Goal: Task Accomplishment & Management: Use online tool/utility

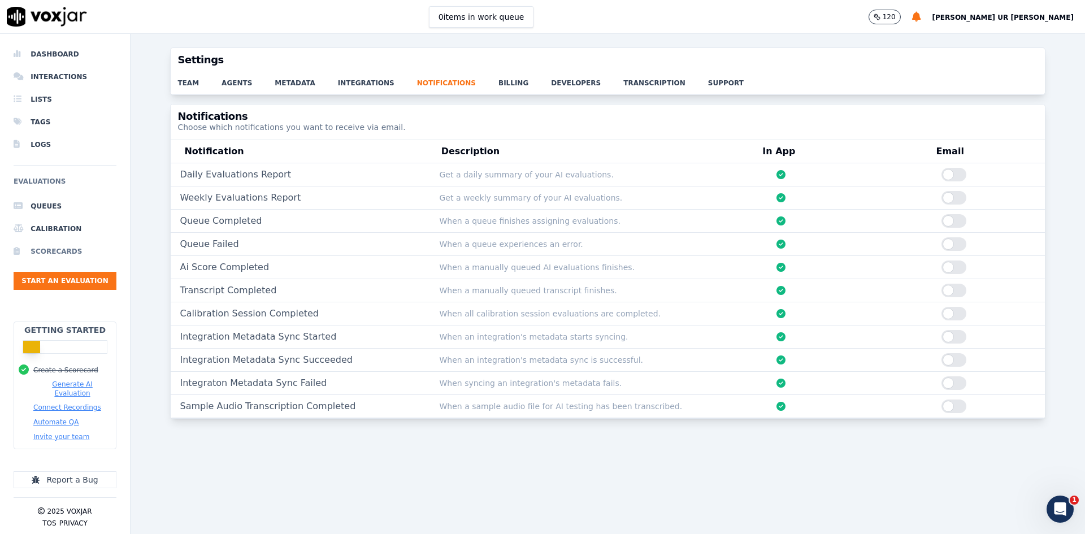
click at [52, 257] on li "Scorecards" at bounding box center [65, 251] width 103 height 23
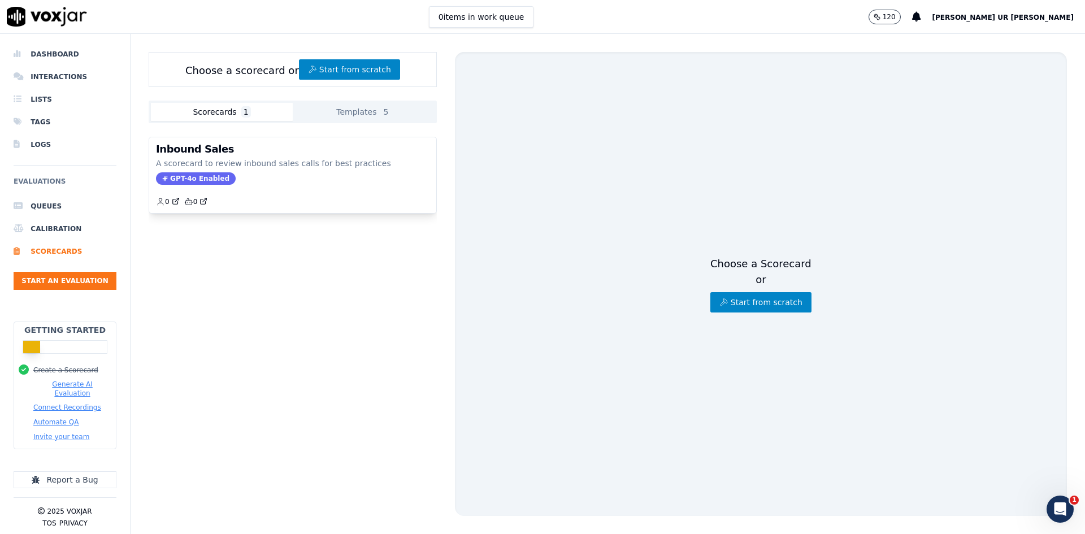
click at [361, 107] on button "Templates 5" at bounding box center [364, 112] width 142 height 18
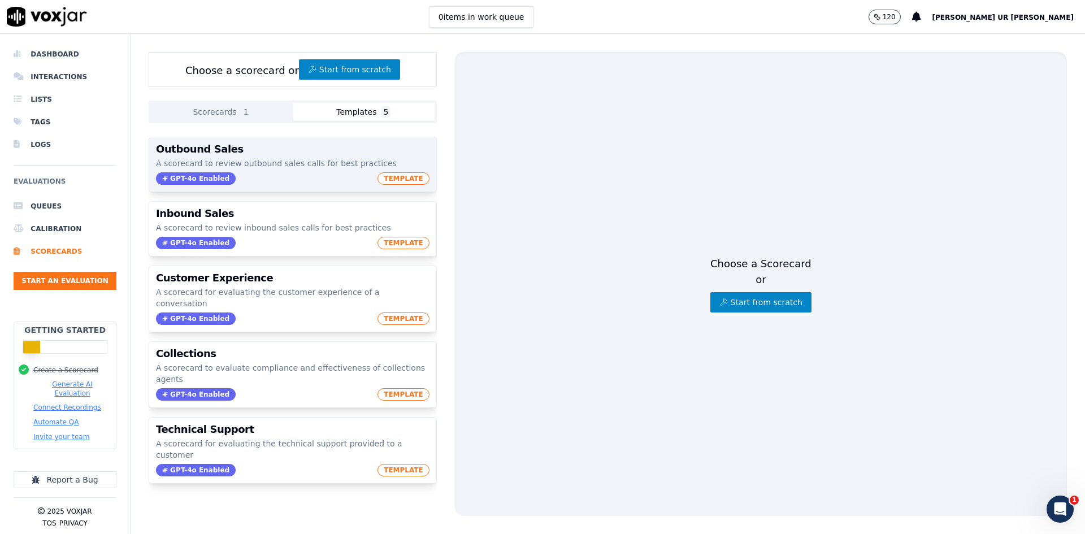
click at [389, 176] on span "TEMPLATE" at bounding box center [403, 178] width 52 height 12
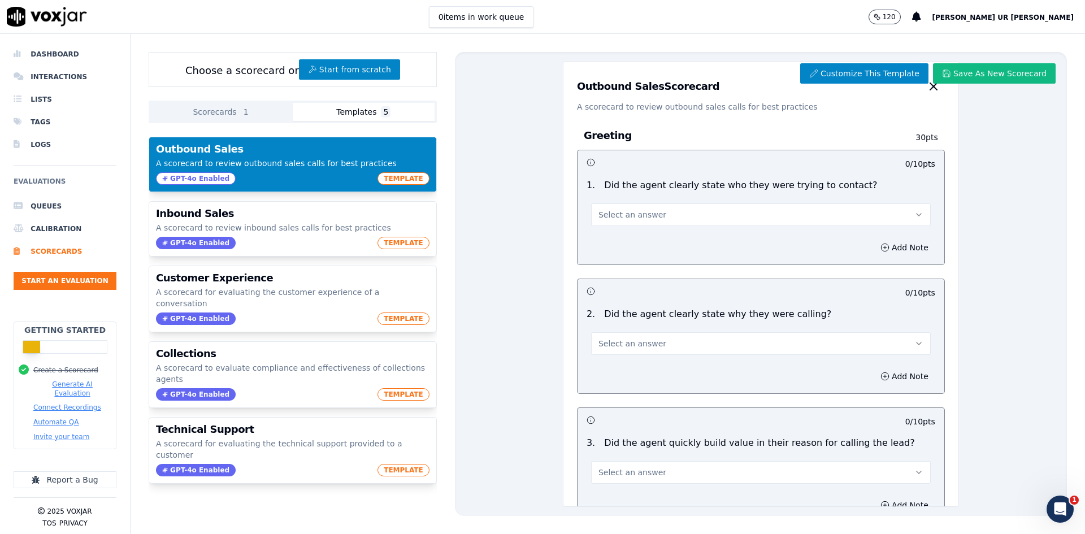
drag, startPoint x: 568, startPoint y: 89, endPoint x: 727, endPoint y: 93, distance: 158.3
click at [727, 93] on div "Outbound Sales Scorecard A scorecard to review outbound sales calls for best pr…" at bounding box center [760, 87] width 395 height 51
drag, startPoint x: 570, startPoint y: 108, endPoint x: 790, endPoint y: 108, distance: 219.8
click at [790, 108] on p "A scorecard to review outbound sales calls for best practices" at bounding box center [761, 106] width 368 height 11
drag, startPoint x: 570, startPoint y: 137, endPoint x: 645, endPoint y: 137, distance: 74.6
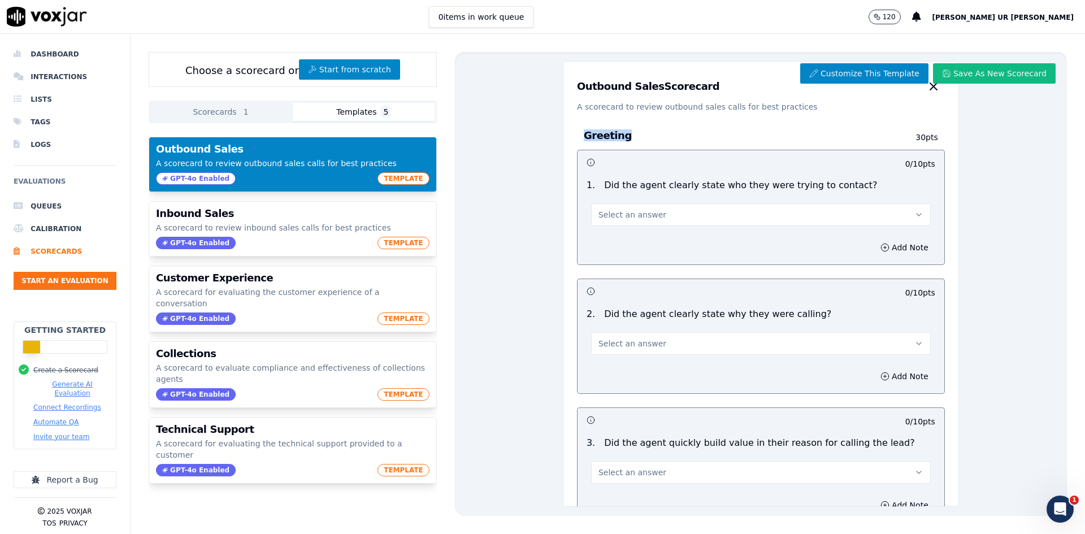
click at [645, 137] on div "Greeting 30 pts" at bounding box center [761, 135] width 368 height 28
click at [775, 221] on button "Select an answer" at bounding box center [761, 214] width 340 height 23
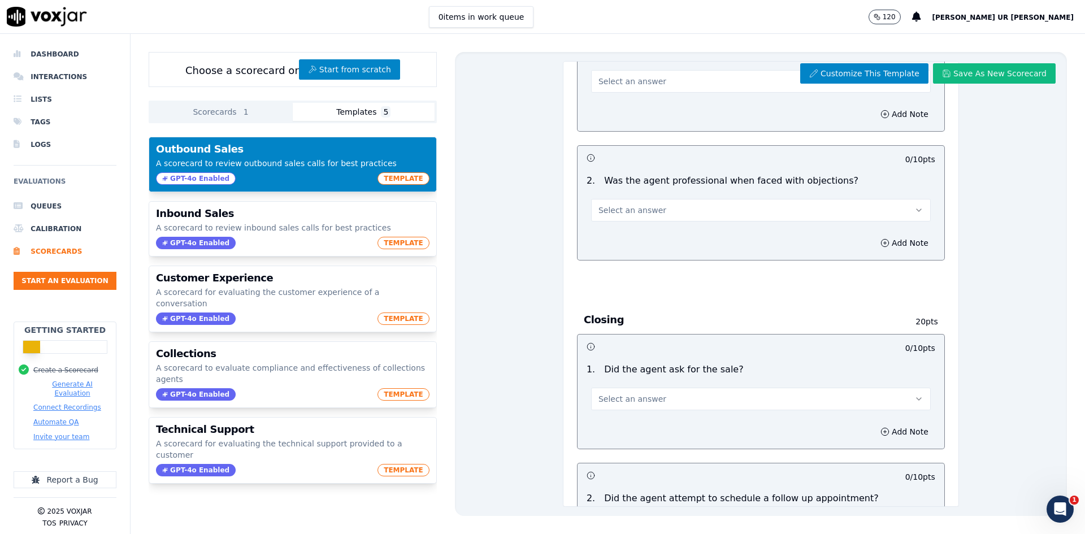
scroll to position [1071, 0]
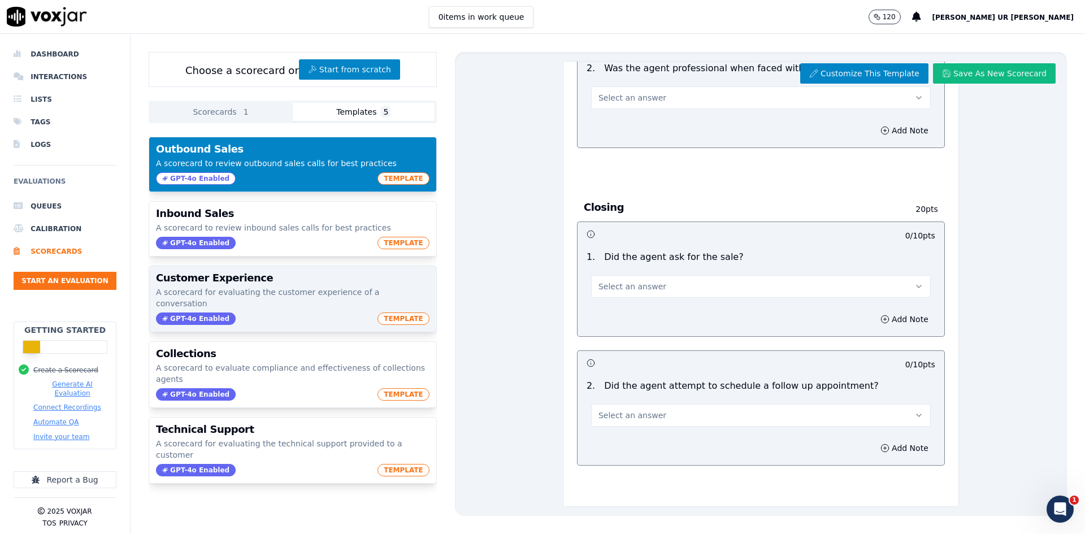
click at [396, 312] on span "TEMPLATE" at bounding box center [403, 318] width 52 height 12
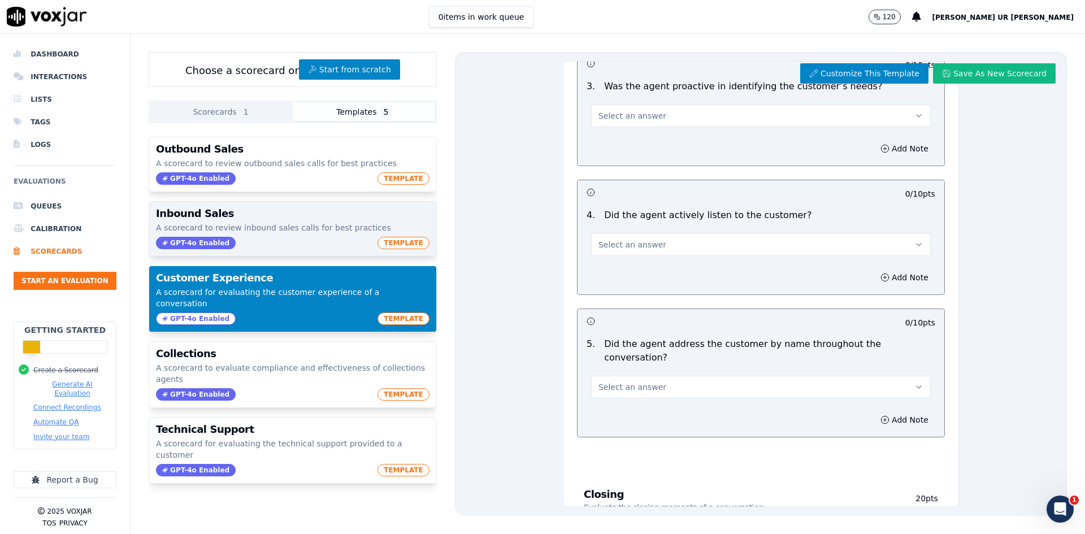
scroll to position [841, 0]
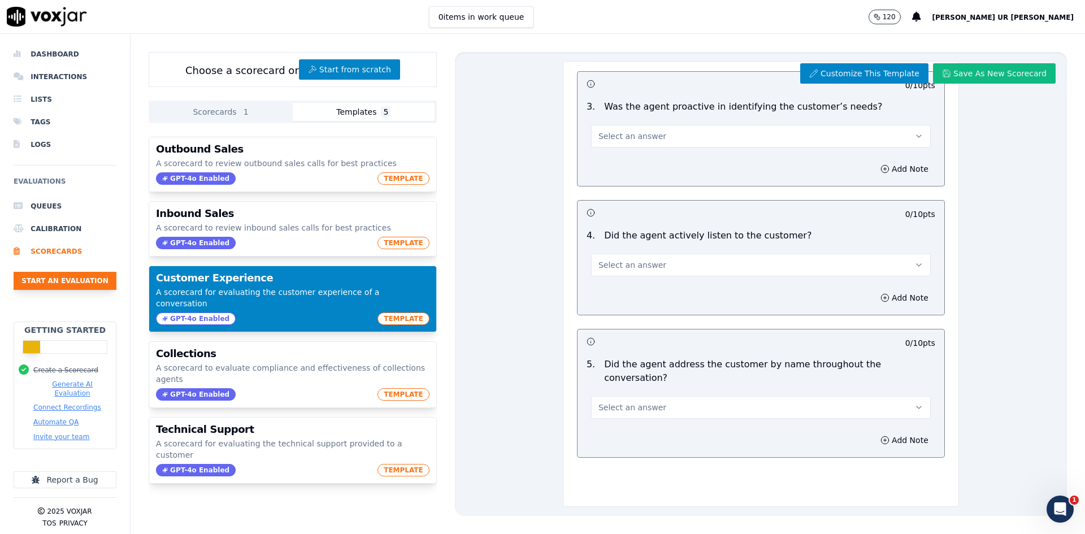
click at [54, 280] on button "Start an Evaluation" at bounding box center [65, 281] width 103 height 18
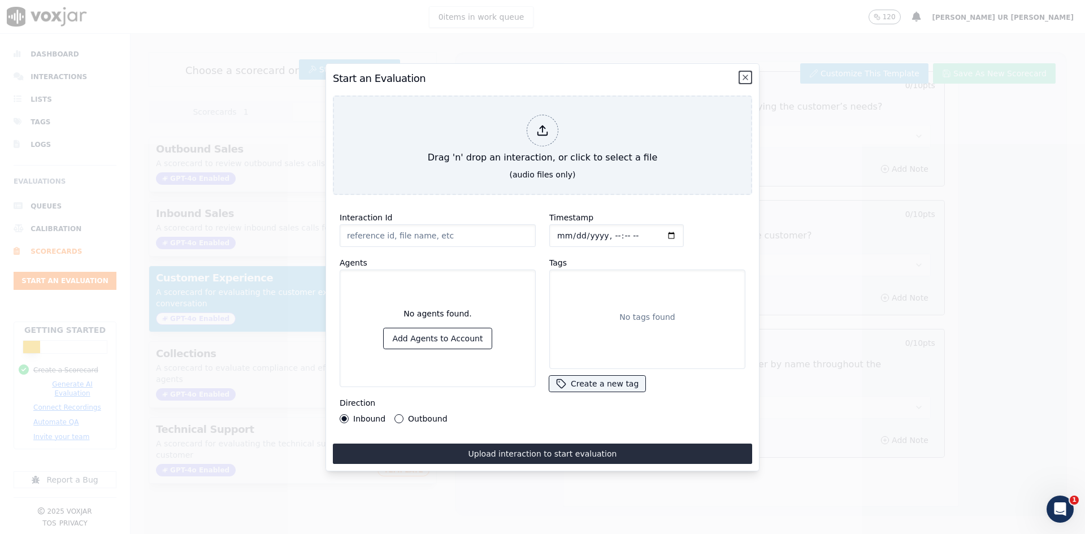
click at [748, 74] on icon "button" at bounding box center [745, 77] width 9 height 9
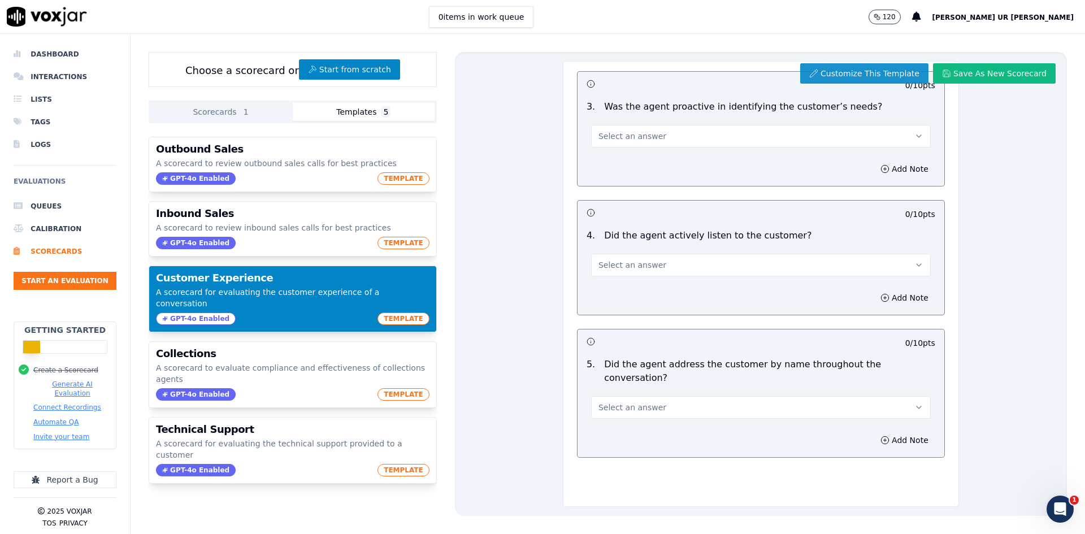
click at [867, 74] on button "Customize This Template" at bounding box center [864, 73] width 128 height 20
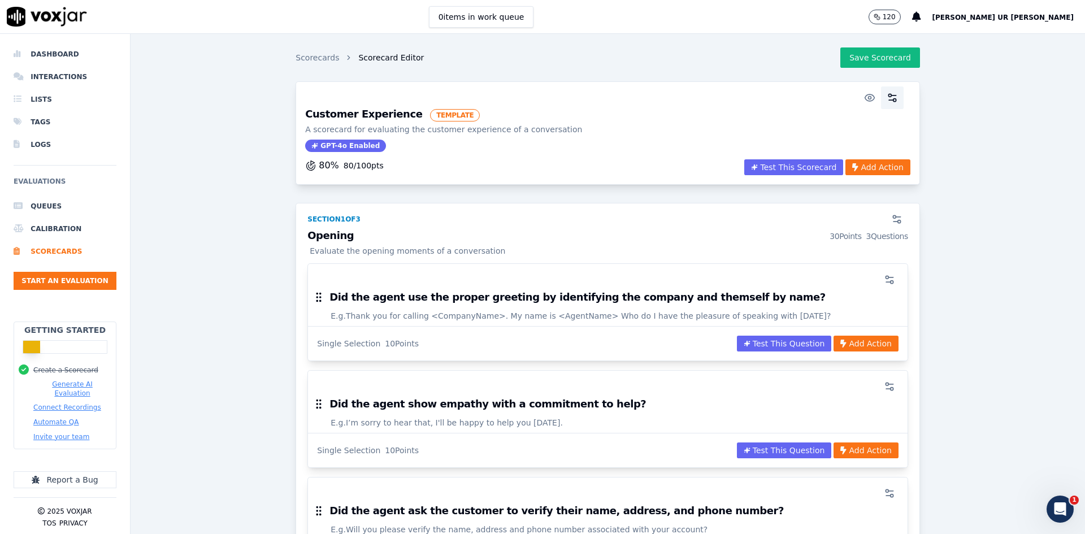
click at [867, 95] on icon "button" at bounding box center [894, 95] width 5 height 0
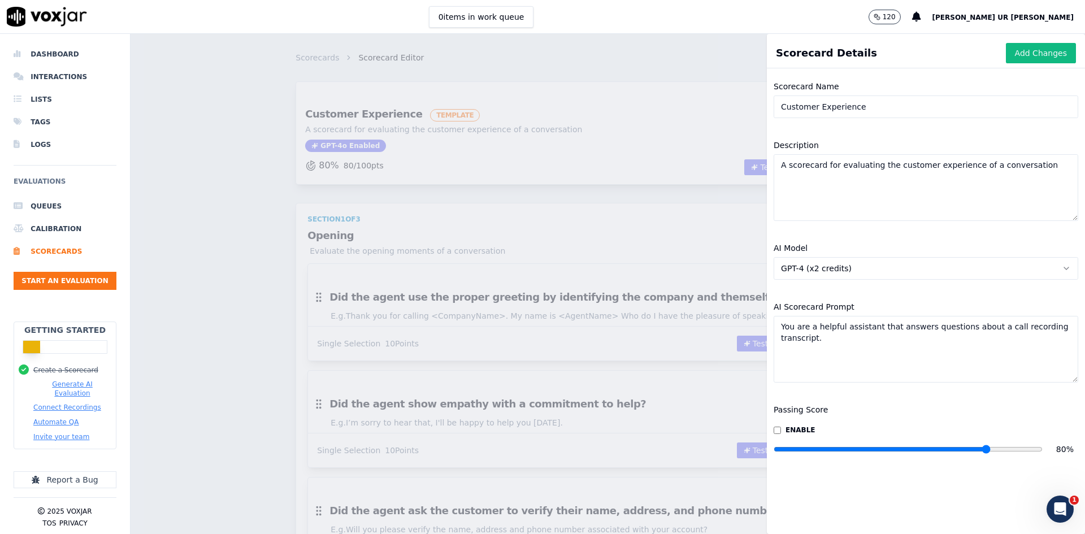
click at [867, 275] on button "GPT-4 (x2 credits)" at bounding box center [926, 268] width 305 height 23
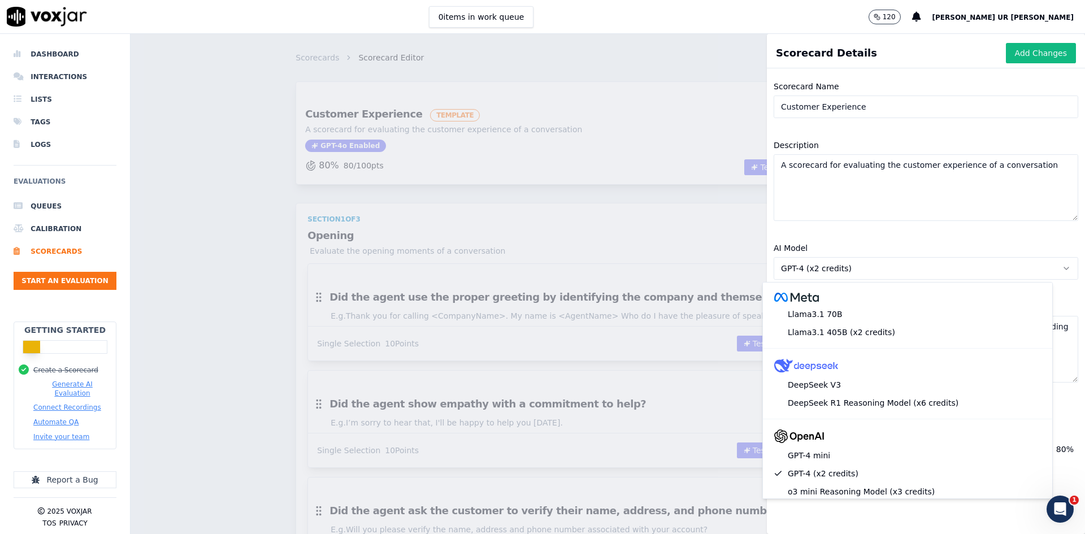
click at [648, 152] on div "Scorecard Details Add Changes Scorecard Name Customer Experience Description A …" at bounding box center [608, 284] width 954 height 500
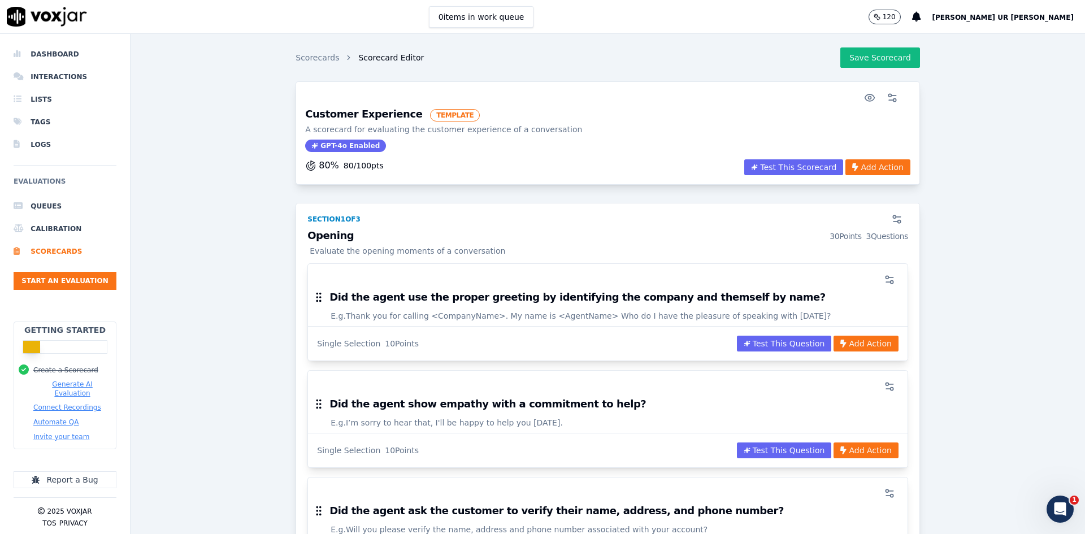
click at [682, 215] on div "Scorecards Scorecard Editor Save Scorecard Customer Experience TEMPLATE A score…" at bounding box center [608, 284] width 954 height 500
click at [867, 219] on icon "button" at bounding box center [896, 219] width 11 height 11
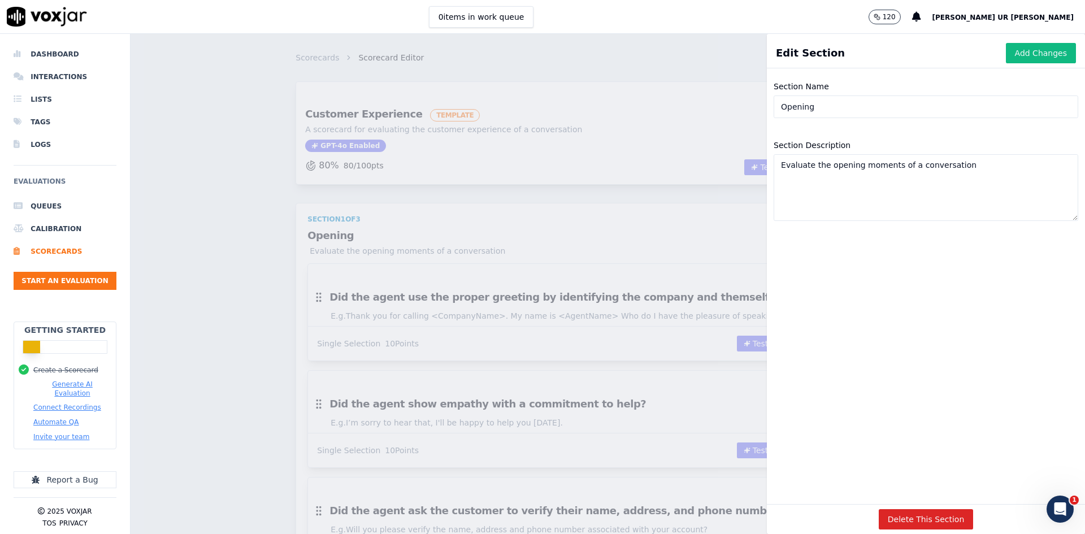
drag, startPoint x: 1019, startPoint y: 53, endPoint x: 883, endPoint y: 103, distance: 144.4
click at [867, 103] on div "Edit Section Add Changes Section Name Opening Section Description Evaluate the …" at bounding box center [926, 284] width 318 height 500
click at [867, 110] on input "Opening" at bounding box center [926, 106] width 305 height 23
click at [820, 168] on textarea "Evaluate the opening moments of a conversation" at bounding box center [926, 187] width 305 height 67
click at [867, 300] on div "Section Name Opening Section Description Evaluate the opening moments of a conv…" at bounding box center [926, 288] width 318 height 431
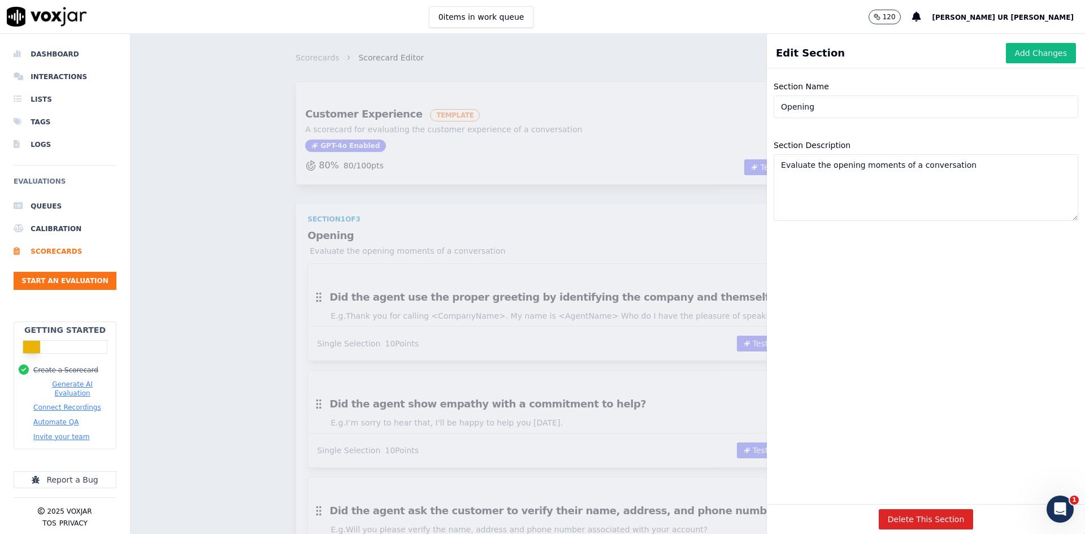
click at [544, 228] on div "Scorecards Scorecard Editor Save Scorecard Customer Experience TEMPLATE A score…" at bounding box center [608, 284] width 954 height 500
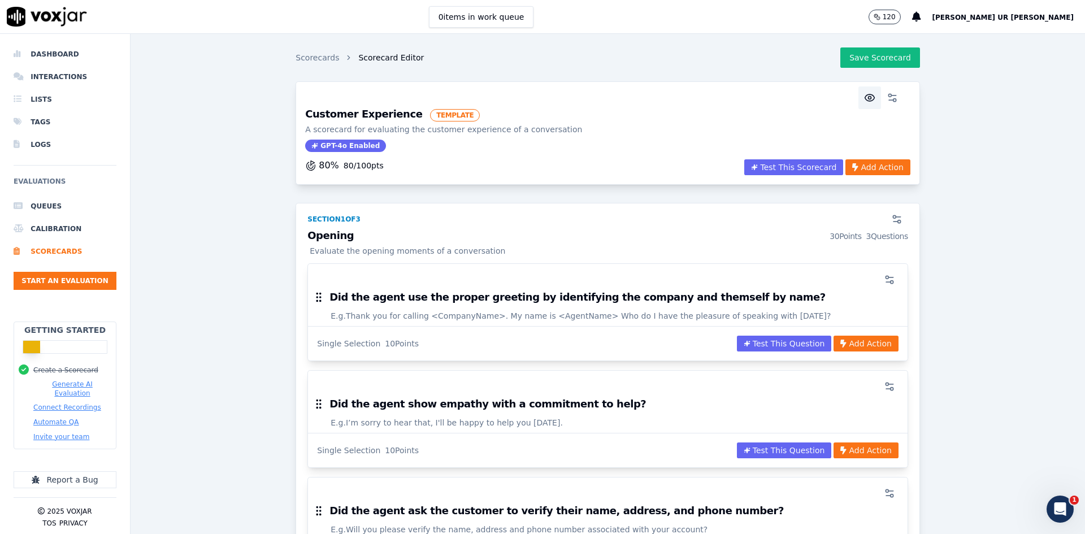
click at [864, 100] on icon "button" at bounding box center [869, 97] width 11 height 11
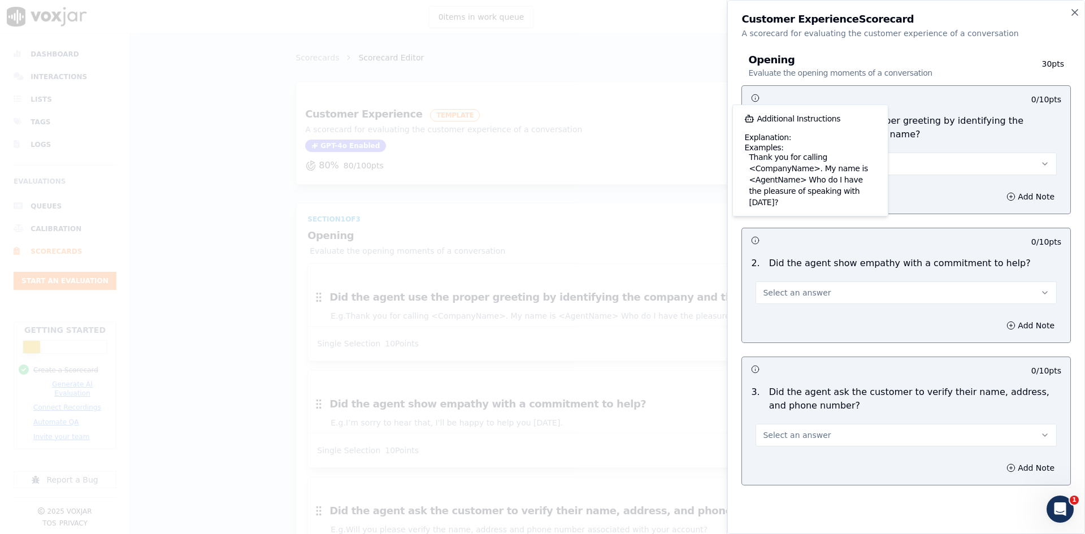
click at [867, 218] on div "Additional Instructions Explanation: Examples: Thank you for calling <CompanyNa…" at bounding box center [905, 285] width 329 height 400
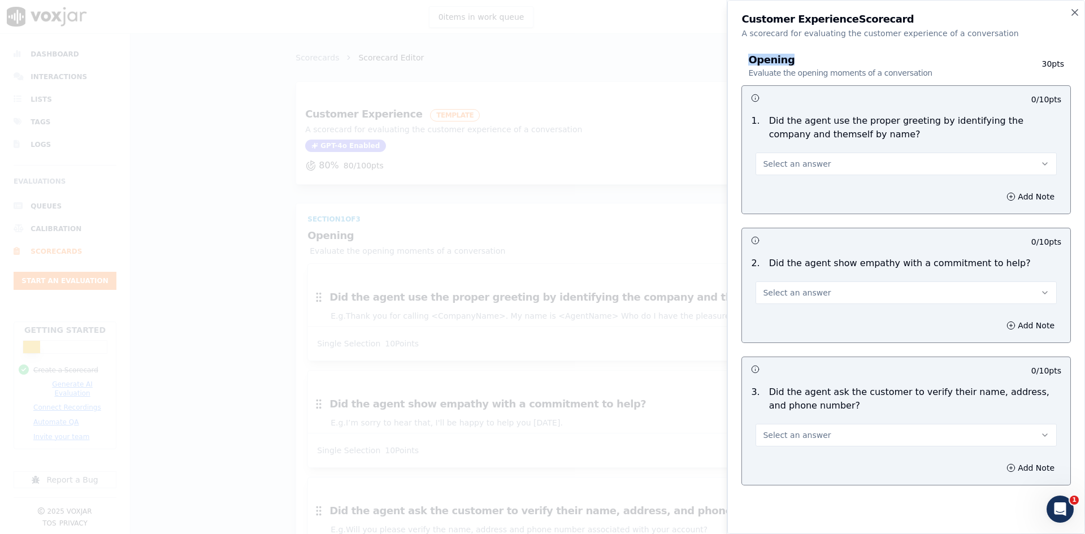
drag, startPoint x: 747, startPoint y: 61, endPoint x: 825, endPoint y: 60, distance: 78.0
click at [809, 58] on div "Opening Evaluate the opening moments of a conversation 30 pts" at bounding box center [905, 66] width 329 height 37
drag, startPoint x: 763, startPoint y: 121, endPoint x: 823, endPoint y: 120, distance: 60.5
click at [823, 120] on div "Did the agent use the proper greeting by identifying the company and themself b…" at bounding box center [915, 127] width 301 height 27
click at [818, 160] on span "Select an answer" at bounding box center [797, 163] width 68 height 11
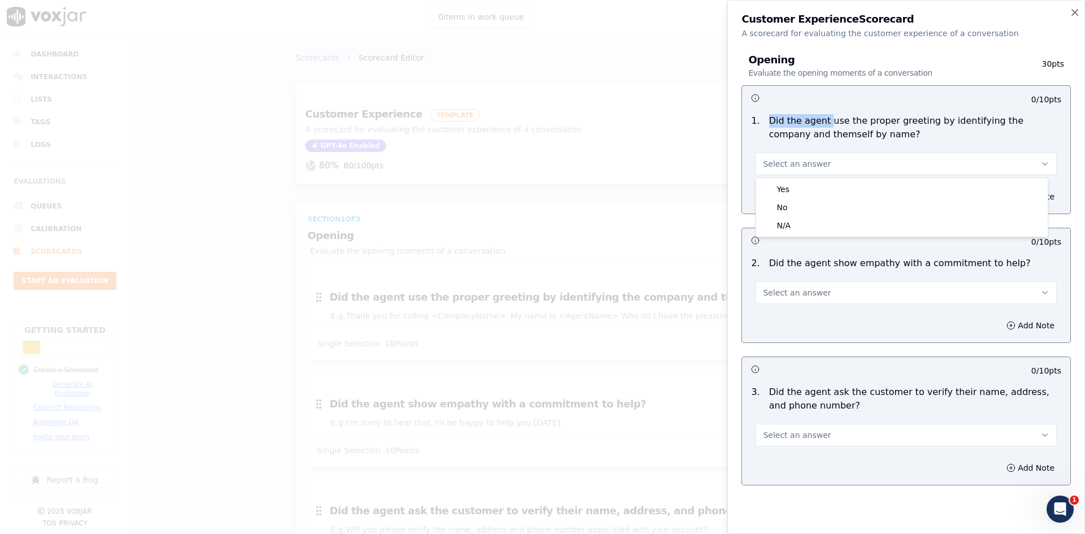
click at [818, 160] on span "Select an answer" at bounding box center [797, 163] width 68 height 11
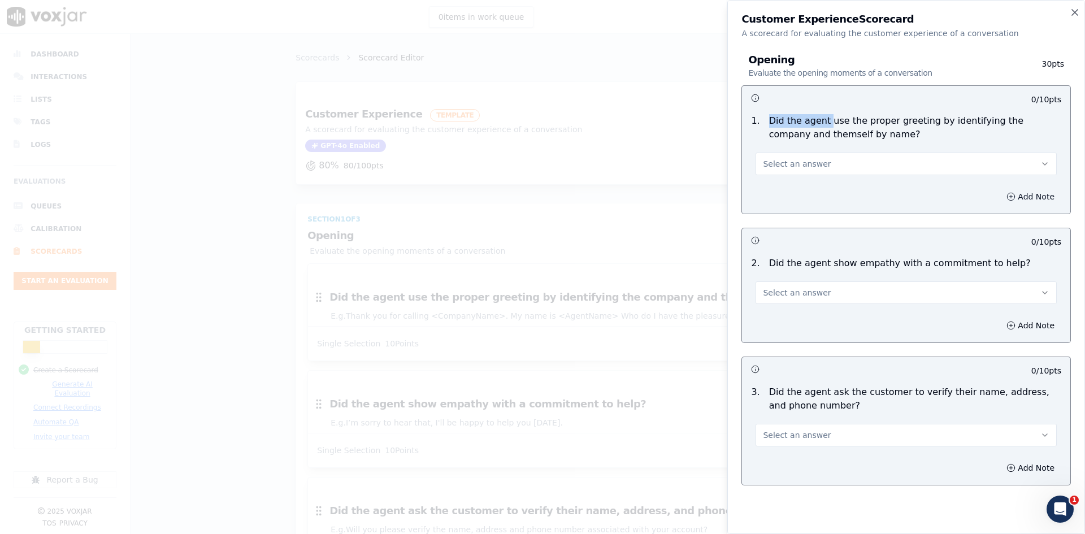
click at [867, 194] on icon "button" at bounding box center [1010, 196] width 9 height 9
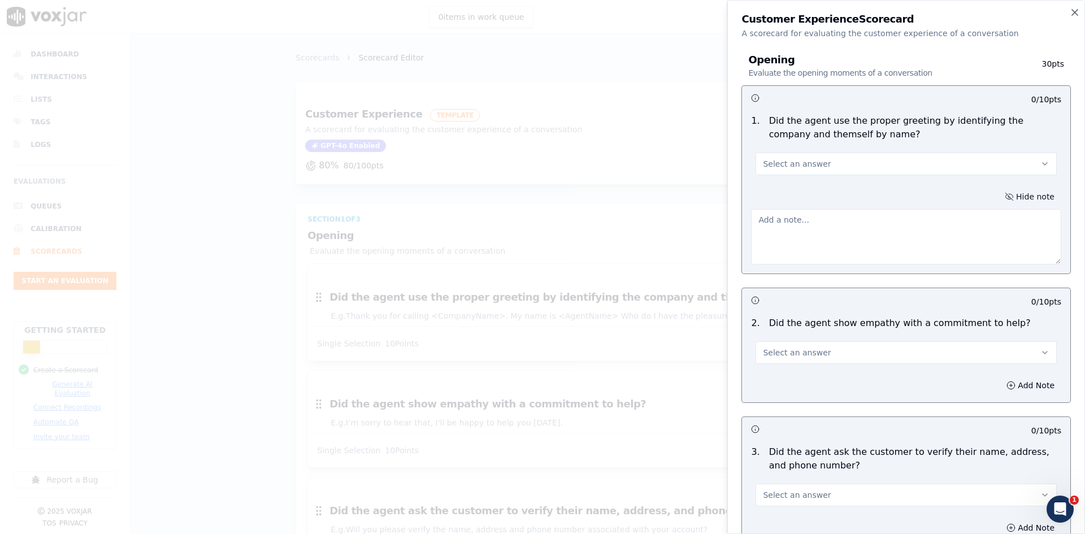
click at [800, 223] on textarea at bounding box center [906, 236] width 310 height 55
click at [711, 255] on div at bounding box center [542, 267] width 1085 height 534
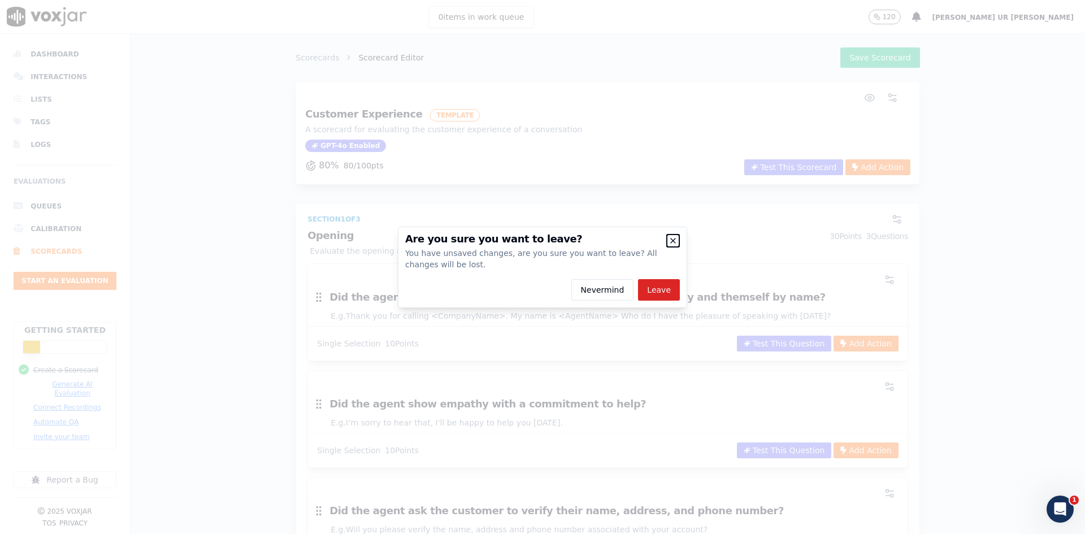
click at [675, 238] on icon "button" at bounding box center [673, 240] width 5 height 5
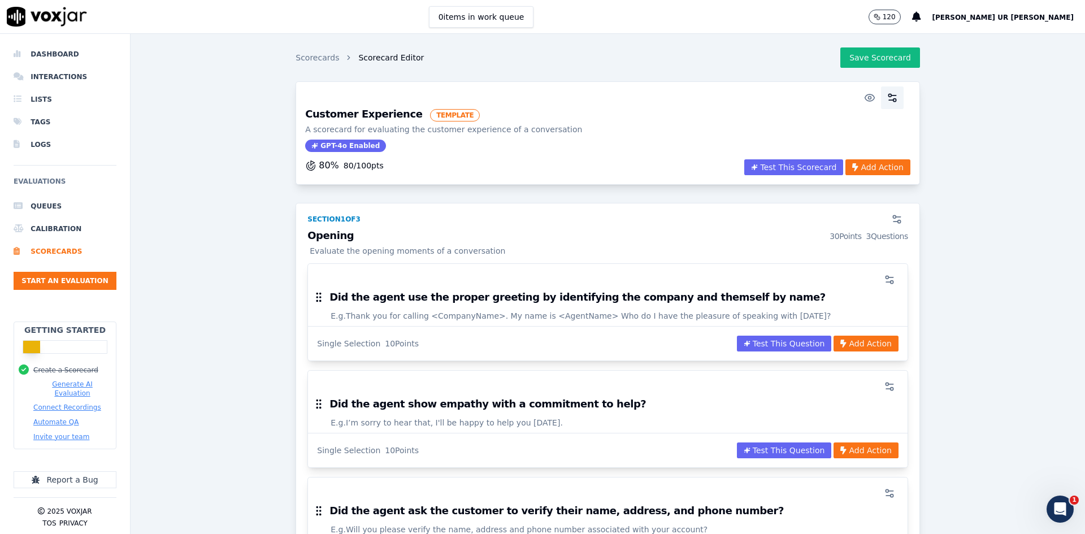
click at [867, 98] on icon "button" at bounding box center [892, 97] width 11 height 11
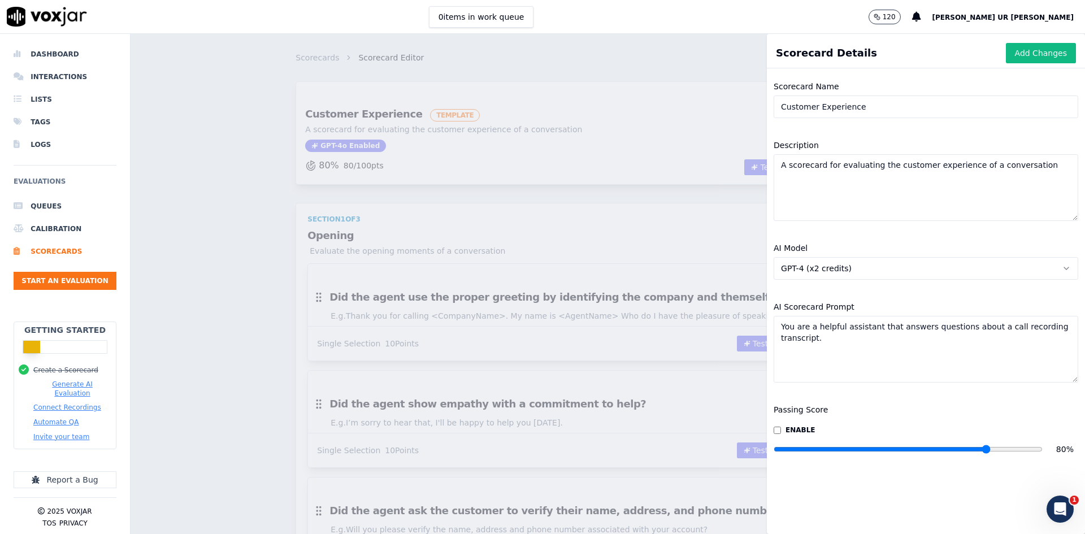
click at [867, 196] on textarea "A scorecard for evaluating the customer experience of a conversation" at bounding box center [926, 187] width 305 height 67
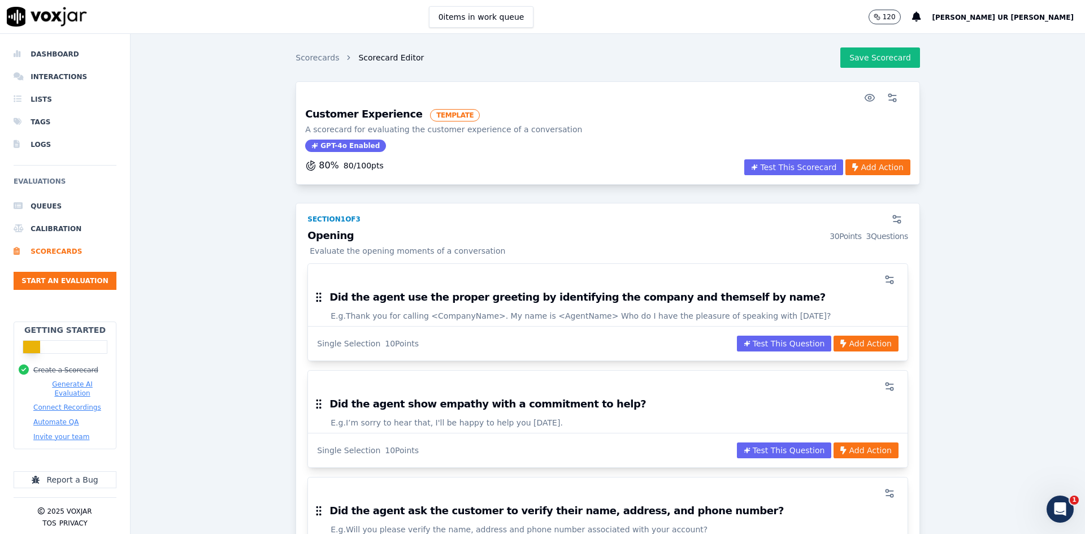
click at [527, 242] on div "Scorecards Scorecard Editor Save Scorecard Customer Experience TEMPLATE A score…" at bounding box center [608, 284] width 954 height 500
click at [867, 273] on button "button" at bounding box center [889, 279] width 23 height 23
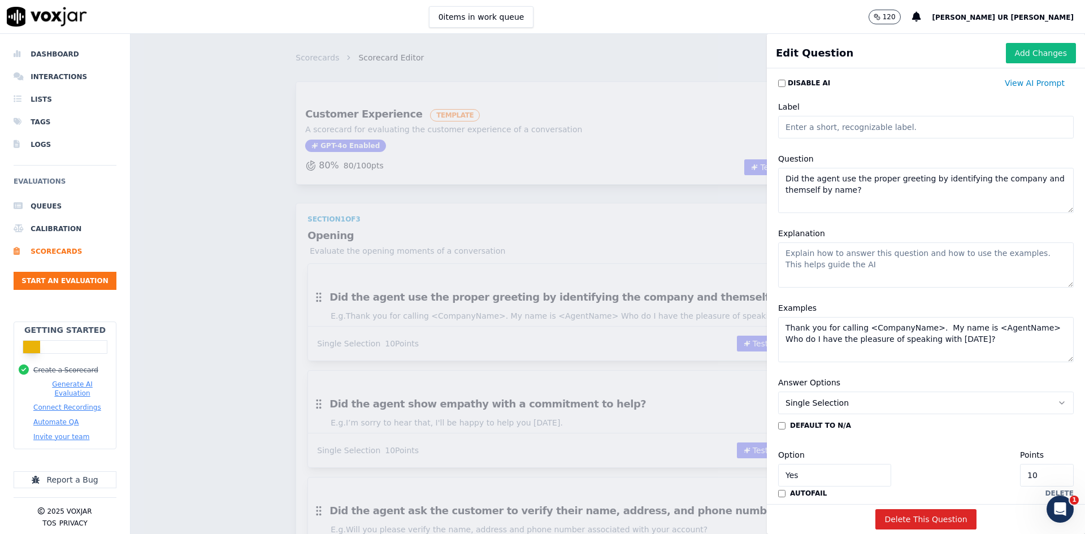
click at [823, 125] on input "Label" at bounding box center [926, 127] width 296 height 23
click at [822, 172] on textarea "Did the agent use the proper greeting by identifying the company and themself b…" at bounding box center [926, 190] width 296 height 45
click at [867, 259] on textarea "Explanation" at bounding box center [926, 264] width 296 height 45
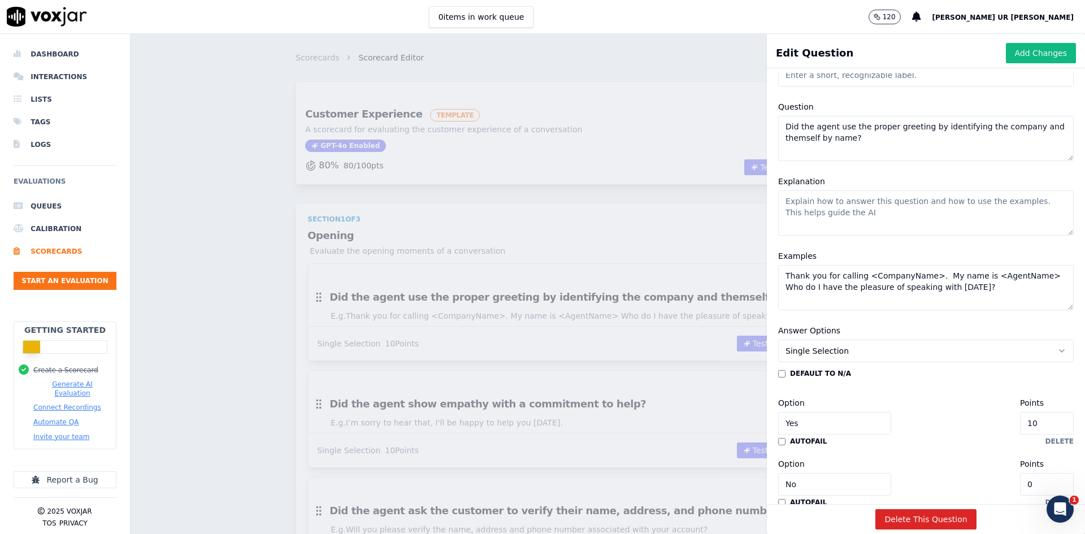
scroll to position [113, 0]
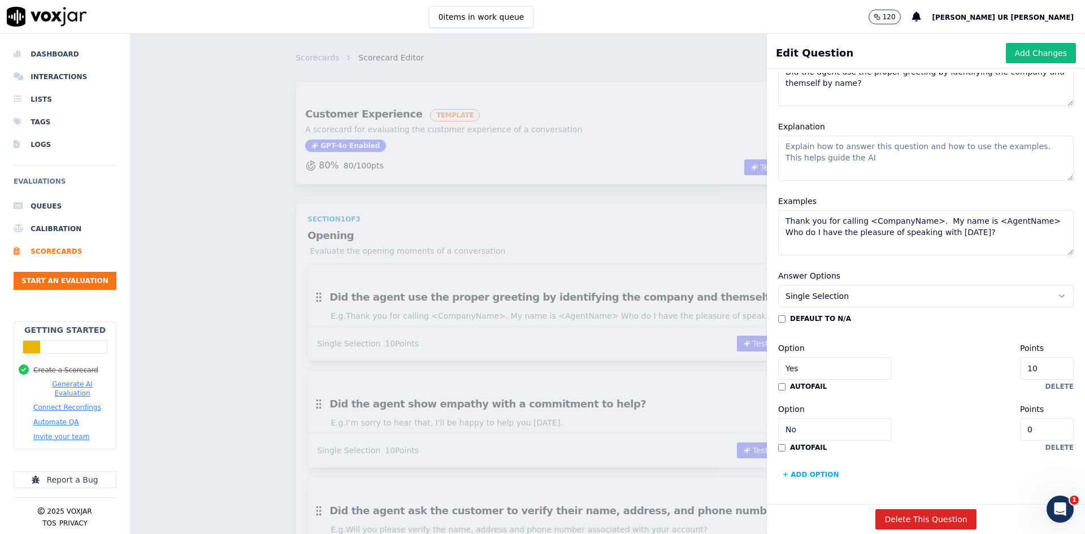
click at [867, 365] on input "10" at bounding box center [1047, 368] width 54 height 23
click at [682, 346] on div "Scorecards Scorecard Editor Save Scorecard Customer Experience TEMPLATE A score…" at bounding box center [608, 284] width 954 height 500
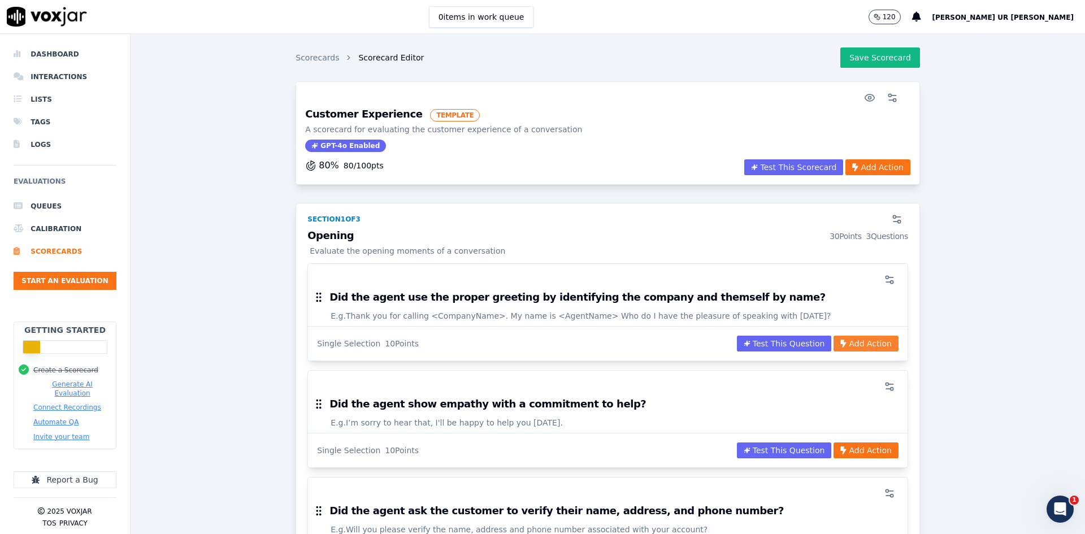
click at [839, 344] on button "Add Action" at bounding box center [865, 344] width 64 height 16
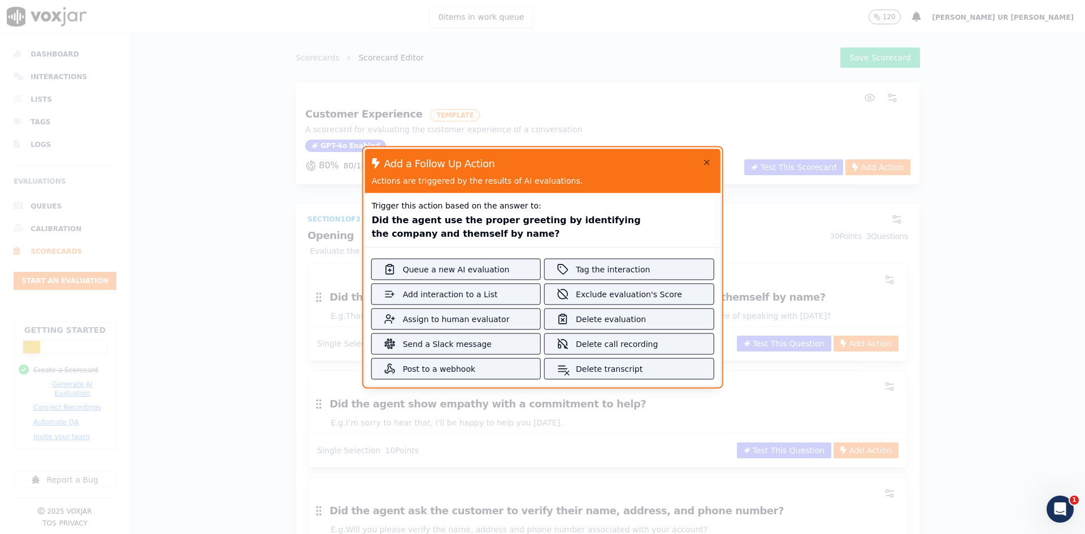
click at [696, 160] on div "Add a Follow Up Action Actions are triggered by the results of AI evaluations." at bounding box center [542, 171] width 355 height 44
click at [702, 162] on icon "button" at bounding box center [706, 162] width 9 height 9
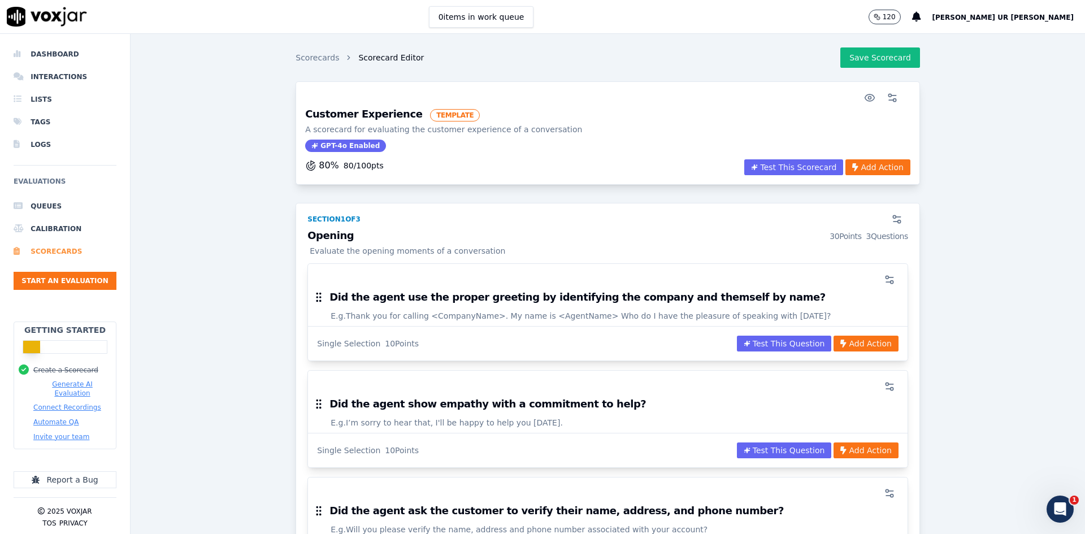
click at [70, 249] on li "Scorecards" at bounding box center [65, 251] width 103 height 23
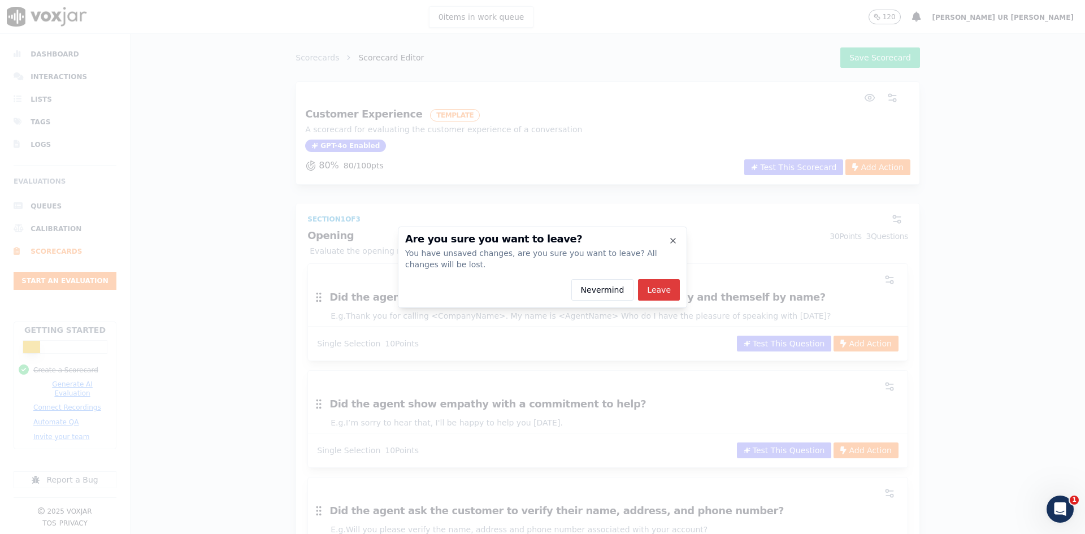
click at [659, 290] on button "Leave" at bounding box center [659, 289] width 42 height 21
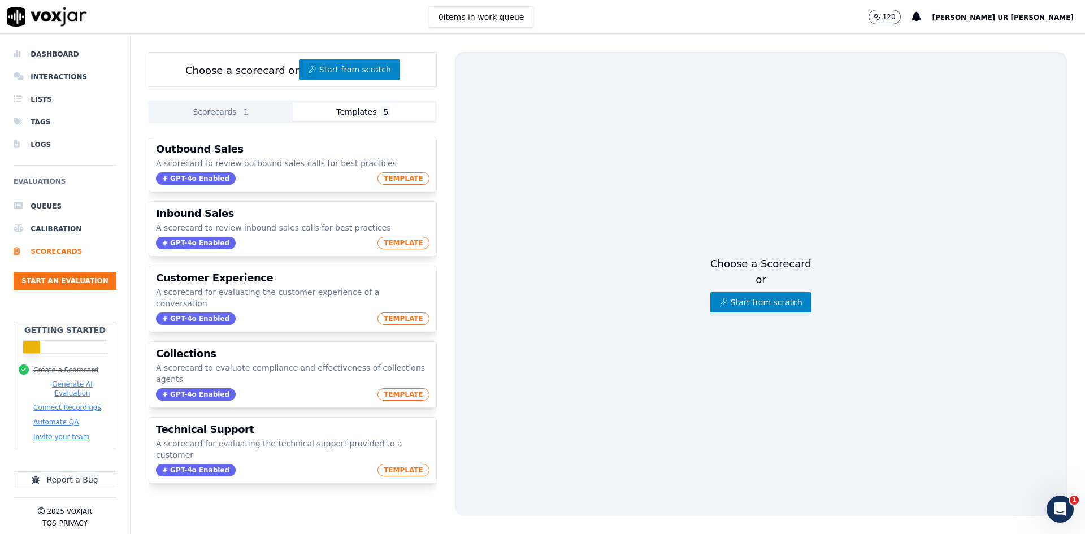
click at [354, 112] on button "Templates 5" at bounding box center [364, 112] width 142 height 18
click at [360, 112] on button "Templates 5" at bounding box center [364, 112] width 142 height 18
drag, startPoint x: 347, startPoint y: 127, endPoint x: 353, endPoint y: 125, distance: 5.9
click at [348, 127] on div "Scorecards 1 Templates 5 Inbound Sales A scorecard to review inbound sales call…" at bounding box center [293, 308] width 288 height 415
click at [358, 116] on button "Templates 5" at bounding box center [364, 112] width 142 height 18
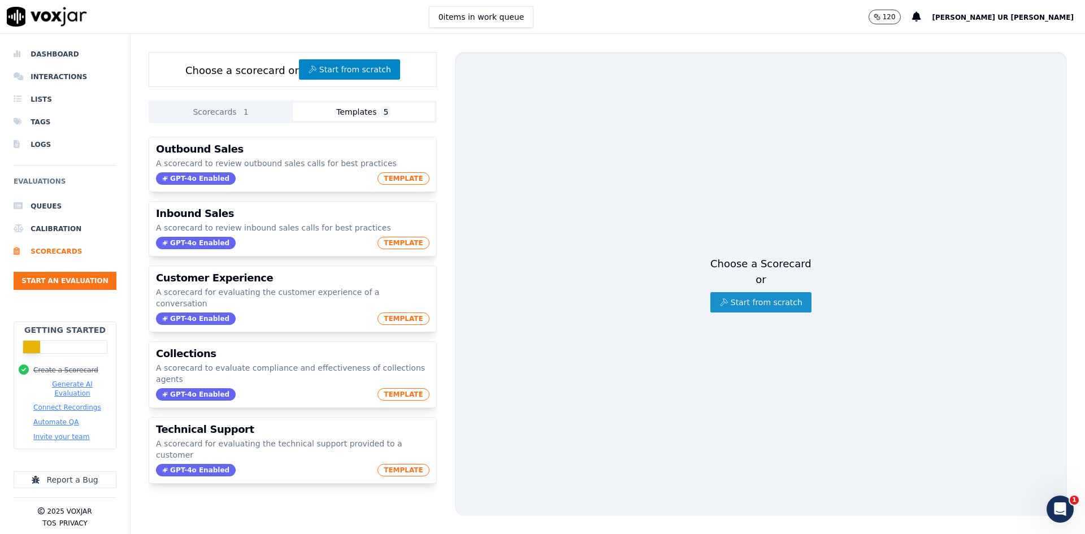
click at [736, 293] on button "Start from scratch" at bounding box center [760, 302] width 101 height 20
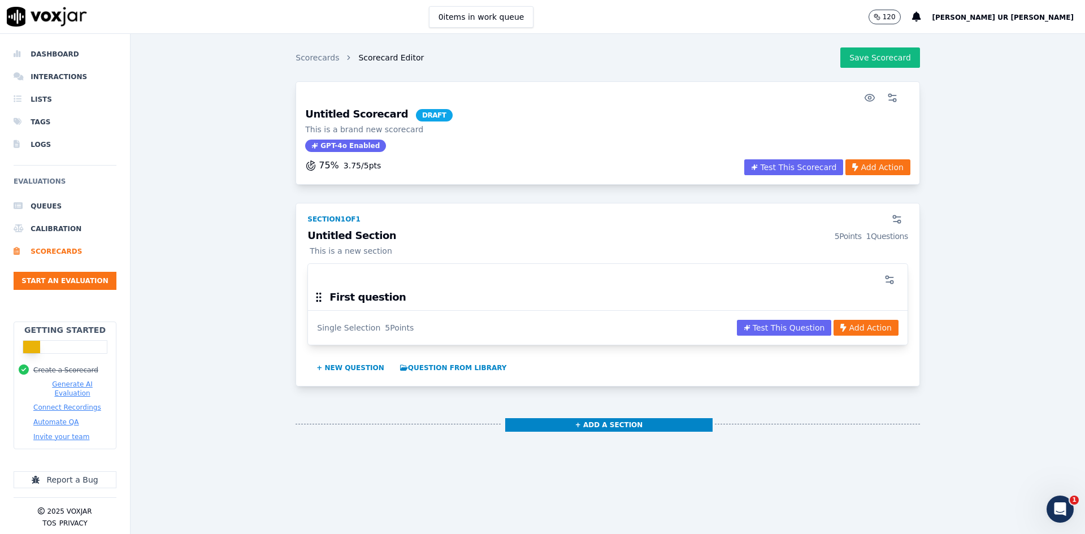
click at [381, 113] on h3 "Untitled Scorecard DRAFT" at bounding box center [378, 115] width 147 height 12
click at [867, 101] on icon "button" at bounding box center [892, 97] width 11 height 11
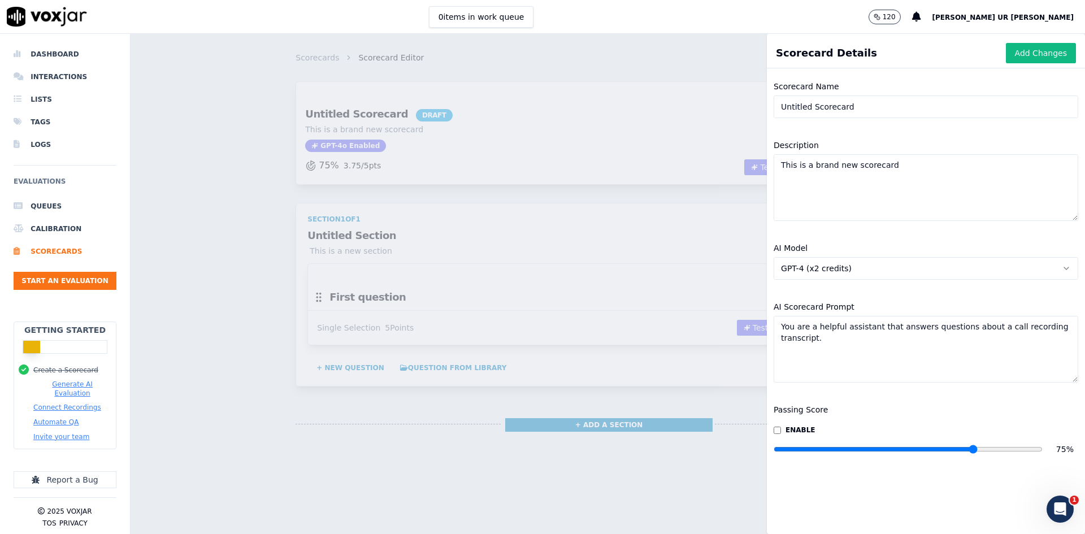
click at [843, 106] on input "Untitled Scorecard" at bounding box center [926, 106] width 305 height 23
type input "a"
type input "call review"
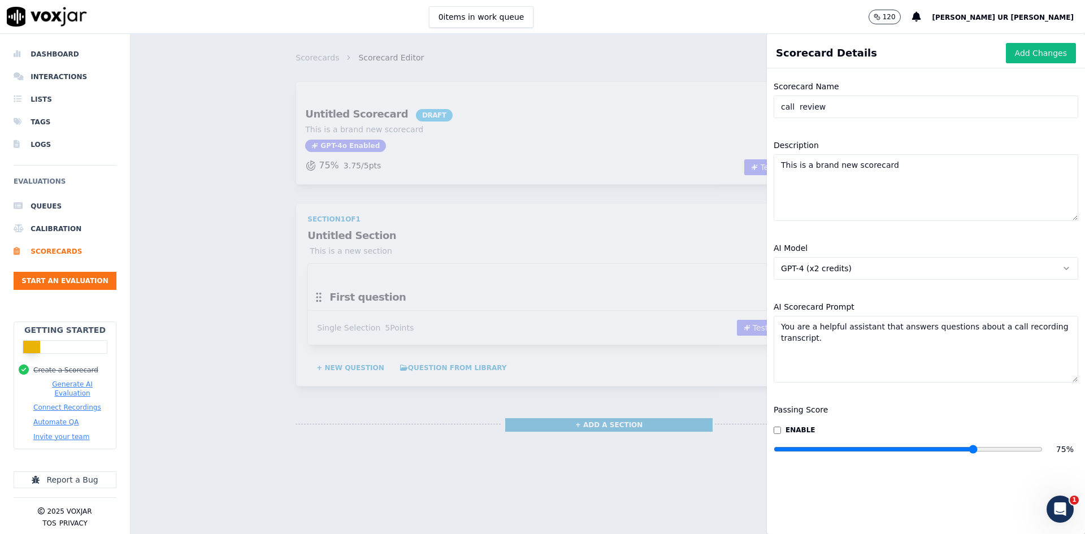
click at [837, 166] on textarea "This is a brand new scorecard" at bounding box center [926, 187] width 305 height 67
type textarea "in this i am checking calll details"
click at [799, 338] on textarea "You are a helpful assistant that answers questions about a call recording trans…" at bounding box center [926, 349] width 305 height 67
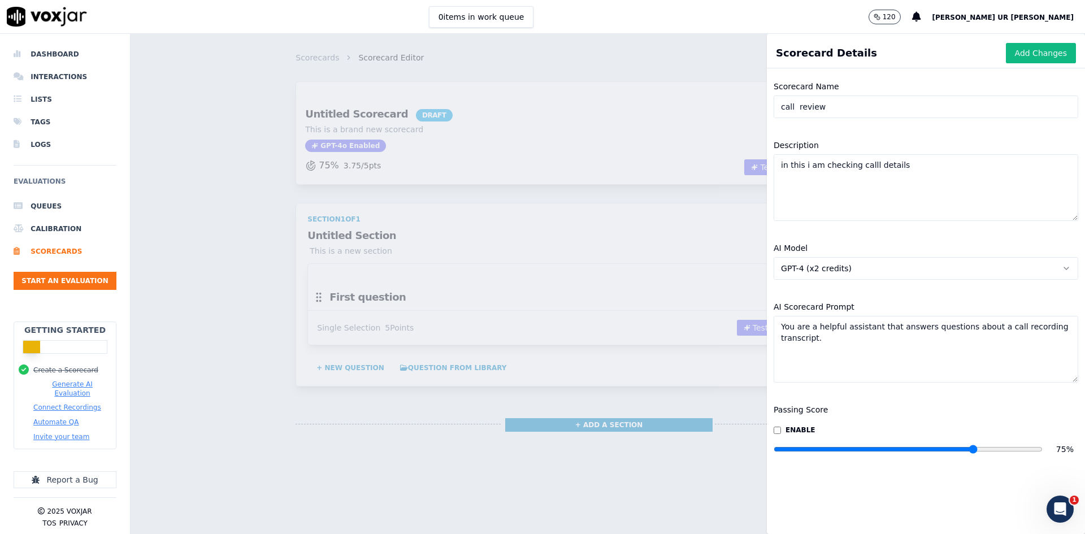
click at [799, 338] on textarea "You are a helpful assistant that answers questions about a call recording trans…" at bounding box center [926, 349] width 305 height 67
click at [811, 338] on textarea "You are a helpful assistant that answers questions about a call recording trans…" at bounding box center [926, 349] width 305 height 67
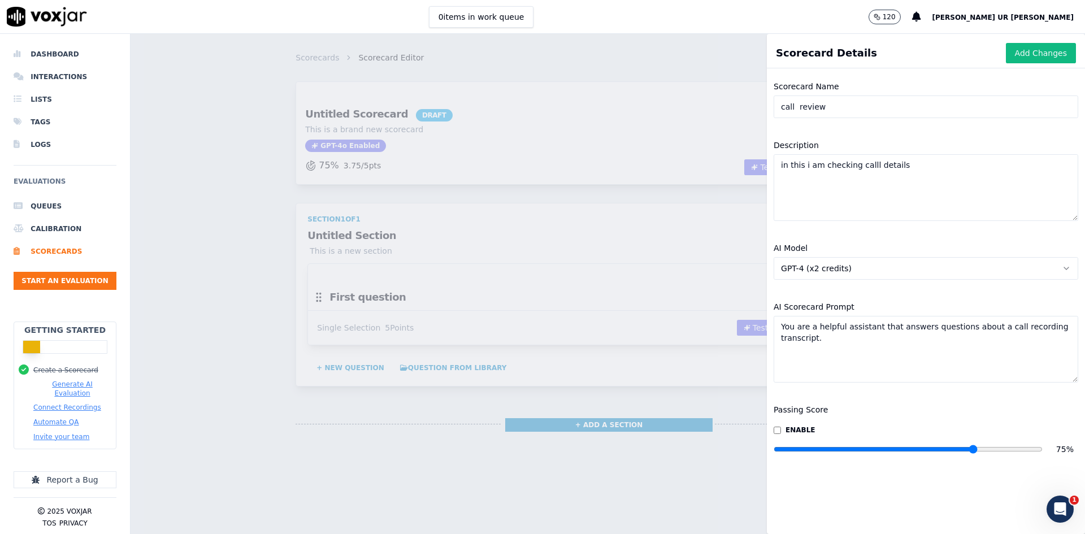
click at [845, 348] on textarea "You are a helpful assistant that answers questions about a call recording trans…" at bounding box center [926, 349] width 305 height 67
drag, startPoint x: 955, startPoint y: 451, endPoint x: 930, endPoint y: 440, distance: 27.3
type input "66"
click at [867, 412] on input "range" at bounding box center [908, 449] width 269 height 5
click at [867, 51] on button "Add Changes" at bounding box center [1041, 53] width 70 height 20
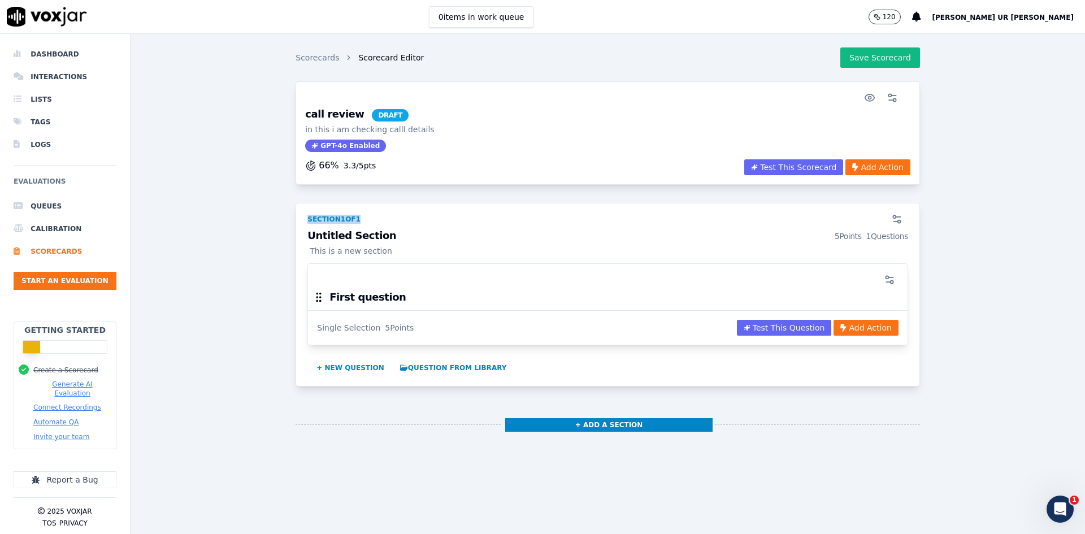
drag, startPoint x: 302, startPoint y: 221, endPoint x: 388, endPoint y: 219, distance: 86.5
click at [388, 219] on div "Section 1 of 1" at bounding box center [608, 216] width 614 height 27
drag, startPoint x: 336, startPoint y: 366, endPoint x: 434, endPoint y: 364, distance: 97.8
click at [434, 364] on div "+ New question Question from Library" at bounding box center [607, 366] width 601 height 25
click at [434, 364] on button "Question from Library" at bounding box center [454, 368] width 116 height 18
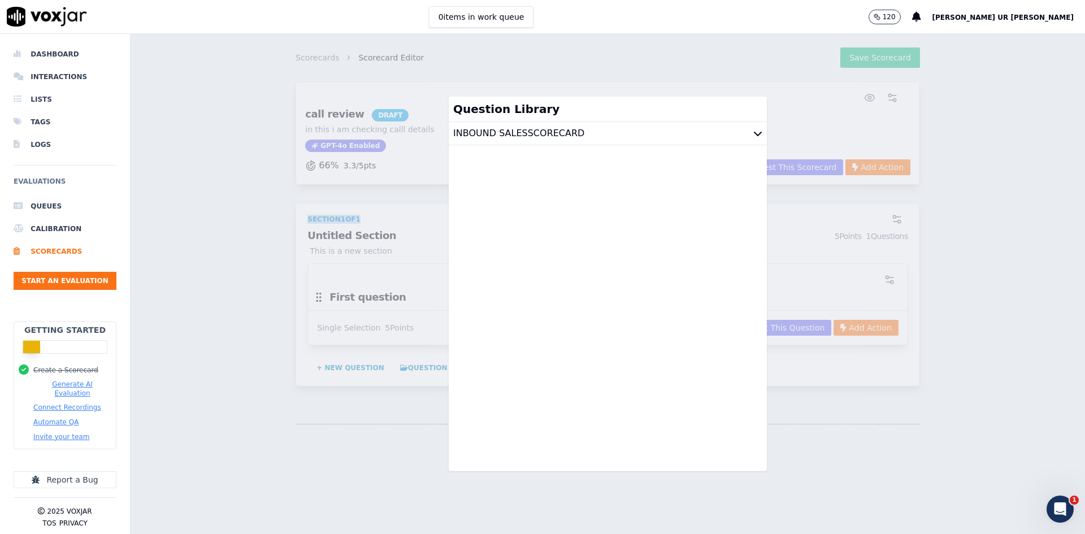
click at [631, 56] on div "Scorecards Scorecard Editor Save Scorecard call review DRAFT in this i am check…" at bounding box center [608, 284] width 954 height 500
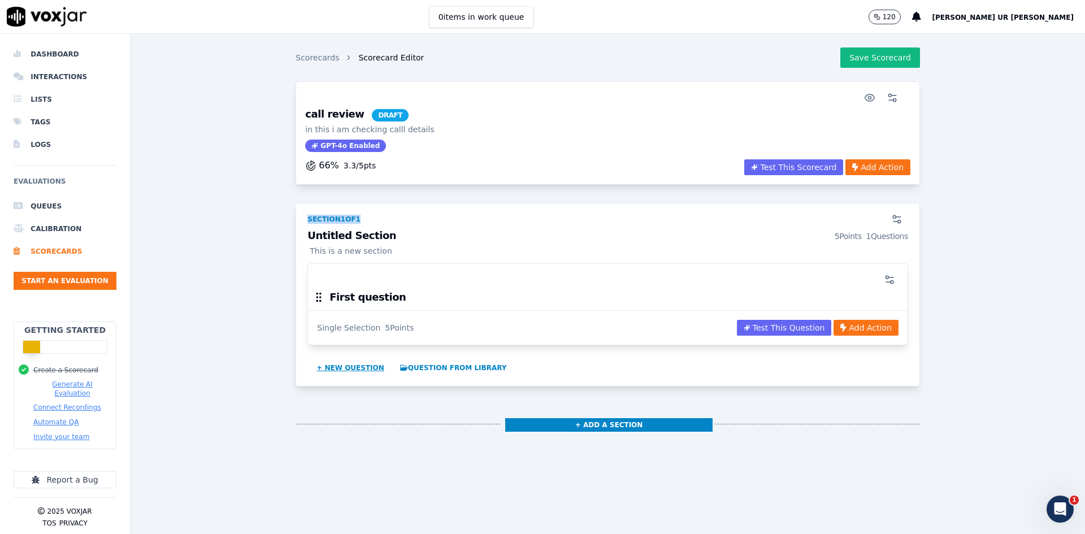
click at [348, 363] on button "+ New question" at bounding box center [350, 368] width 77 height 18
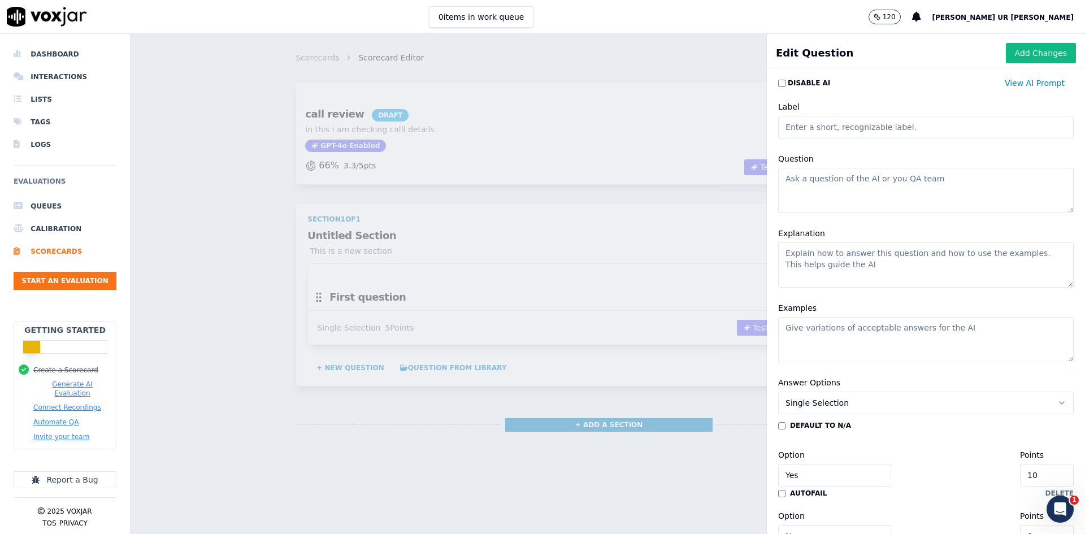
click at [823, 133] on input "Label" at bounding box center [926, 127] width 296 height 23
click at [821, 184] on textarea "Question" at bounding box center [926, 190] width 296 height 45
click at [828, 134] on input "Label" at bounding box center [926, 127] width 296 height 23
click at [828, 129] on input "Label" at bounding box center [926, 127] width 296 height 23
click at [809, 183] on textarea "Question" at bounding box center [926, 190] width 296 height 45
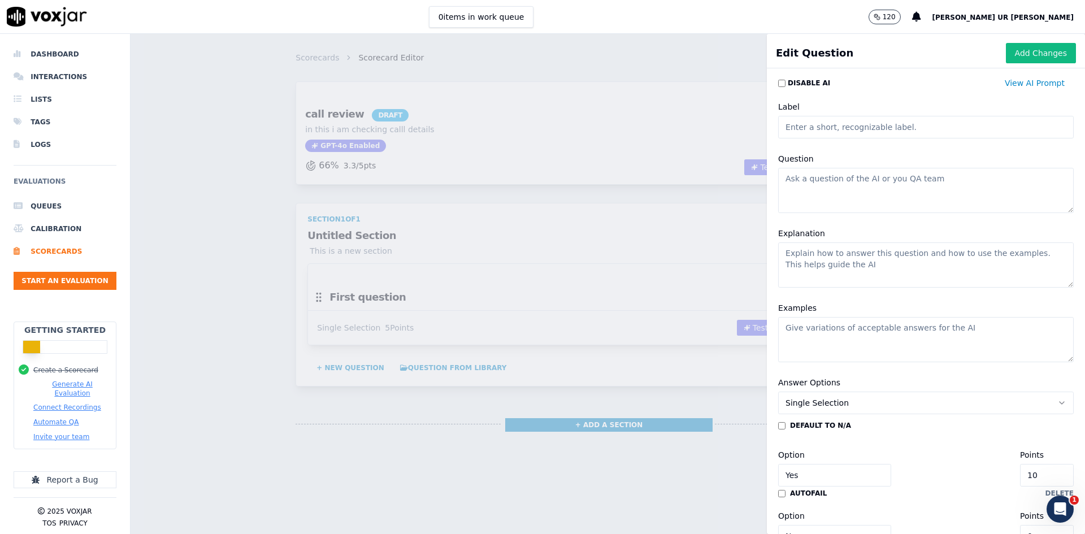
click at [820, 250] on textarea "Explanation" at bounding box center [926, 264] width 296 height 45
click at [813, 331] on textarea "Examples" at bounding box center [926, 339] width 296 height 45
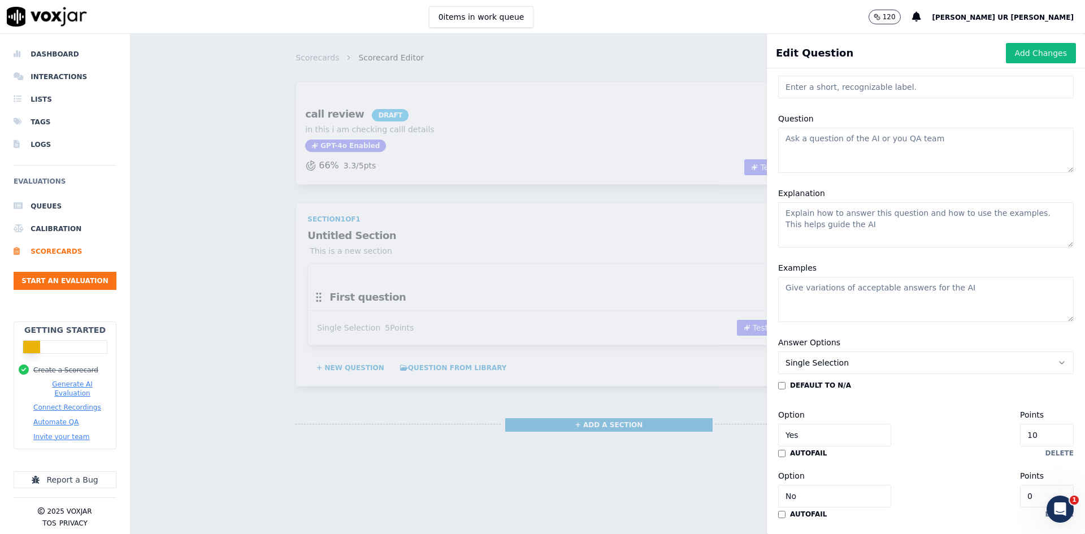
scroll to position [57, 0]
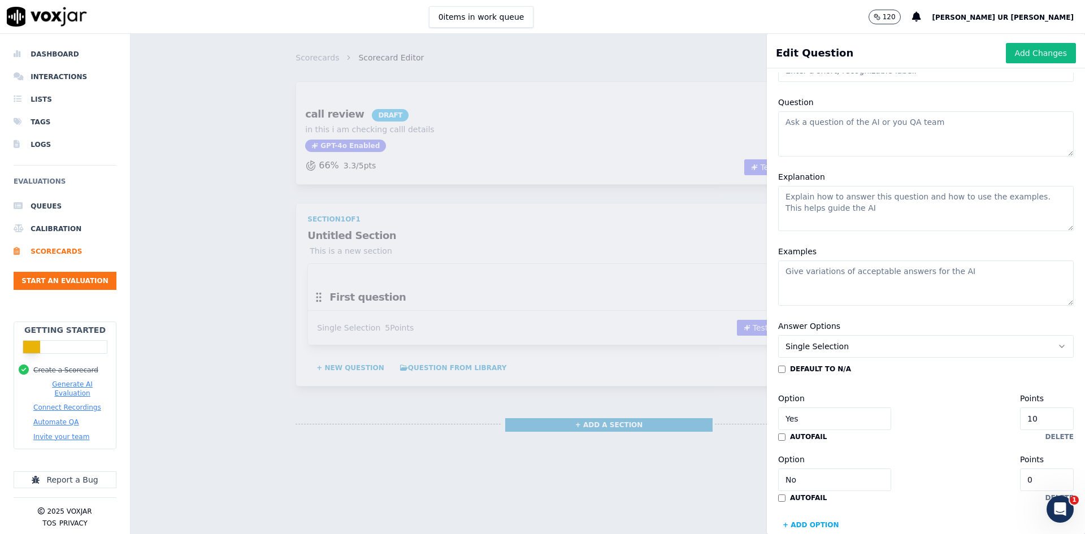
click at [867, 343] on button "Single Selection" at bounding box center [926, 346] width 296 height 23
click at [827, 389] on div "Slider" at bounding box center [903, 390] width 267 height 18
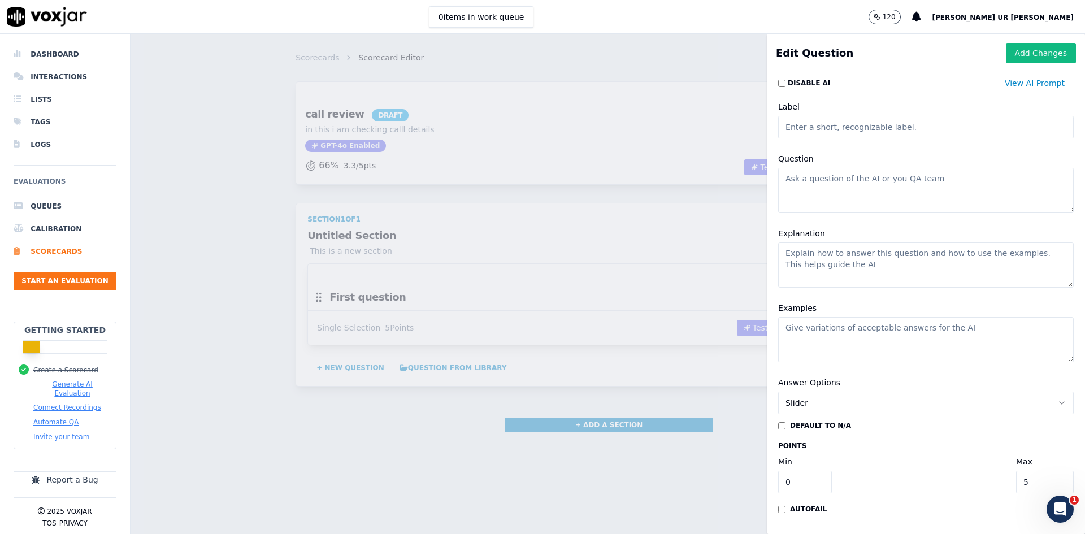
scroll to position [34, 0]
click at [811, 392] on button "Slider" at bounding box center [926, 403] width 296 height 23
click at [802, 395] on div "Single Selection" at bounding box center [903, 394] width 267 height 18
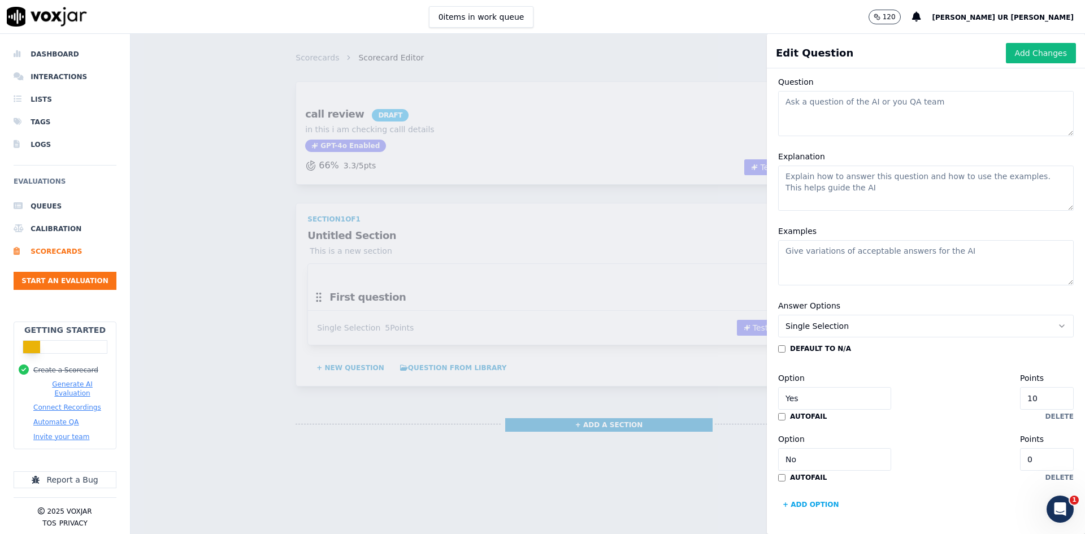
scroll to position [111, 0]
click at [800, 387] on input "Yes" at bounding box center [834, 398] width 113 height 23
click at [798, 412] on button "+ Add option" at bounding box center [811, 505] width 66 height 18
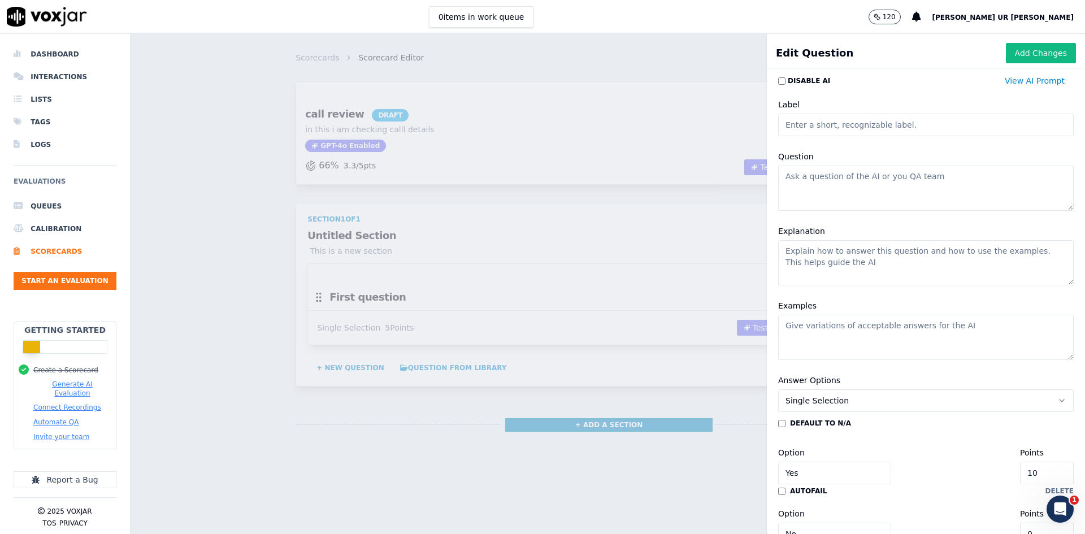
scroll to position [0, 0]
click at [813, 251] on textarea "Explanation" at bounding box center [926, 264] width 296 height 45
drag, startPoint x: 772, startPoint y: 255, endPoint x: 932, endPoint y: 257, distance: 159.4
click at [867, 257] on textarea "Explanation" at bounding box center [926, 264] width 296 height 45
click at [857, 267] on textarea "Explanation" at bounding box center [926, 264] width 296 height 45
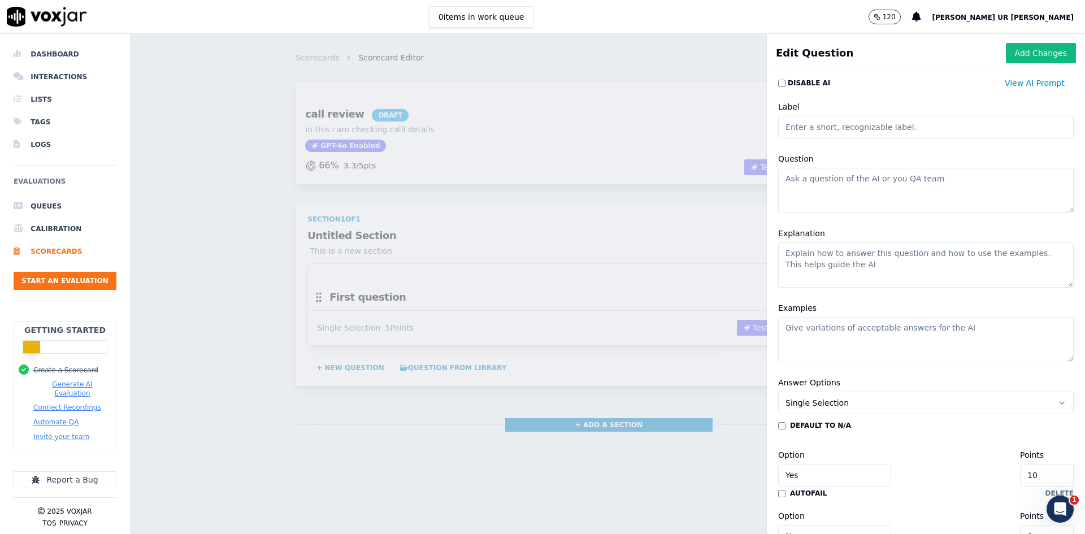
click at [797, 267] on textarea "Explanation" at bounding box center [926, 264] width 296 height 45
click at [789, 308] on label "Examples" at bounding box center [797, 307] width 38 height 9
click at [789, 317] on textarea "Examples" at bounding box center [926, 339] width 296 height 45
click at [789, 308] on label "Examples" at bounding box center [797, 307] width 38 height 9
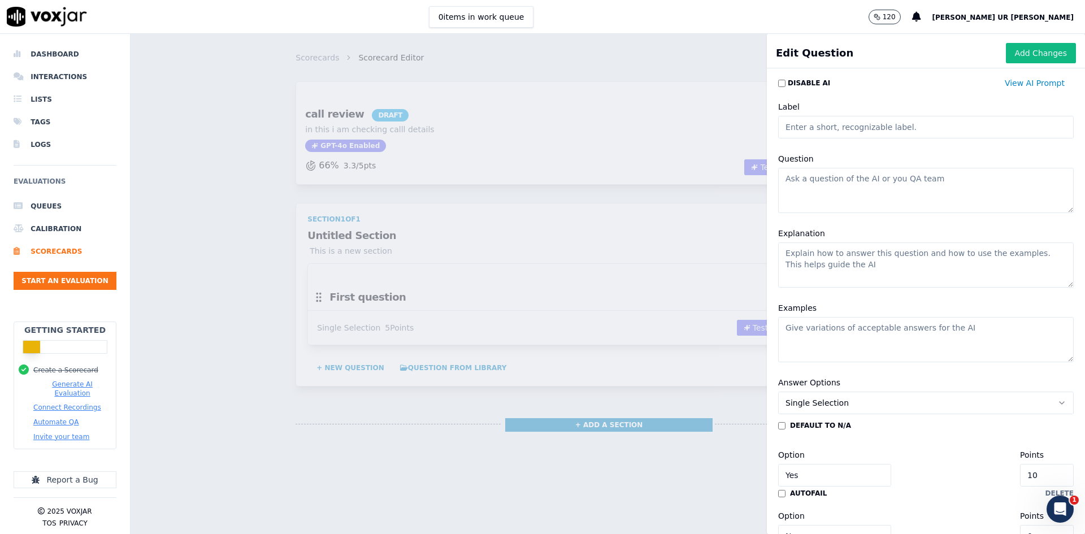
click at [789, 317] on textarea "Examples" at bounding box center [926, 339] width 296 height 45
click at [789, 308] on label "Examples" at bounding box center [797, 307] width 38 height 9
click at [789, 317] on textarea "Examples" at bounding box center [926, 339] width 296 height 45
drag, startPoint x: 773, startPoint y: 328, endPoint x: 941, endPoint y: 327, distance: 167.8
click at [867, 326] on textarea "Examples" at bounding box center [926, 339] width 296 height 45
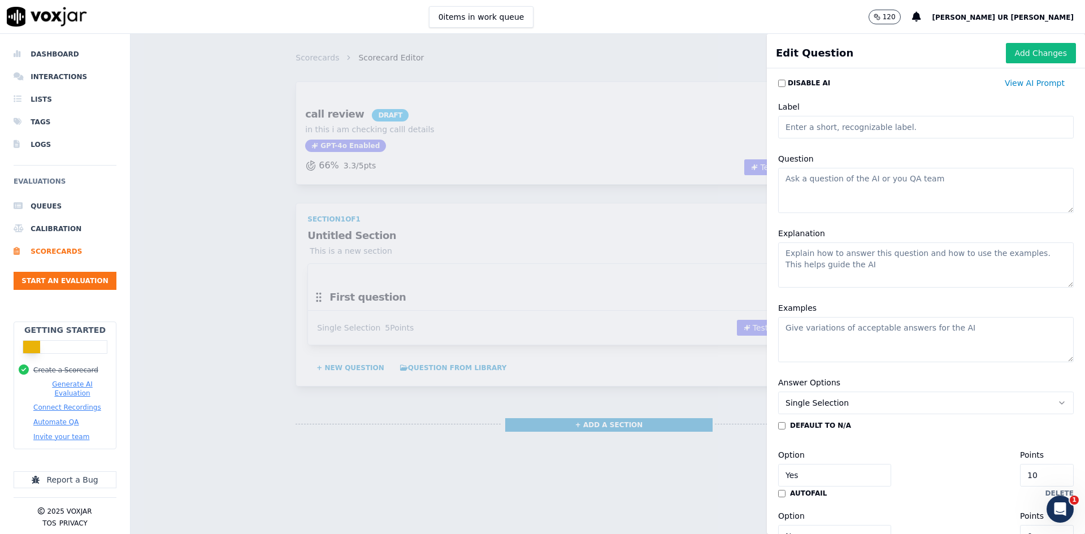
drag, startPoint x: 941, startPoint y: 327, endPoint x: 816, endPoint y: 333, distance: 124.5
click at [816, 333] on textarea "Examples" at bounding box center [926, 339] width 296 height 45
drag, startPoint x: 805, startPoint y: 331, endPoint x: 786, endPoint y: 330, distance: 19.2
click at [786, 330] on textarea "Examples" at bounding box center [926, 339] width 296 height 45
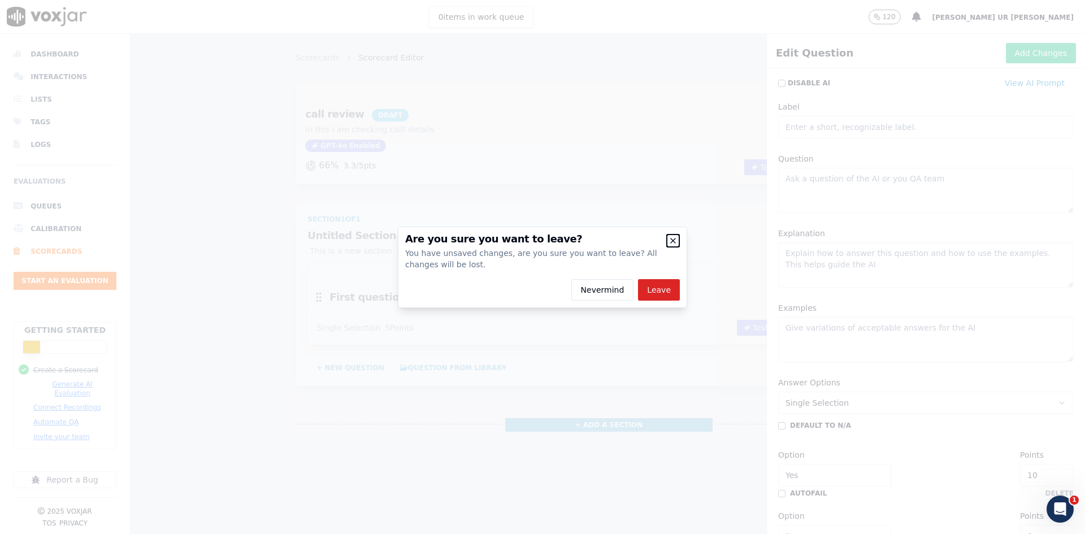
click at [675, 241] on icon "button" at bounding box center [672, 240] width 9 height 9
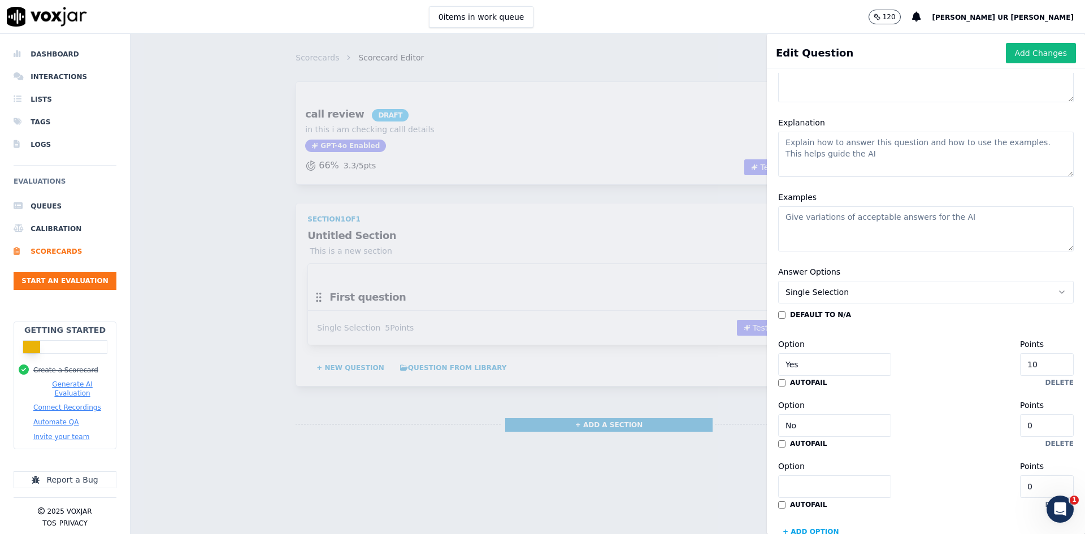
scroll to position [113, 0]
click at [843, 293] on button "Single Selection" at bounding box center [926, 290] width 296 height 23
click at [840, 292] on button "Single Selection" at bounding box center [926, 290] width 296 height 23
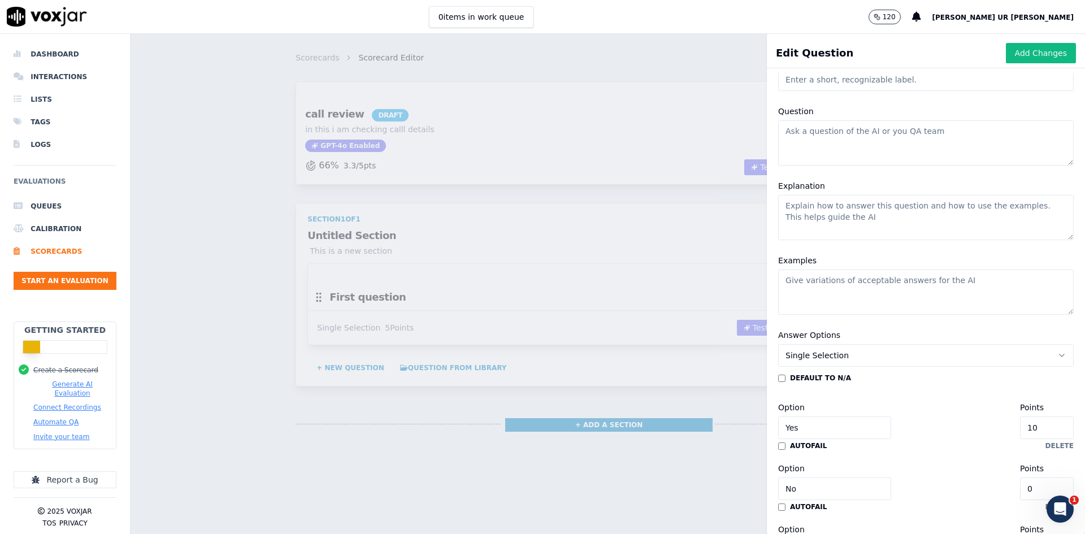
scroll to position [0, 0]
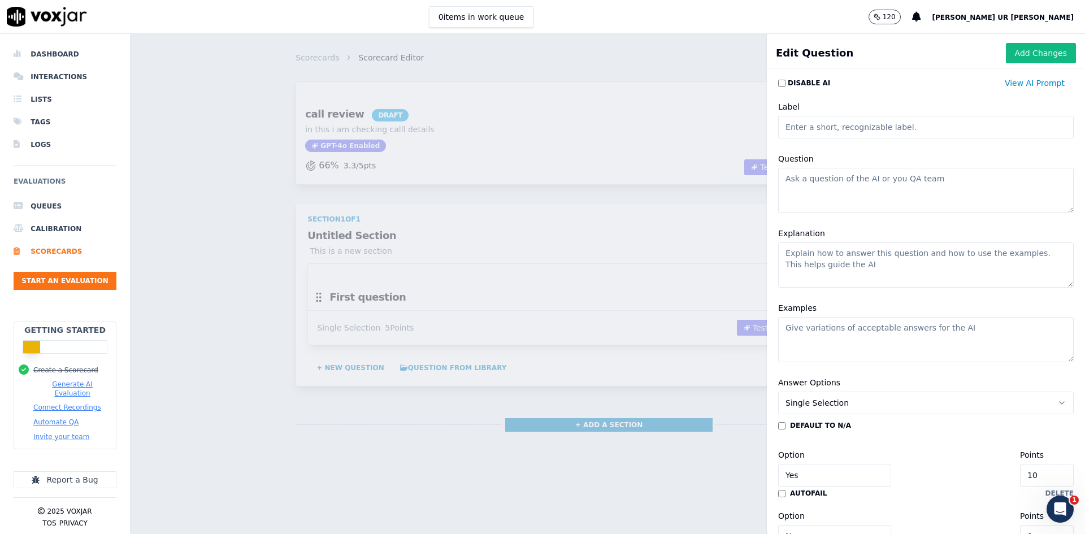
click at [707, 77] on div "Scorecards Scorecard Editor Save Scorecard call review DRAFT in this i am check…" at bounding box center [608, 284] width 954 height 500
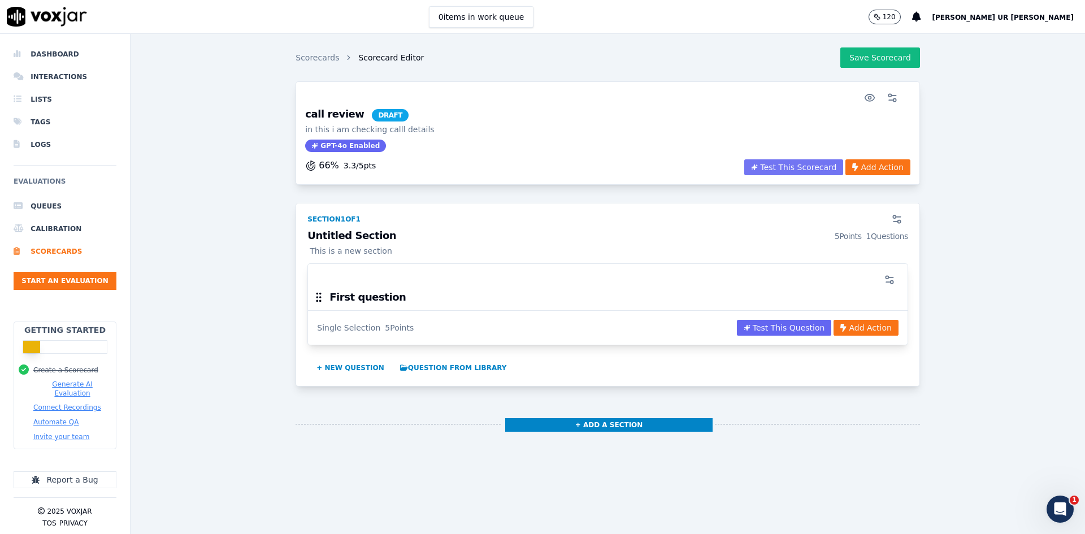
drag, startPoint x: 839, startPoint y: 166, endPoint x: 750, endPoint y: 166, distance: 89.3
click at [774, 166] on div "Test This Scorecard Add Action" at bounding box center [827, 167] width 166 height 16
click at [867, 217] on icon "button" at bounding box center [896, 219] width 11 height 11
click at [607, 291] on div "Scorecards Scorecard Editor Save Scorecard call review DRAFT in this i am check…" at bounding box center [608, 284] width 954 height 500
click at [867, 279] on icon "button" at bounding box center [889, 279] width 11 height 11
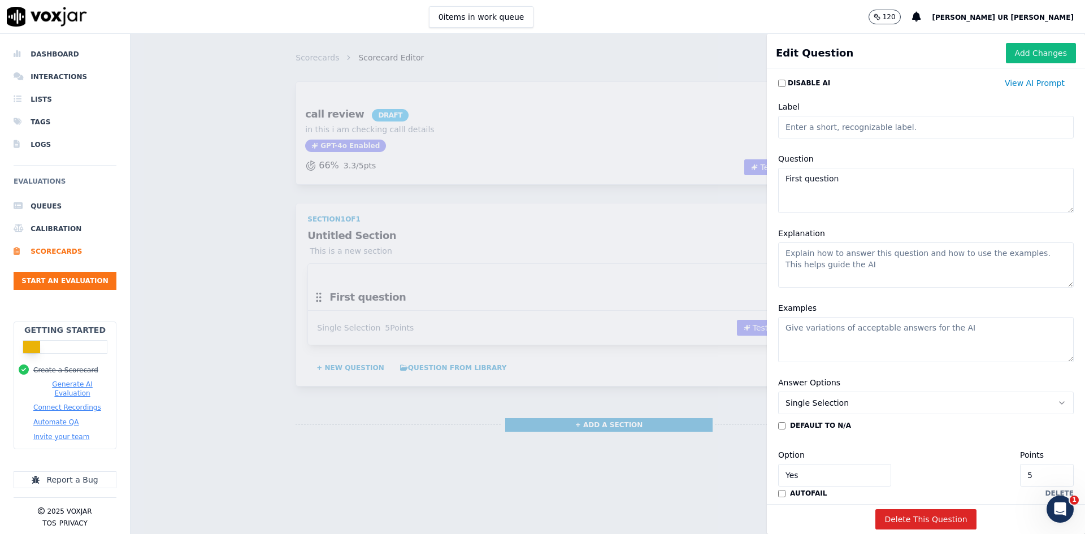
click at [635, 270] on div "Scorecards Scorecard Editor Save Scorecard call review DRAFT in this i am check…" at bounding box center [608, 284] width 954 height 500
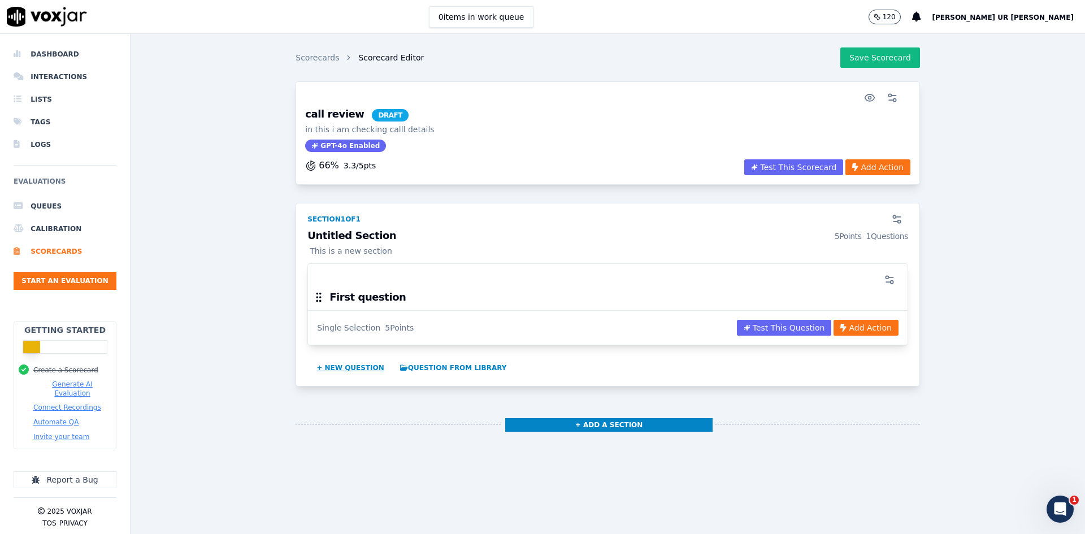
click at [347, 366] on button "+ New question" at bounding box center [350, 368] width 77 height 18
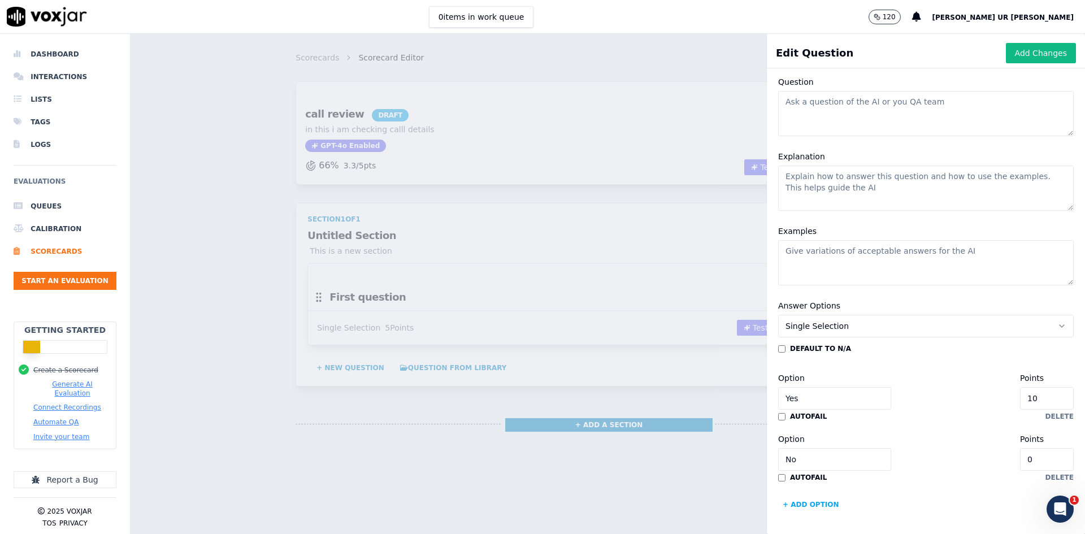
scroll to position [111, 0]
click at [548, 294] on div "Scorecards Scorecard Editor Save Scorecard call review DRAFT in this i am check…" at bounding box center [608, 284] width 954 height 500
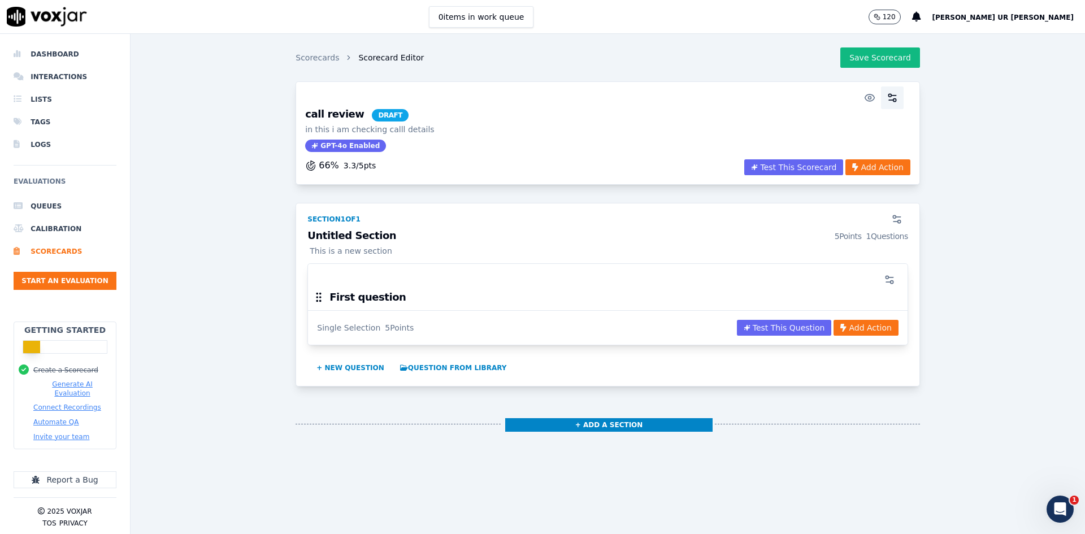
click at [867, 97] on circle "button" at bounding box center [889, 95] width 3 height 3
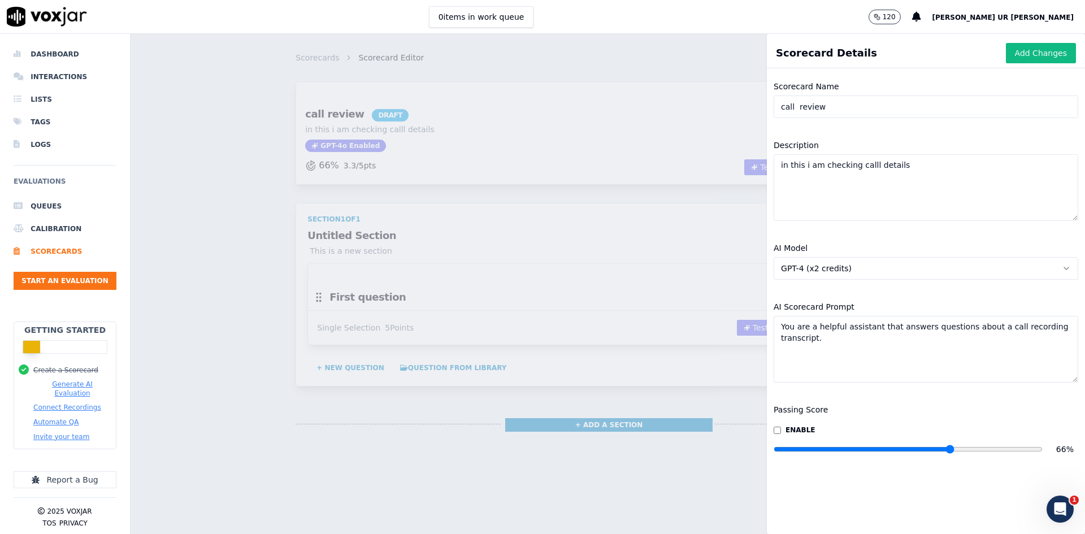
click at [628, 275] on div "Scorecards Scorecard Editor Save Scorecard call review DRAFT in this i am check…" at bounding box center [608, 284] width 954 height 500
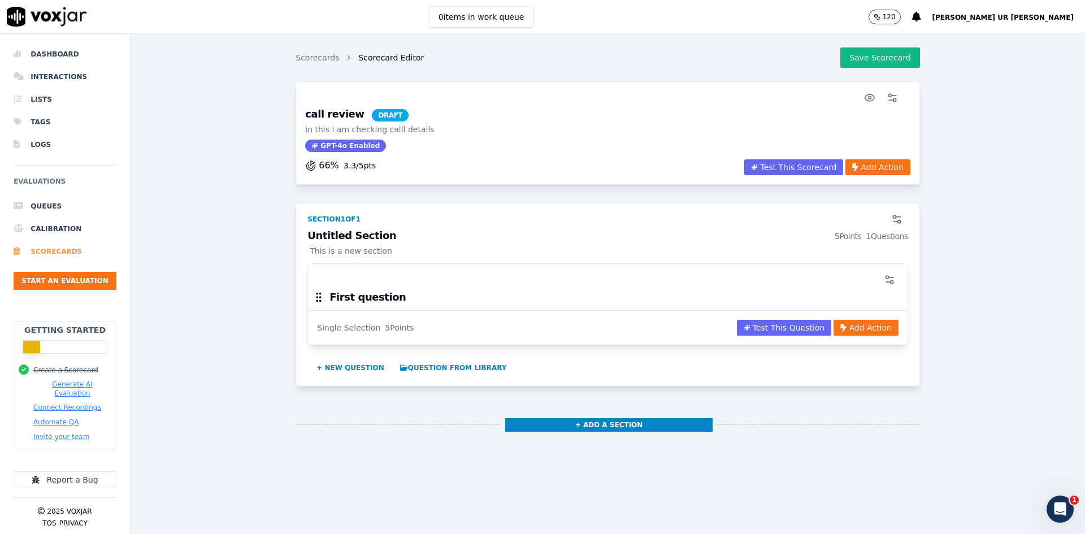
click at [61, 251] on li "Scorecards" at bounding box center [65, 251] width 103 height 23
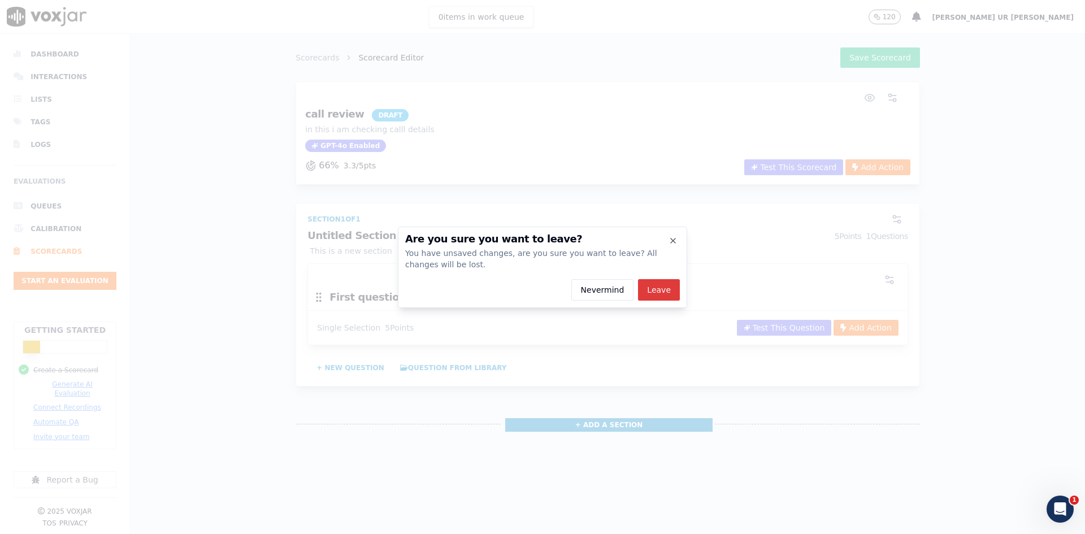
click at [666, 286] on button "Leave" at bounding box center [659, 289] width 42 height 21
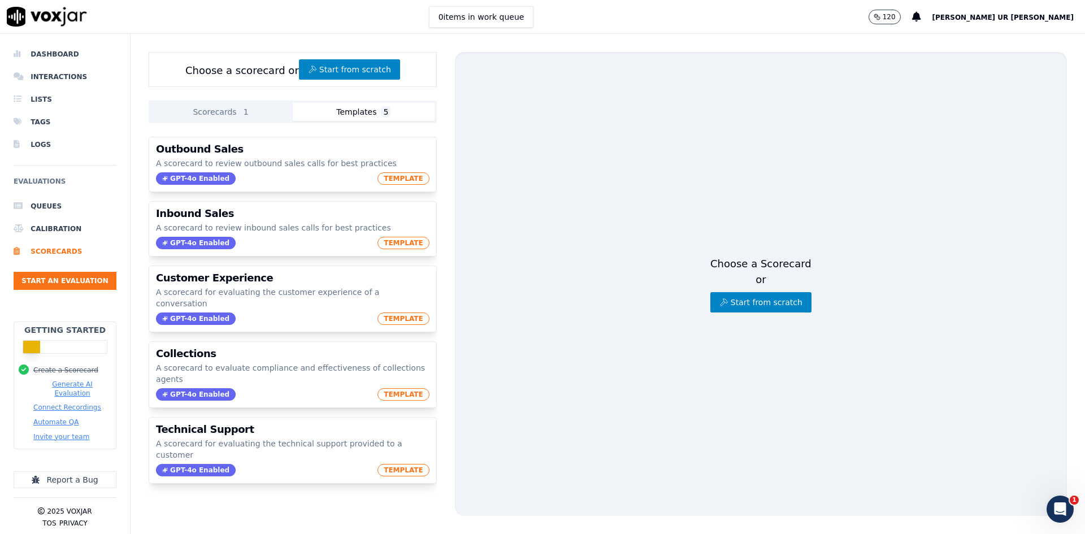
click at [367, 111] on button "Templates 5" at bounding box center [364, 112] width 142 height 18
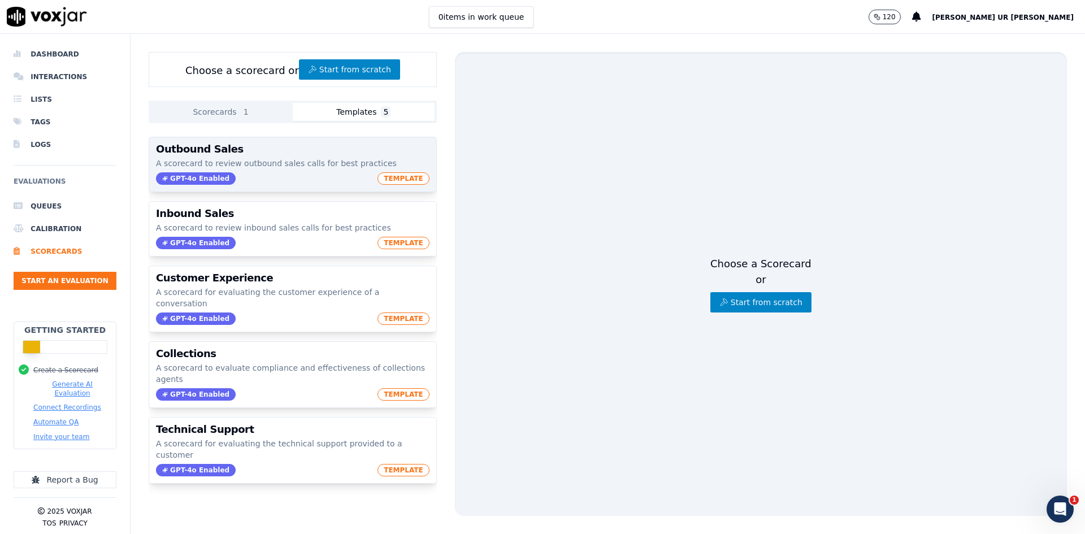
click at [399, 180] on span "TEMPLATE" at bounding box center [403, 178] width 52 height 12
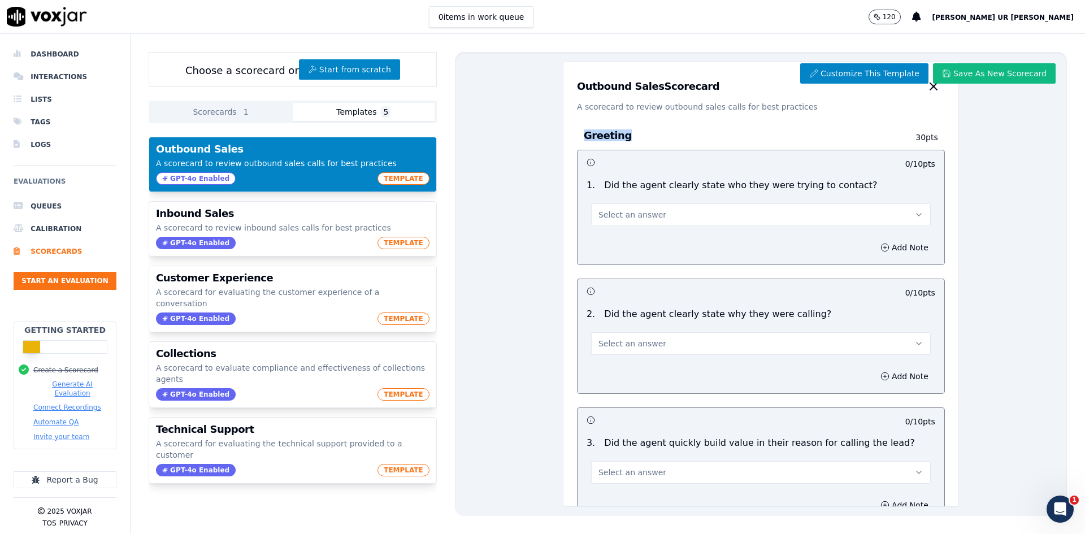
drag, startPoint x: 575, startPoint y: 140, endPoint x: 654, endPoint y: 140, distance: 79.1
click at [654, 140] on div "Greeting 30 pts" at bounding box center [761, 135] width 368 height 28
click at [774, 214] on button "Select an answer" at bounding box center [761, 214] width 340 height 23
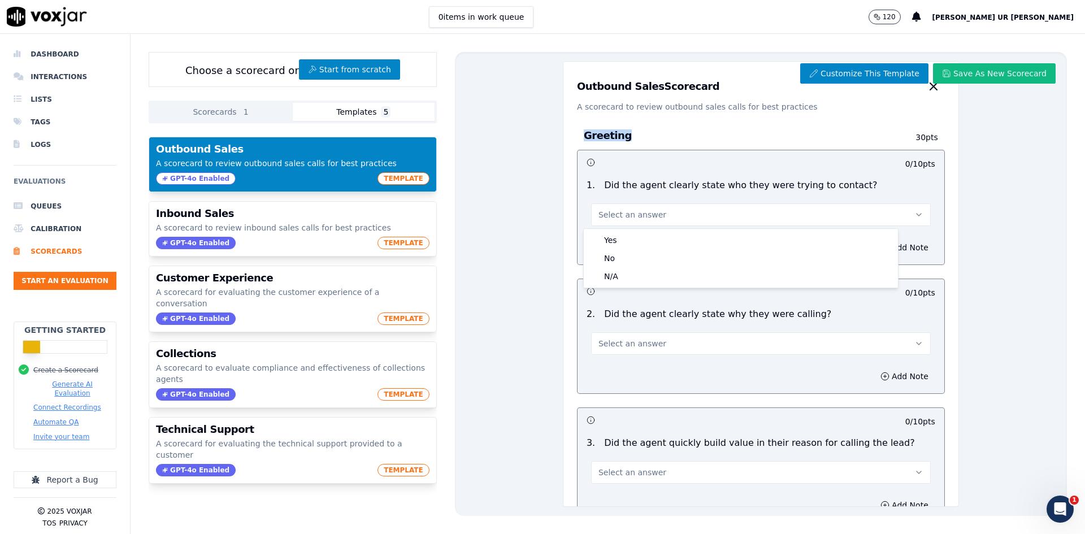
click at [774, 214] on button "Select an answer" at bounding box center [761, 214] width 340 height 23
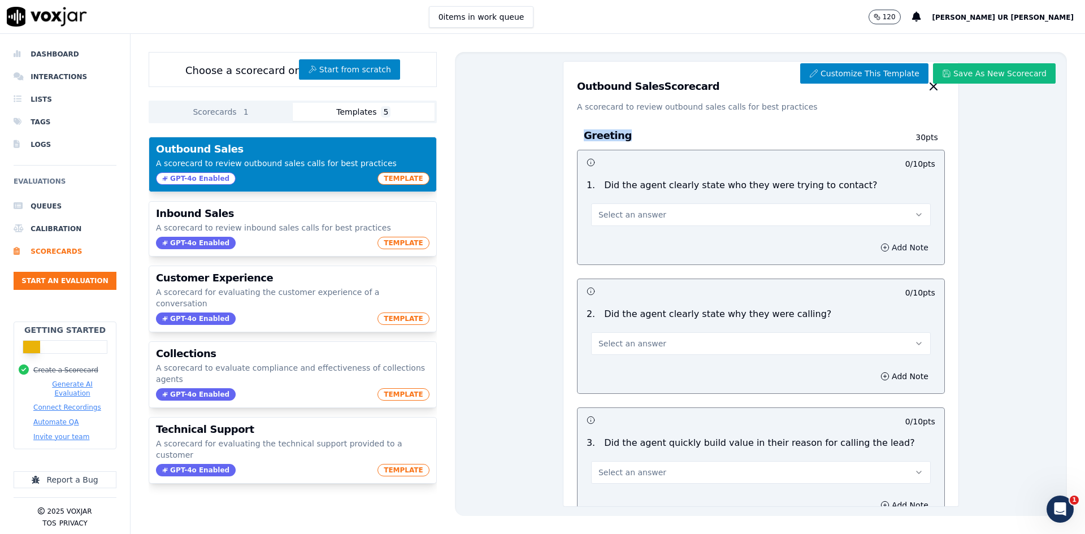
click at [867, 249] on button "Add Note" at bounding box center [905, 248] width 62 height 16
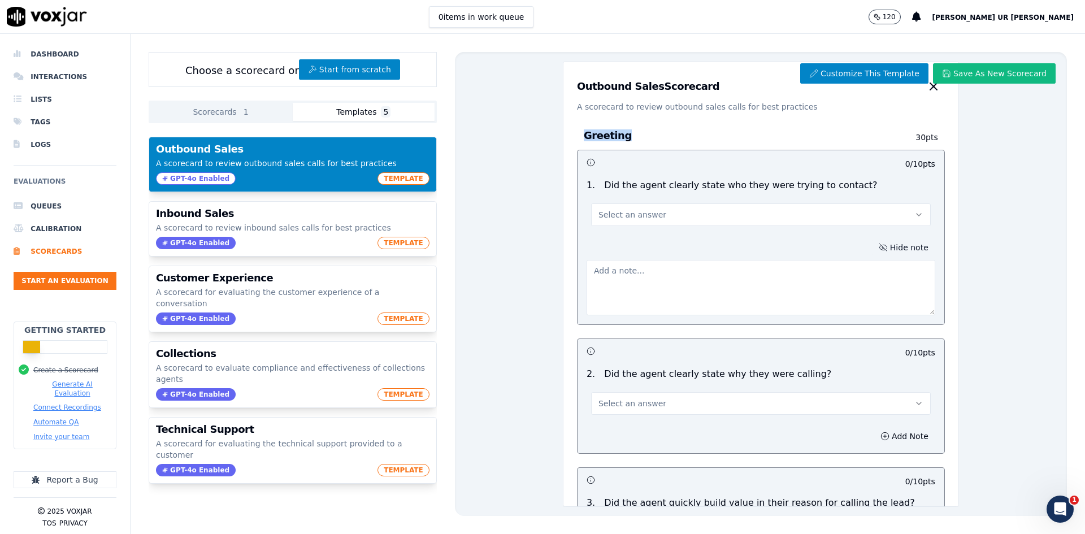
click at [867, 249] on button "Hide note" at bounding box center [903, 248] width 63 height 16
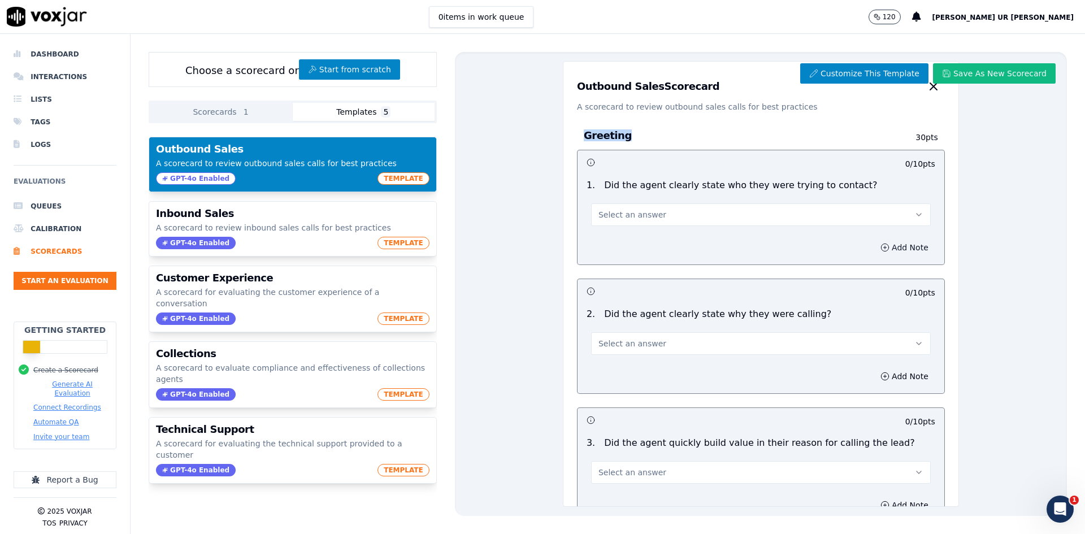
click at [867, 249] on button "Add Note" at bounding box center [905, 248] width 62 height 16
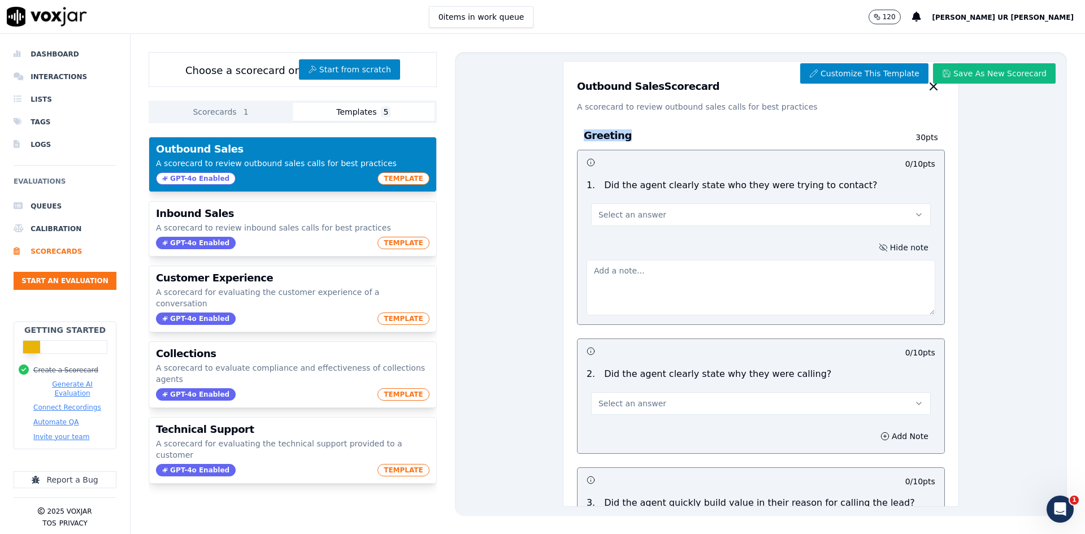
click at [867, 249] on button "Hide note" at bounding box center [903, 248] width 63 height 16
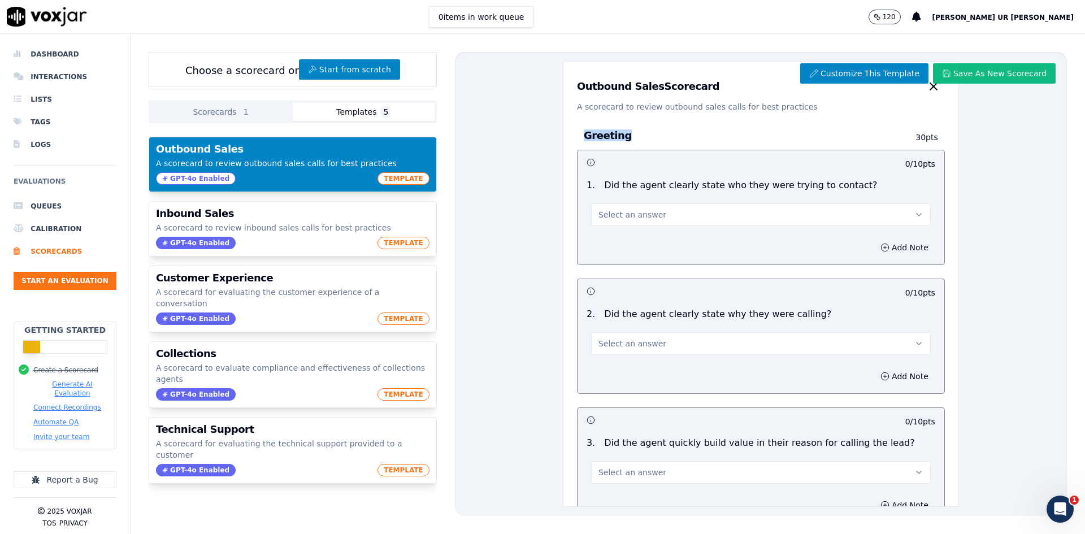
click at [867, 249] on button "Add Note" at bounding box center [905, 248] width 62 height 16
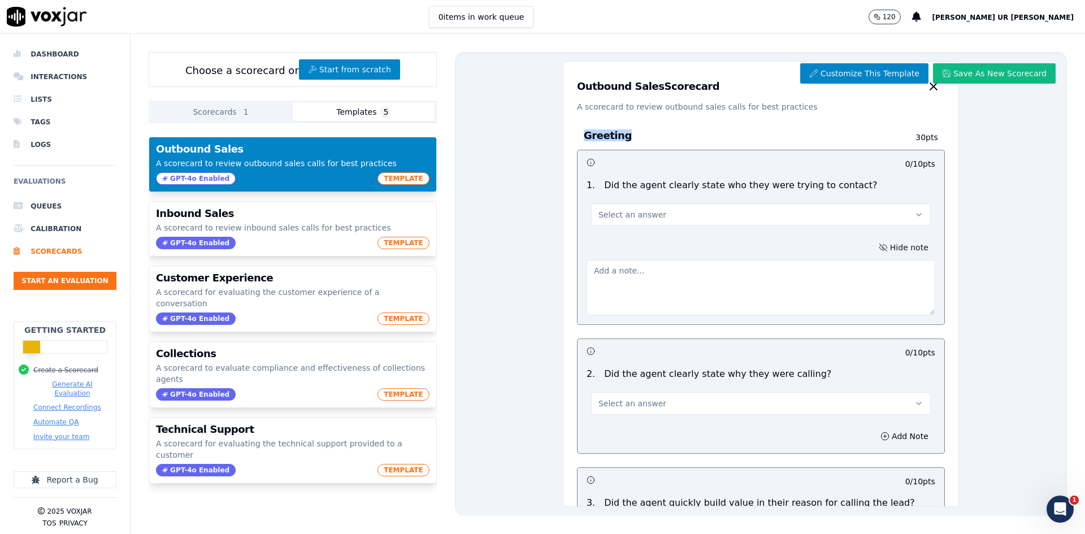
click at [867, 249] on button "Hide note" at bounding box center [903, 248] width 63 height 16
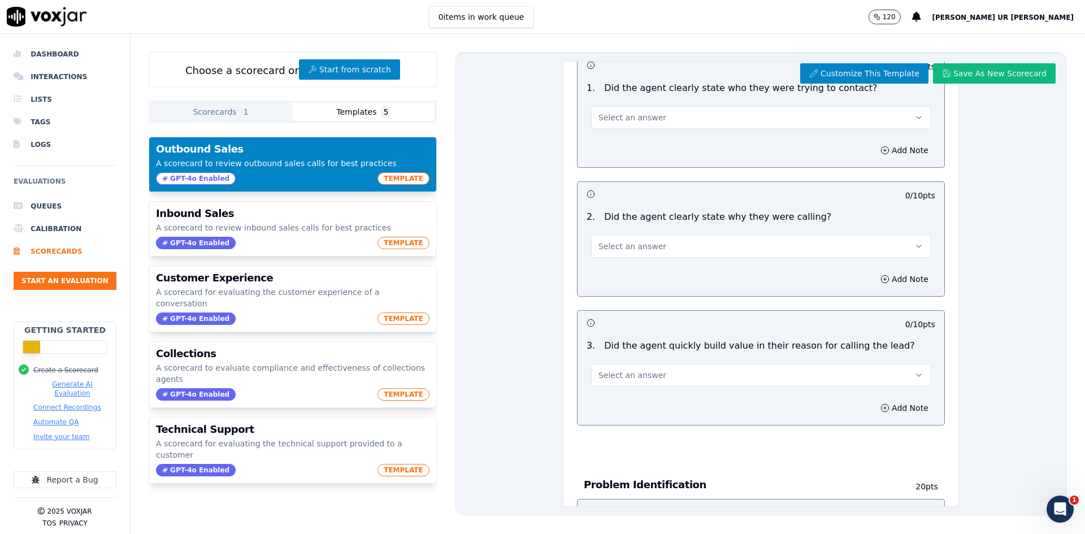
scroll to position [113, 0]
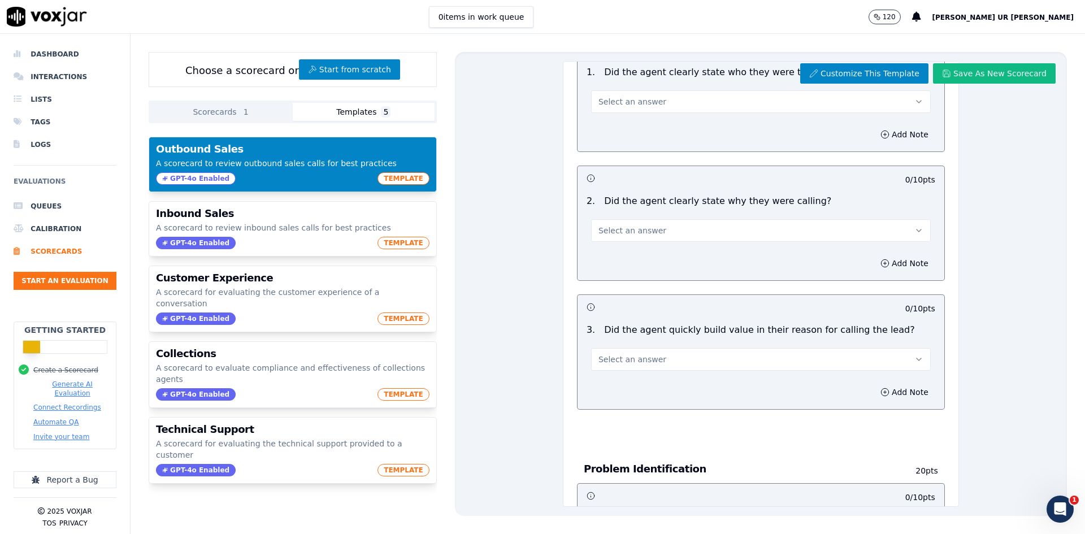
click at [867, 180] on p "0 / 10 pts" at bounding box center [920, 179] width 30 height 11
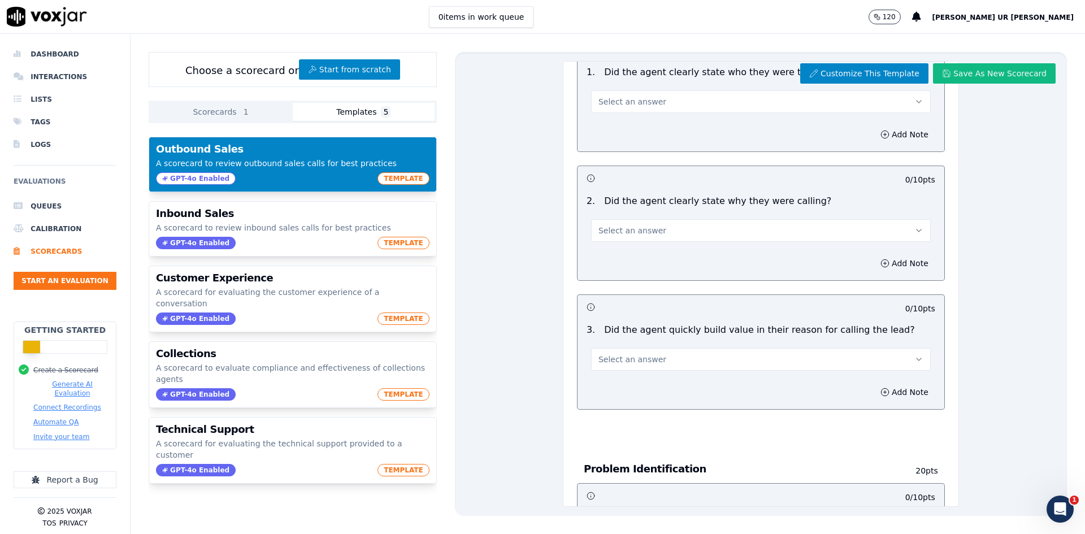
click at [867, 309] on p "0 / 10 pts" at bounding box center [920, 308] width 30 height 11
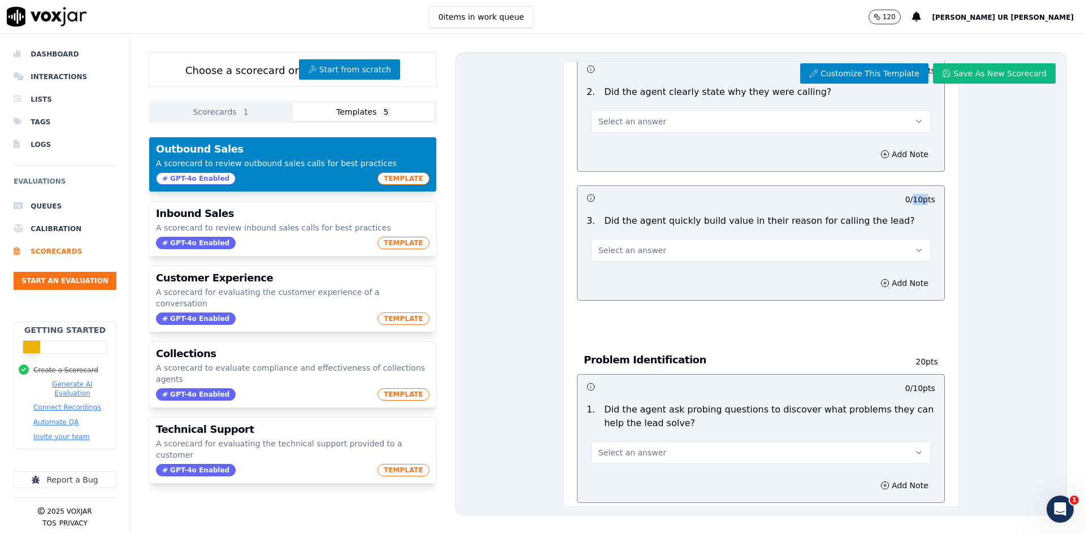
scroll to position [226, 0]
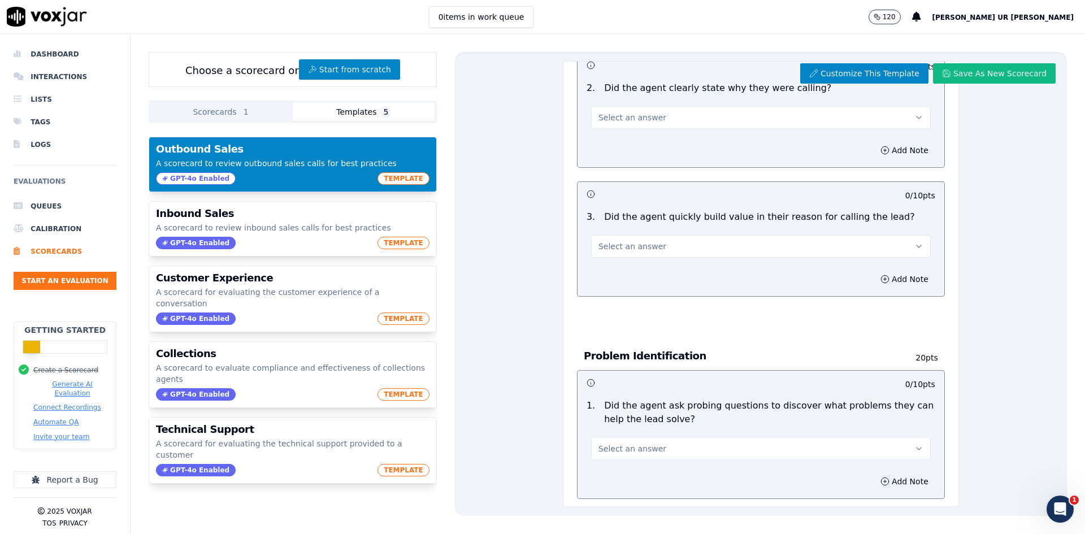
click at [624, 358] on h3 "Problem Identification" at bounding box center [731, 356] width 295 height 15
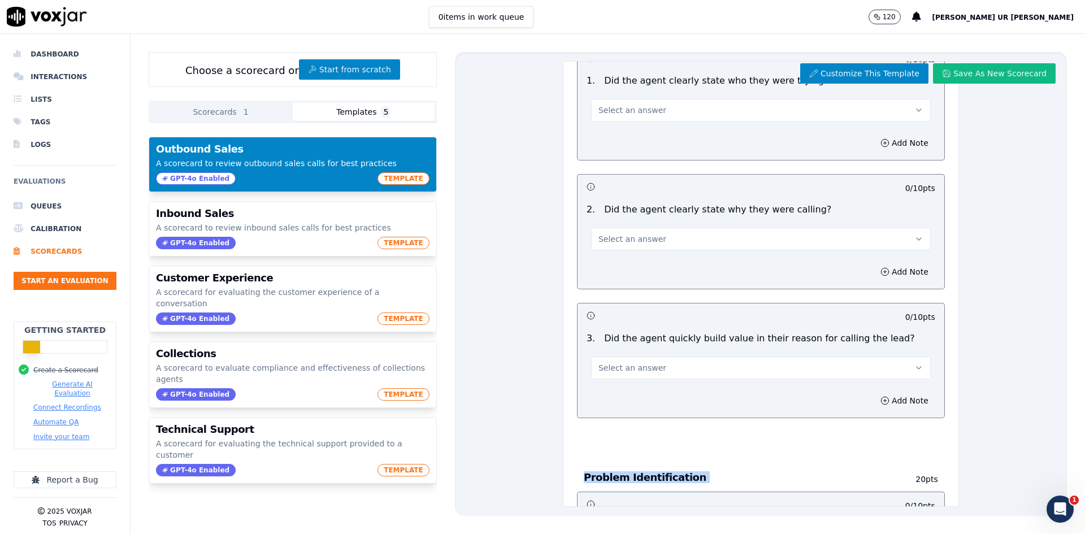
scroll to position [0, 0]
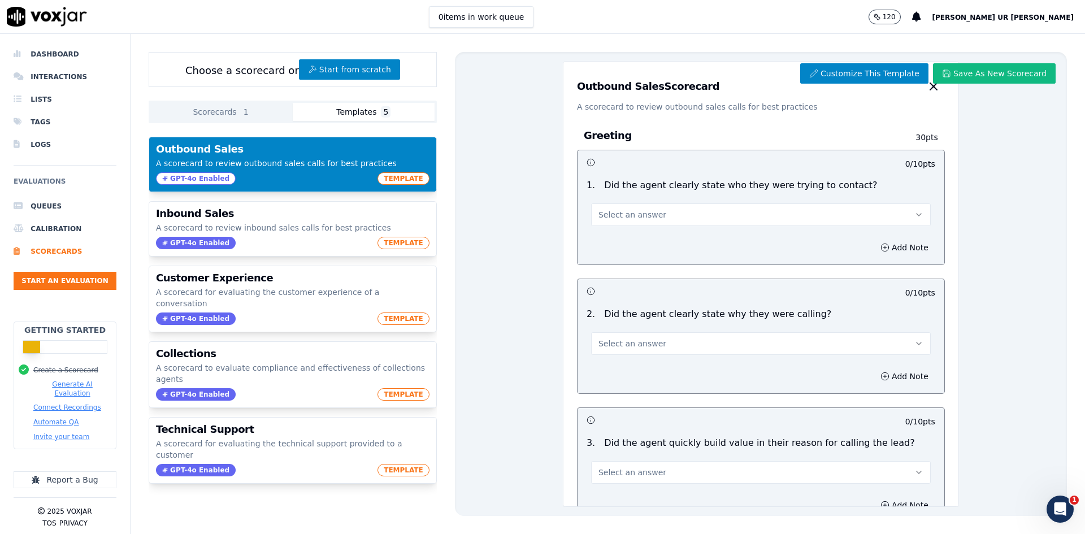
drag, startPoint x: 566, startPoint y: 81, endPoint x: 689, endPoint y: 86, distance: 123.3
click at [689, 86] on div "Outbound Sales Scorecard A scorecard to review outbound sales calls for best pr…" at bounding box center [760, 87] width 395 height 51
drag, startPoint x: 561, startPoint y: 107, endPoint x: 803, endPoint y: 107, distance: 242.4
click at [803, 107] on div "Outbound Sales Scorecard A scorecard to review outbound sales calls for best pr…" at bounding box center [760, 87] width 395 height 51
drag, startPoint x: 575, startPoint y: 136, endPoint x: 632, endPoint y: 139, distance: 57.1
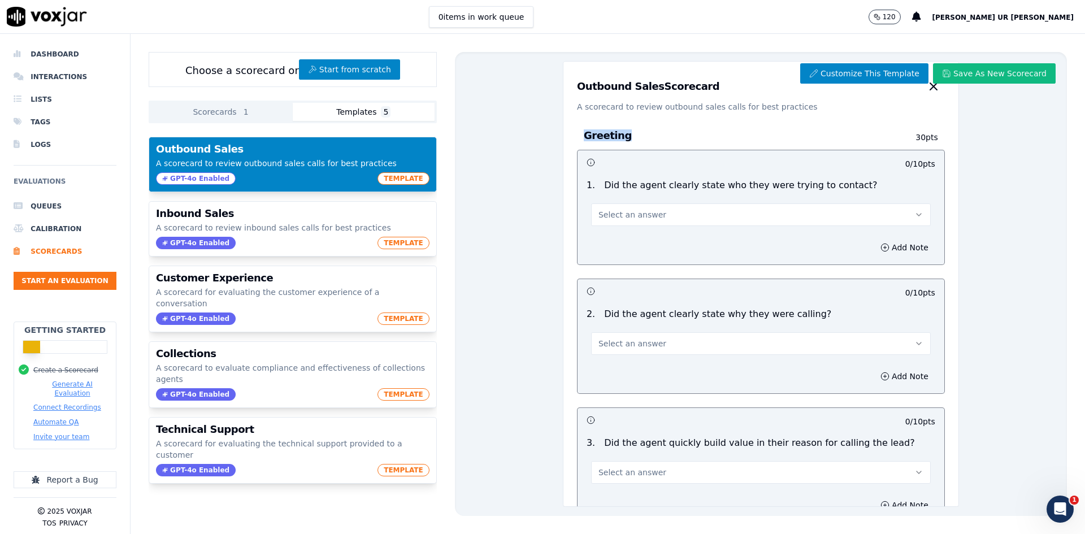
click at [632, 139] on div "Greeting 30 pts" at bounding box center [761, 135] width 368 height 28
drag, startPoint x: 593, startPoint y: 188, endPoint x: 852, endPoint y: 186, distance: 259.4
click at [852, 186] on div "1 . Did the agent clearly state who they were trying to contact?" at bounding box center [761, 186] width 358 height 14
click at [588, 136] on h3 "Greeting" at bounding box center [731, 135] width 295 height 15
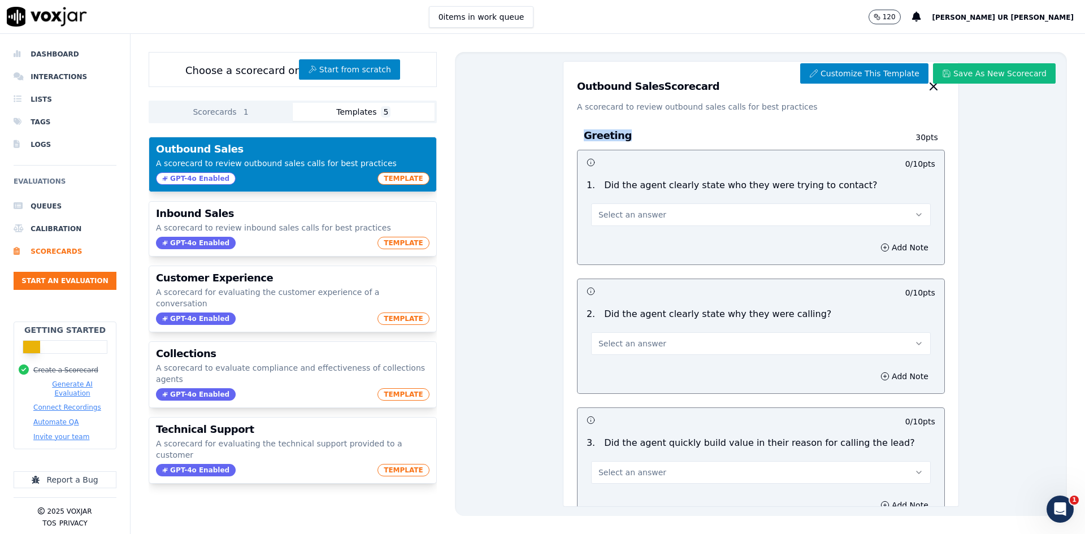
click at [589, 134] on h3 "Greeting" at bounding box center [731, 135] width 295 height 15
click at [768, 216] on button "Select an answer" at bounding box center [761, 214] width 340 height 23
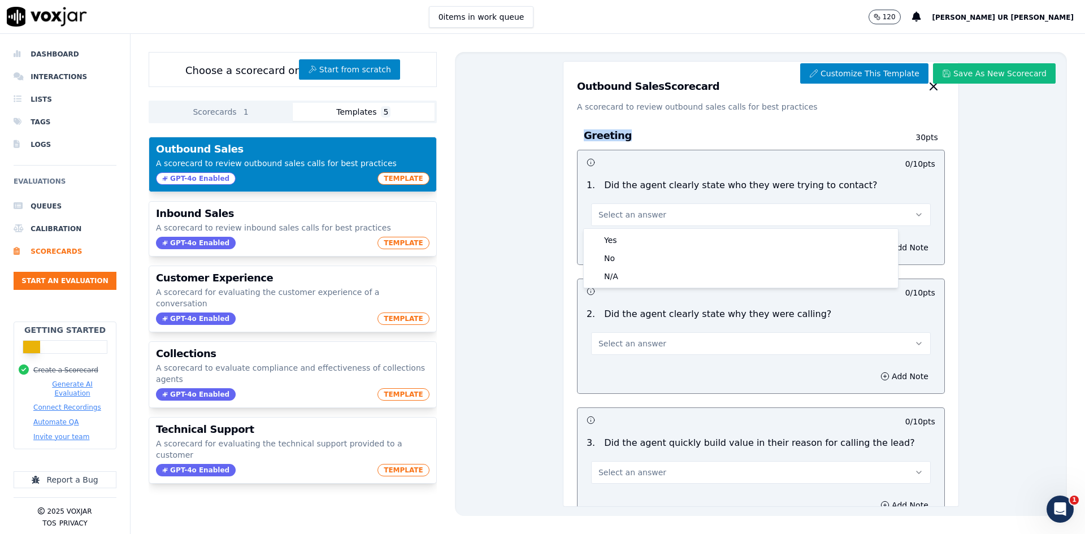
click at [632, 130] on h3 "Greeting" at bounding box center [731, 135] width 295 height 15
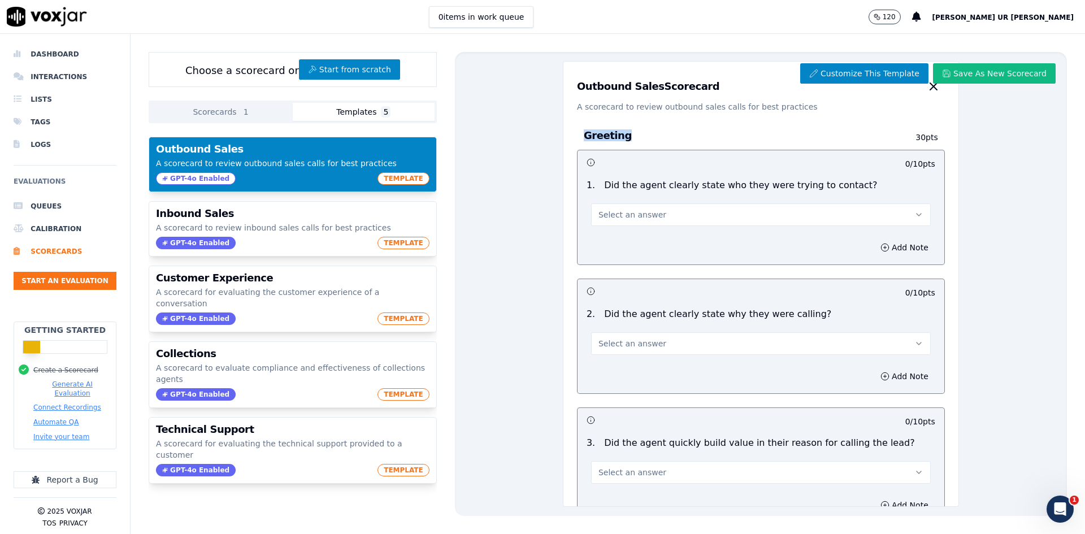
click at [605, 133] on h3 "Greeting" at bounding box center [731, 135] width 295 height 15
click at [607, 133] on h3 "Greeting" at bounding box center [731, 135] width 295 height 15
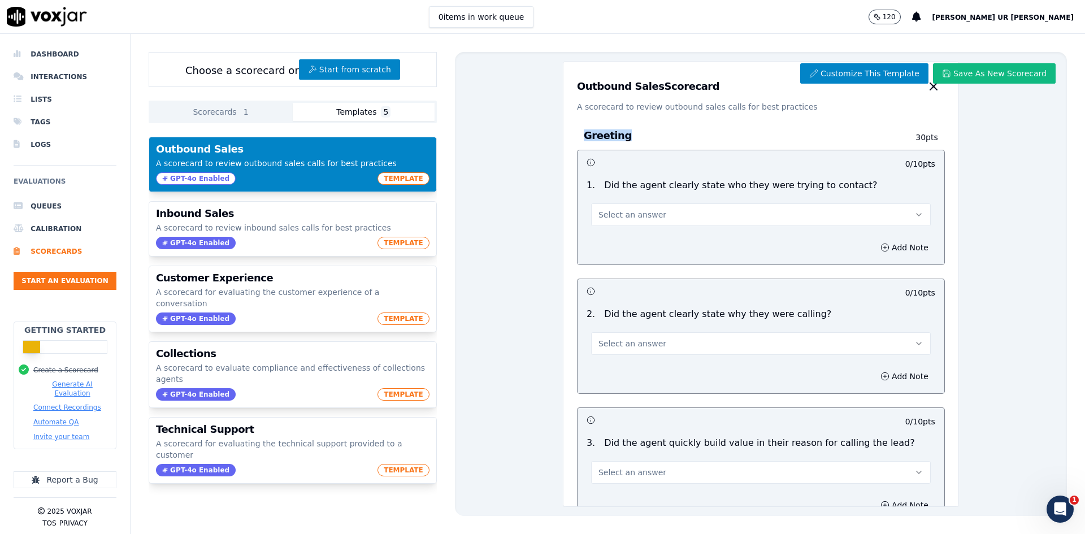
click at [607, 133] on h3 "Greeting" at bounding box center [731, 135] width 295 height 15
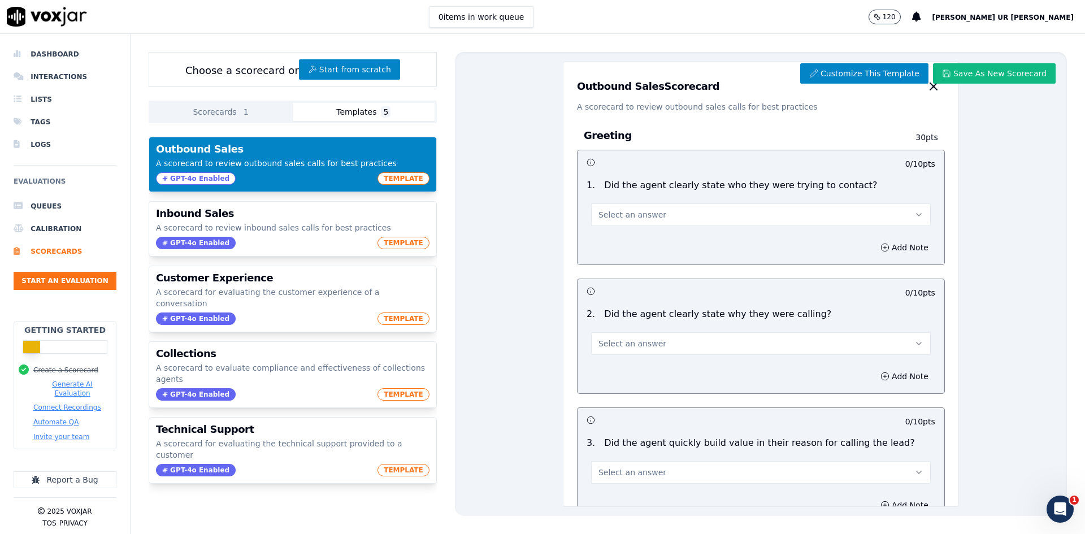
click at [609, 85] on h3 "Outbound Sales Scorecard" at bounding box center [648, 86] width 142 height 10
click at [627, 106] on p "A scorecard to review outbound sales calls for best practices" at bounding box center [761, 106] width 368 height 11
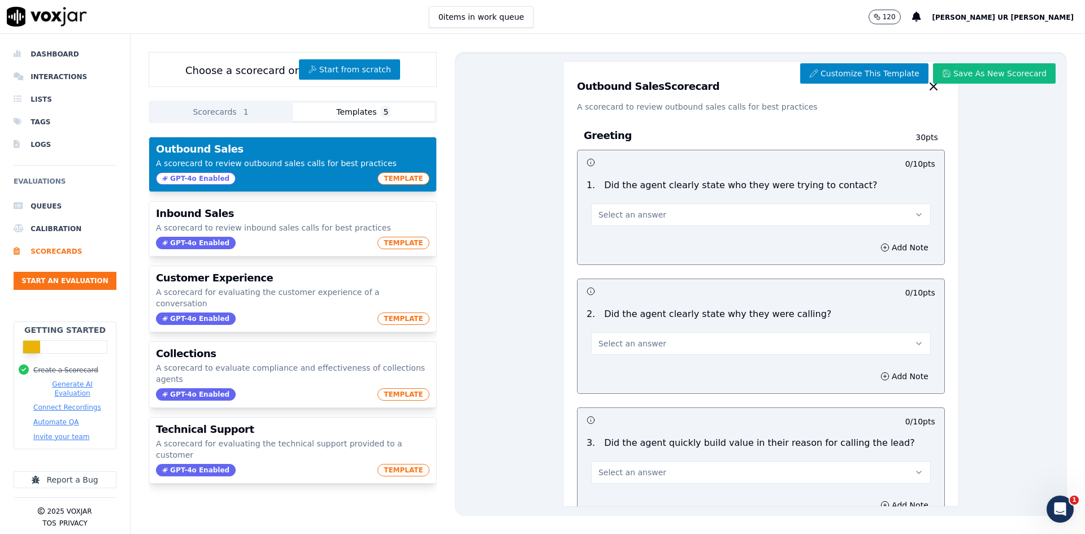
click at [592, 139] on h3 "Greeting" at bounding box center [731, 135] width 295 height 15
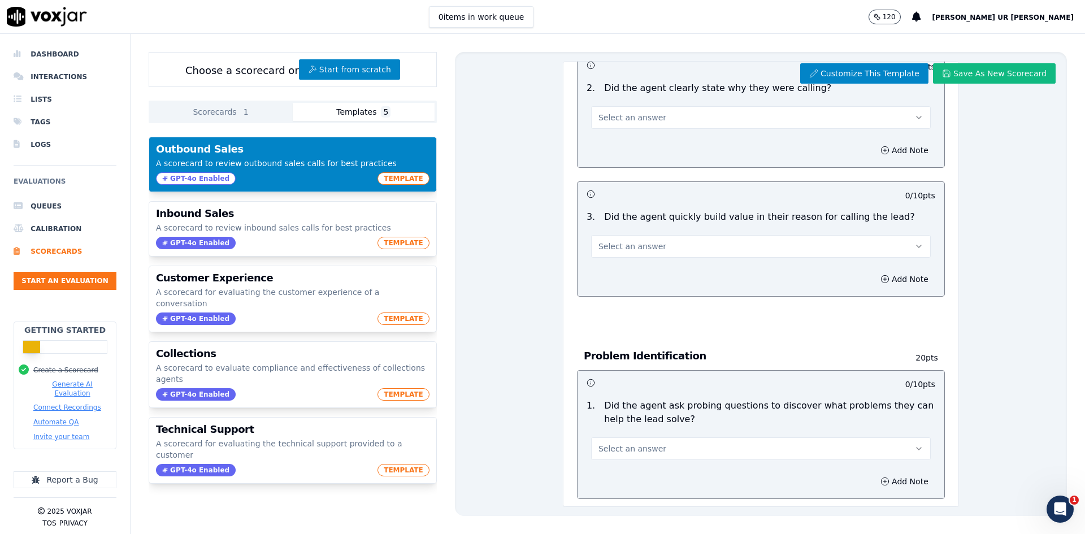
scroll to position [283, 0]
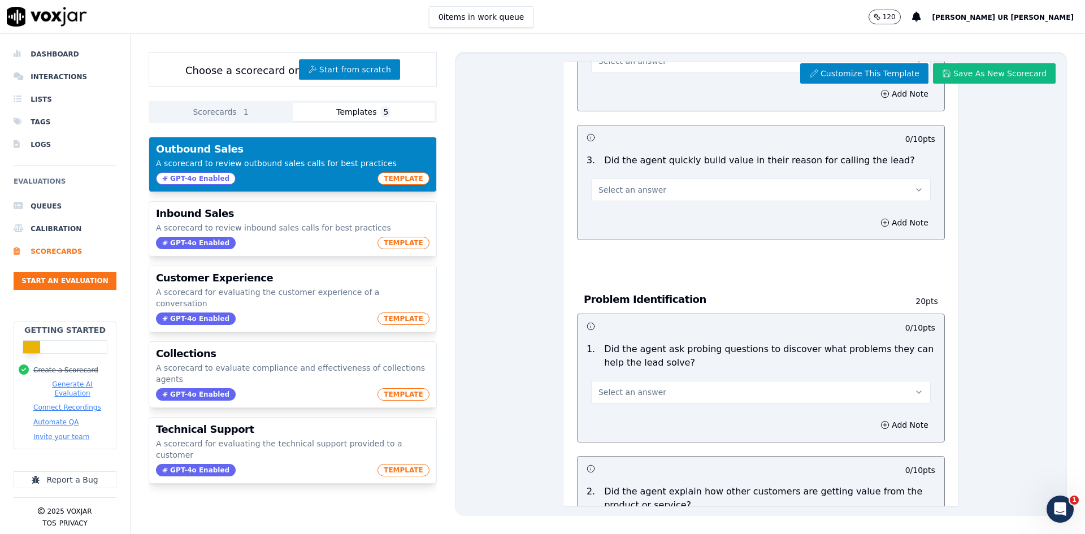
click at [612, 301] on h3 "Problem Identification" at bounding box center [731, 299] width 295 height 15
click at [611, 301] on h3 "Problem Identification" at bounding box center [731, 299] width 295 height 15
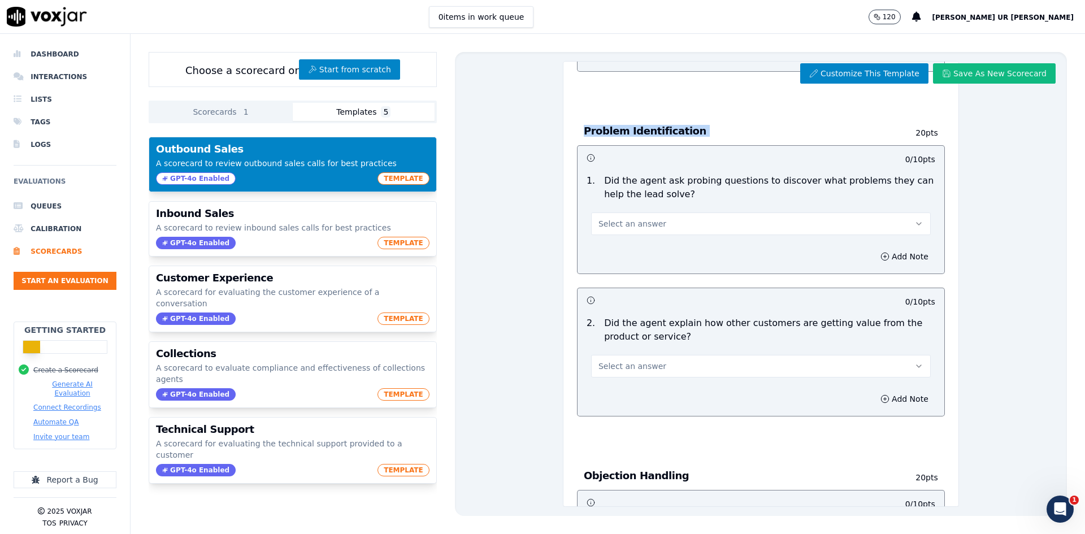
scroll to position [452, 0]
click at [709, 229] on button "Select an answer" at bounding box center [761, 222] width 340 height 23
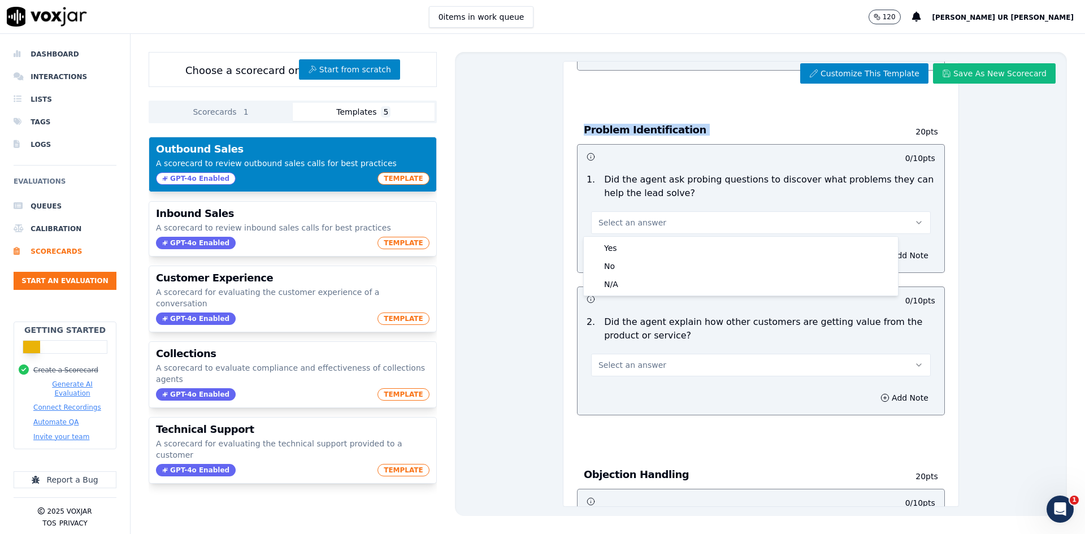
click at [766, 185] on p "Did the agent ask probing questions to discover what problems they can help the…" at bounding box center [769, 186] width 331 height 27
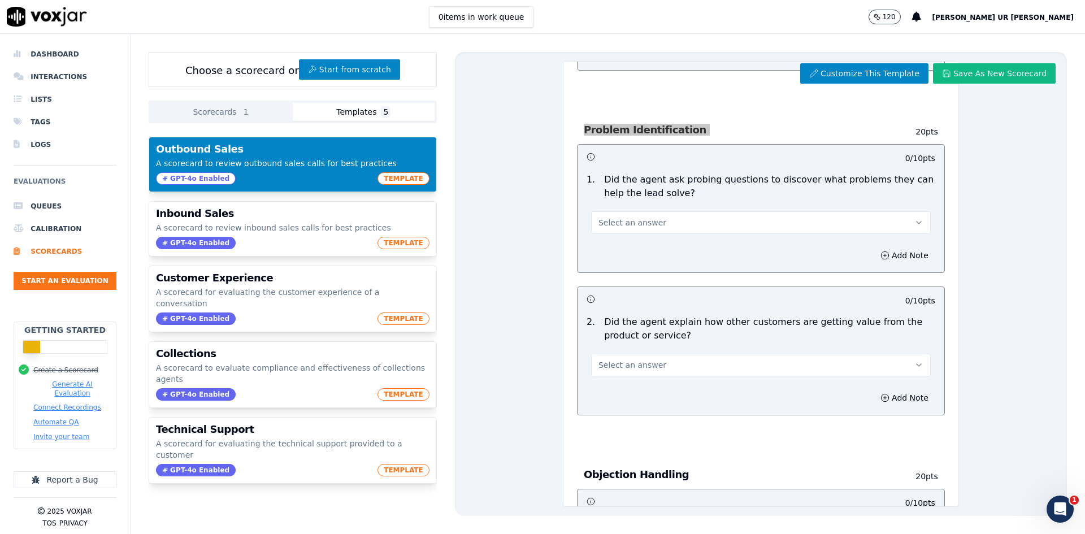
click at [640, 134] on h3 "Problem Identification" at bounding box center [731, 130] width 295 height 15
click at [867, 131] on p "20 pts" at bounding box center [908, 131] width 59 height 11
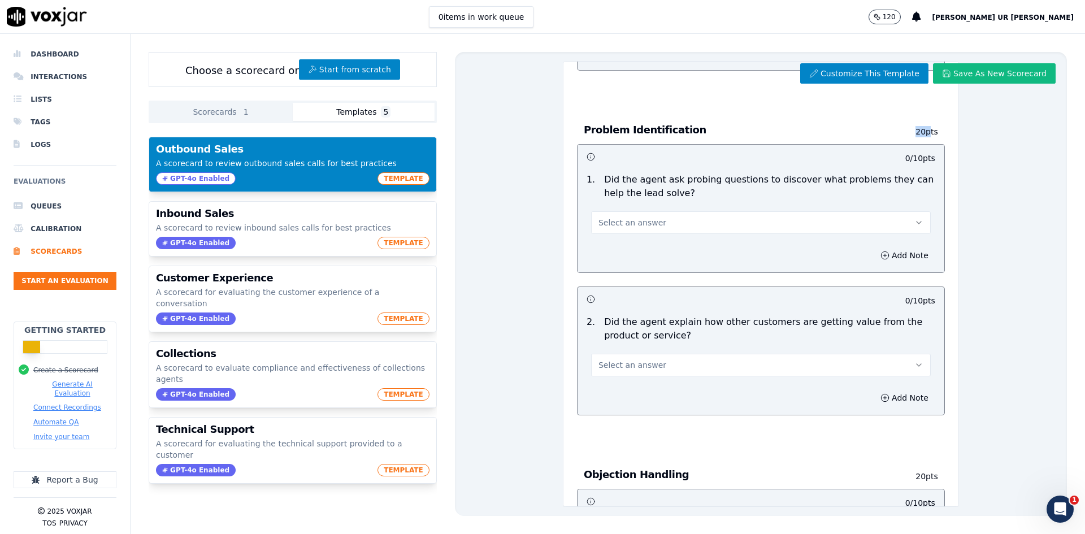
click at [867, 131] on p "20 pts" at bounding box center [908, 131] width 59 height 11
click at [867, 130] on p "20 pts" at bounding box center [908, 131] width 59 height 11
click at [867, 158] on p "0 / 10 pts" at bounding box center [920, 158] width 30 height 11
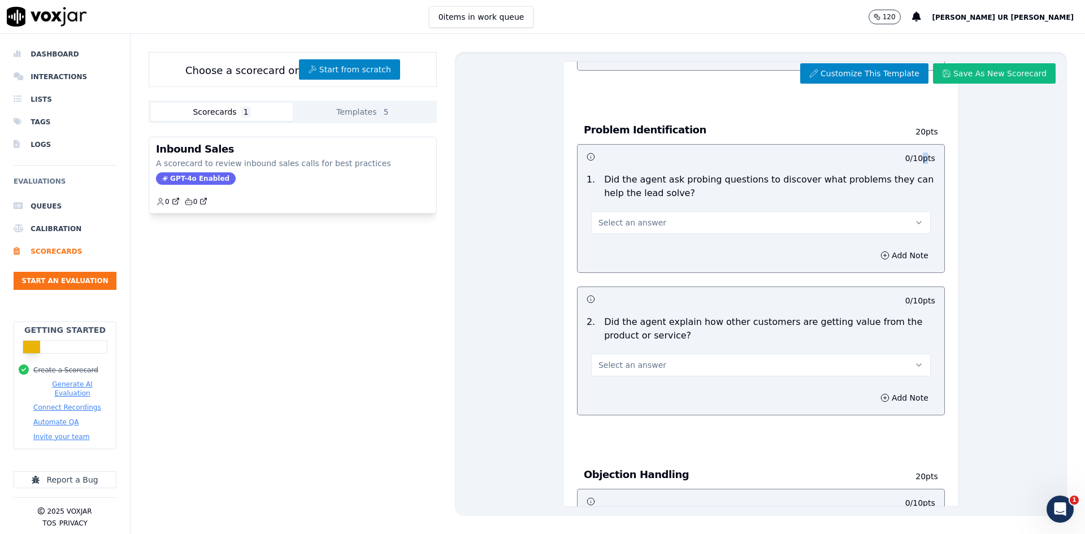
click at [247, 114] on button "Scorecards 1" at bounding box center [222, 112] width 142 height 18
click at [301, 114] on button "Templates 5" at bounding box center [364, 112] width 142 height 18
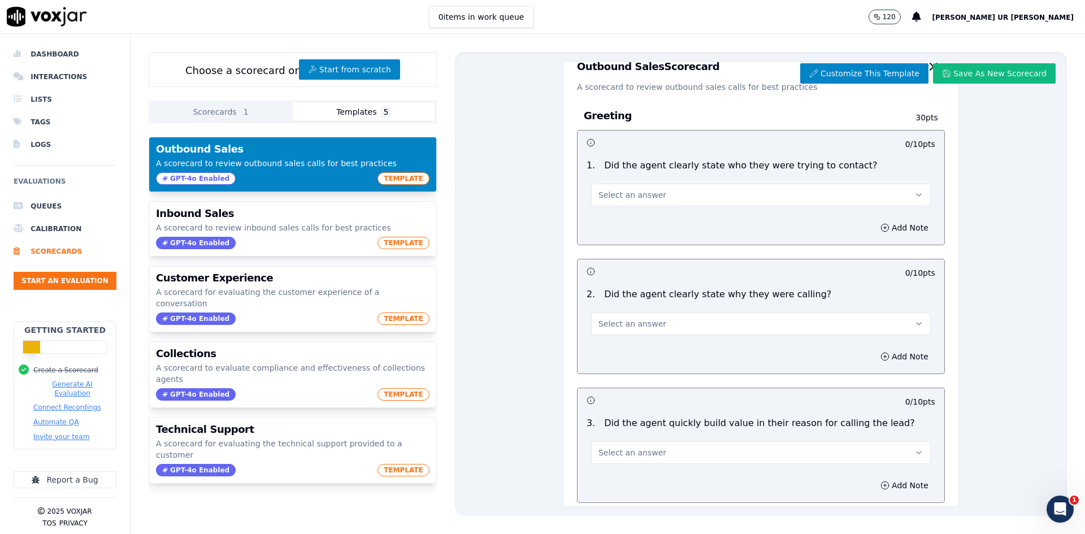
scroll to position [0, 0]
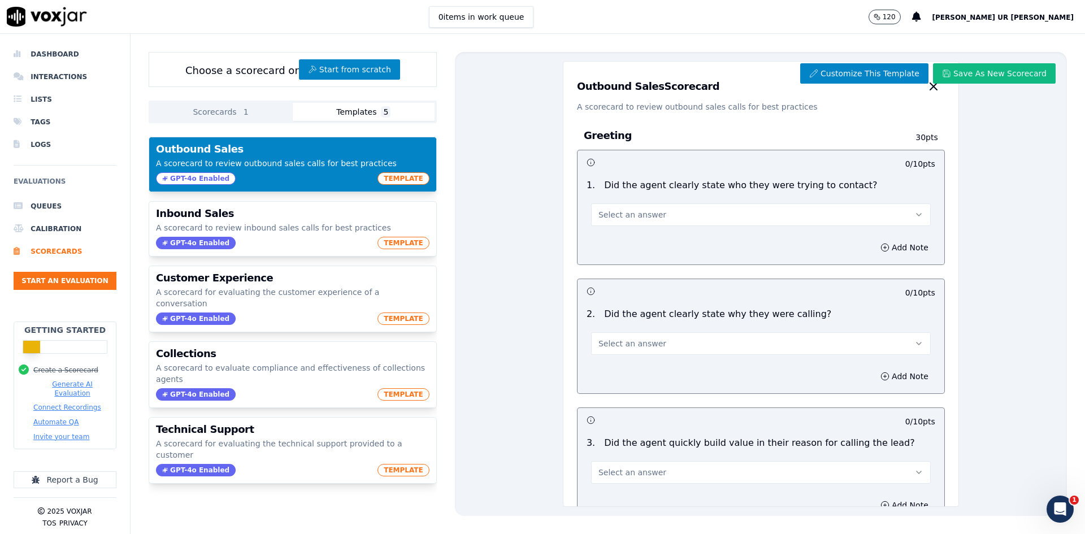
click at [397, 178] on span "TEMPLATE" at bounding box center [403, 178] width 52 height 12
click at [381, 109] on span "5" at bounding box center [386, 111] width 10 height 11
click at [389, 175] on span "TEMPLATE" at bounding box center [403, 178] width 52 height 12
click at [390, 181] on span "TEMPLATE" at bounding box center [403, 178] width 52 height 12
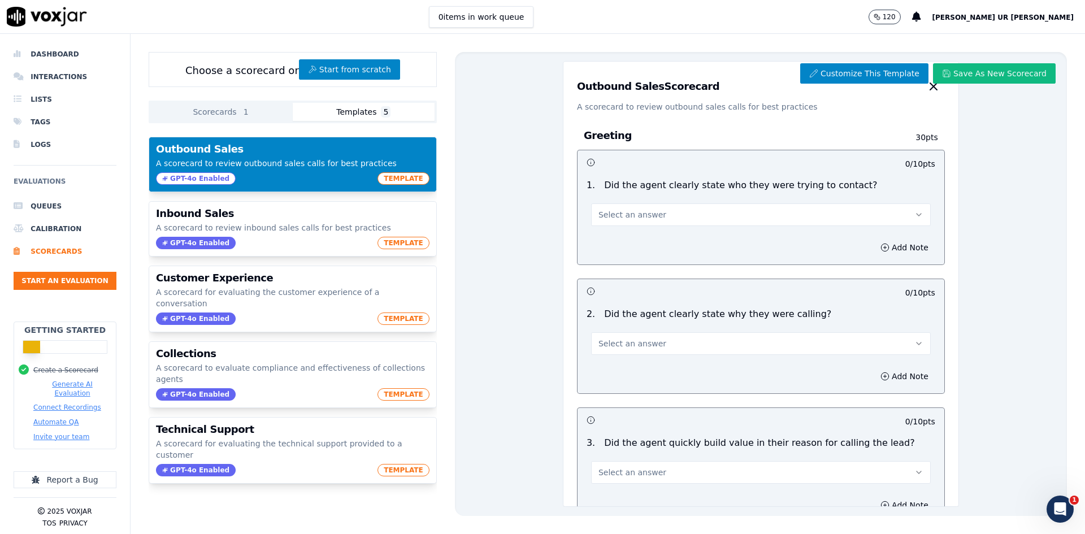
click at [391, 180] on span "TEMPLATE" at bounding box center [403, 178] width 52 height 12
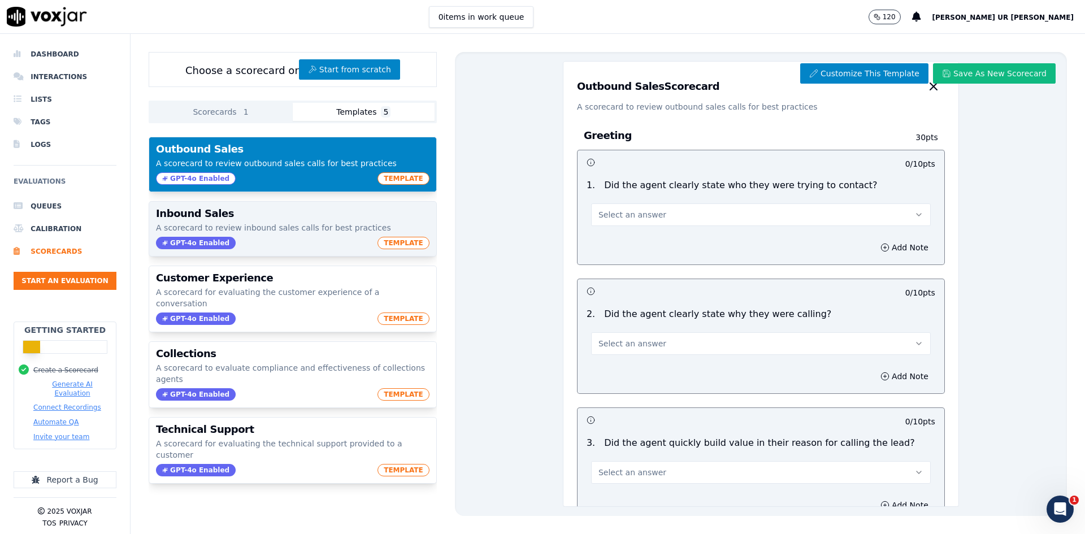
click at [394, 246] on span "TEMPLATE" at bounding box center [403, 243] width 52 height 12
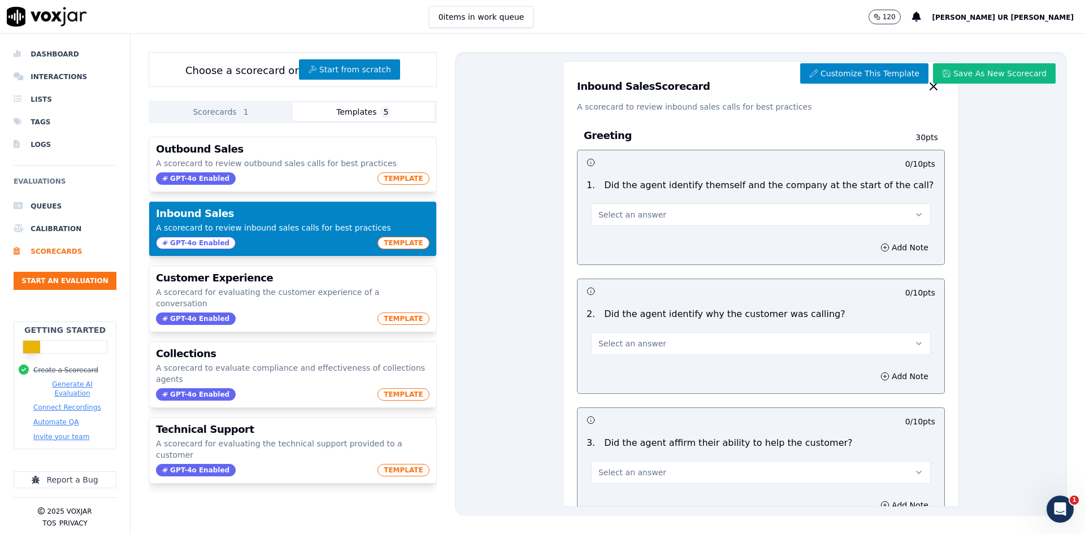
click at [394, 246] on span "TEMPLATE" at bounding box center [403, 243] width 52 height 12
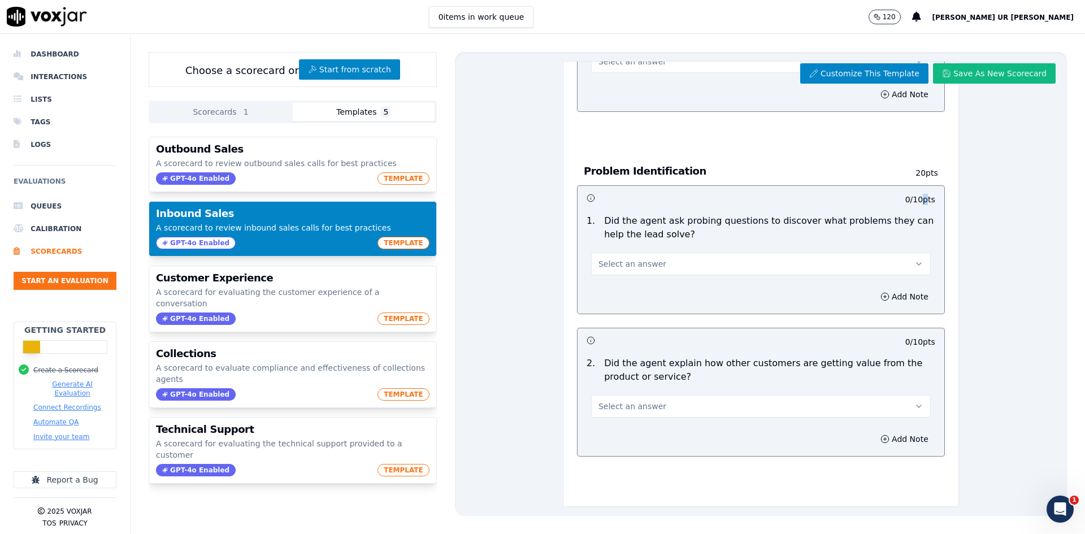
scroll to position [509, 0]
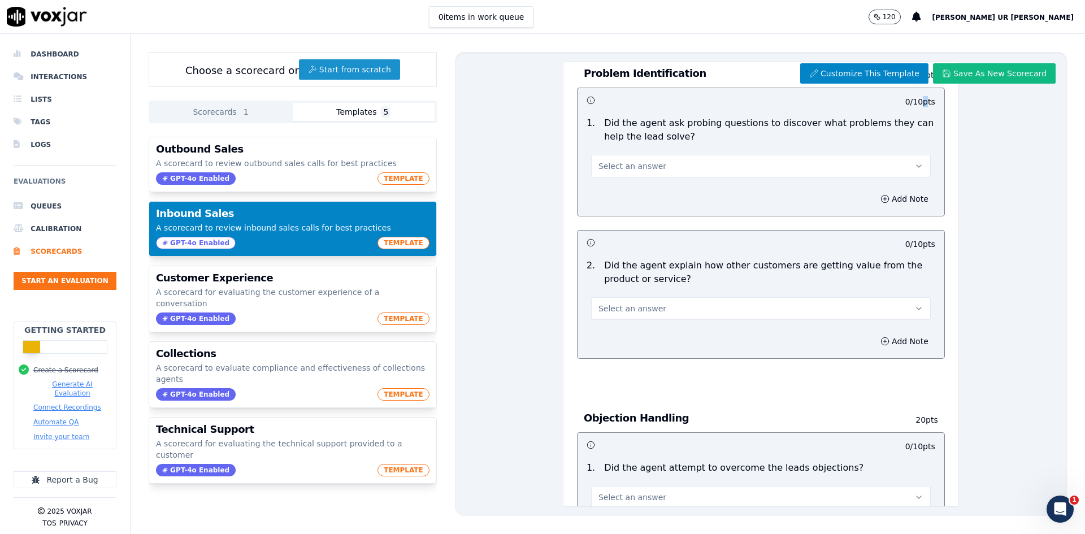
click at [352, 74] on button "Start from scratch" at bounding box center [349, 69] width 101 height 20
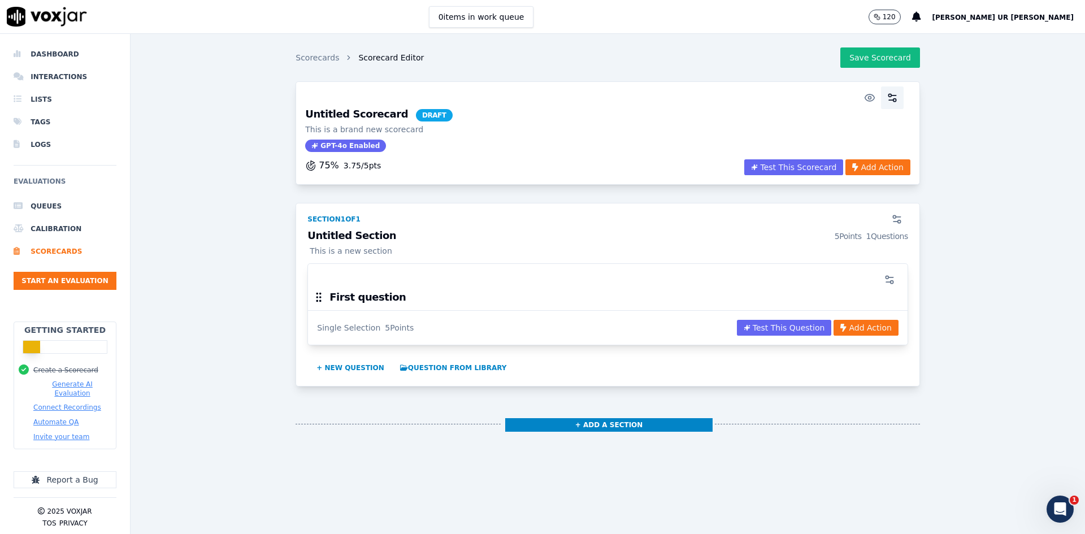
click at [867, 102] on icon "button" at bounding box center [892, 97] width 11 height 11
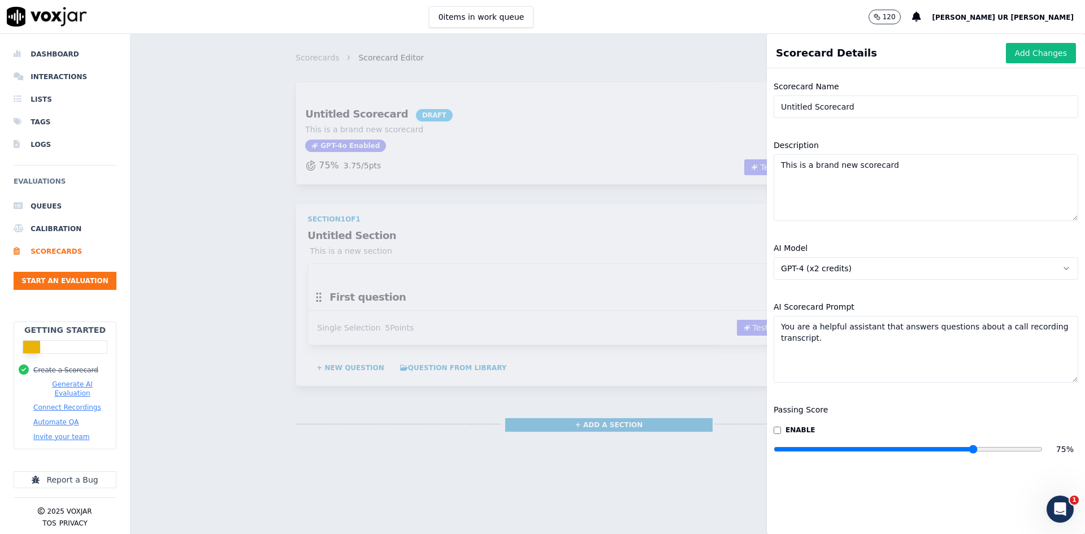
click at [811, 111] on input "Untitled Scorecard" at bounding box center [926, 106] width 305 height 23
click at [827, 168] on textarea "This is a brand new scorecard" at bounding box center [926, 187] width 305 height 67
click at [815, 271] on span "GPT-4 (x2 credits)" at bounding box center [816, 268] width 71 height 11
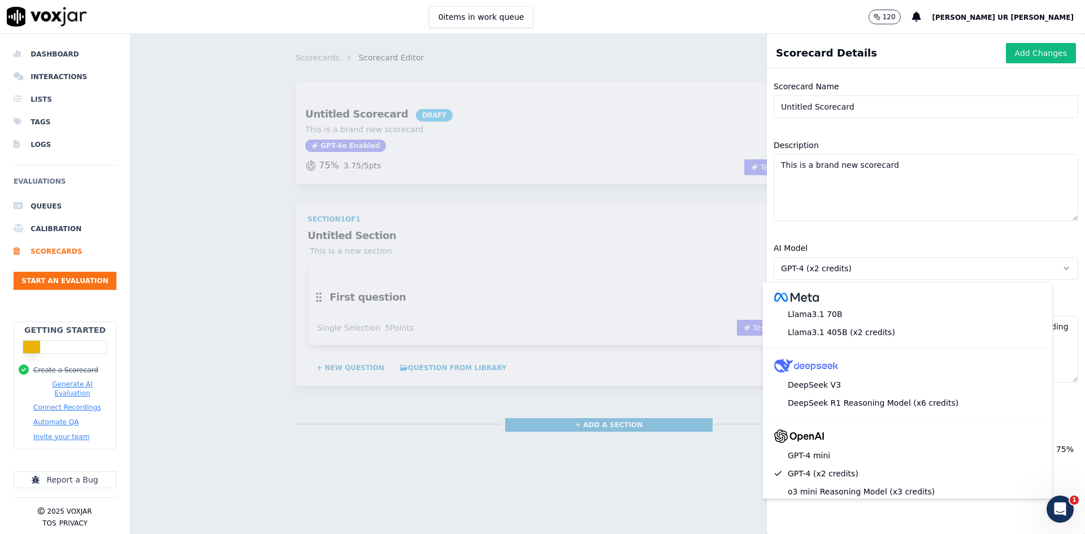
click at [809, 224] on div "Description This is a brand new scorecard" at bounding box center [926, 180] width 318 height 96
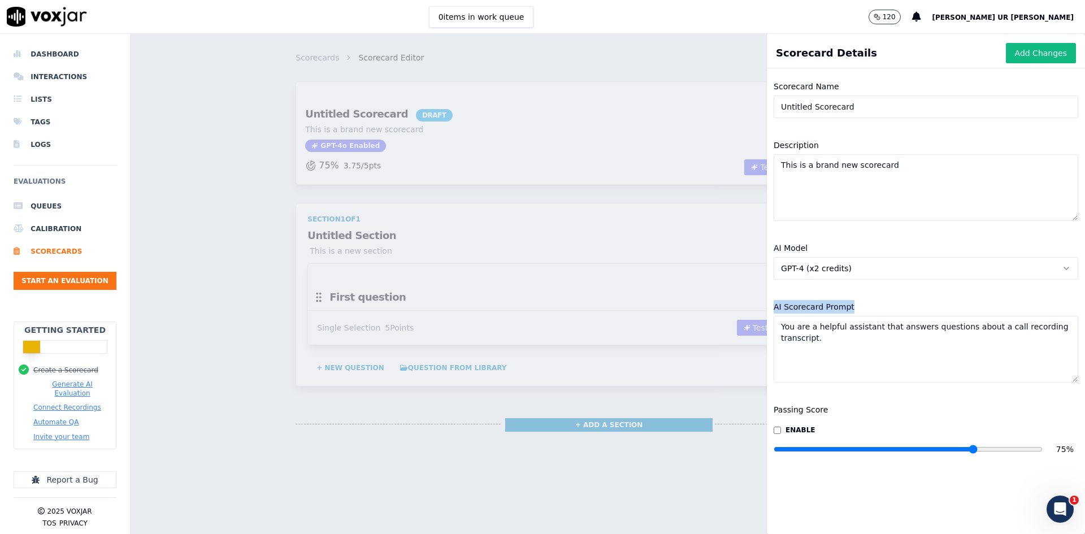
drag, startPoint x: 840, startPoint y: 307, endPoint x: 761, endPoint y: 305, distance: 78.6
click at [767, 305] on div "AI Scorecard Prompt You are a helpful assistant that answers questions about a …" at bounding box center [926, 341] width 318 height 96
copy label "AI Scorecard Prompt"
drag, startPoint x: 815, startPoint y: 412, endPoint x: 759, endPoint y: 410, distance: 55.4
click at [767, 410] on div "Passing Score enable 75 %" at bounding box center [926, 433] width 318 height 75
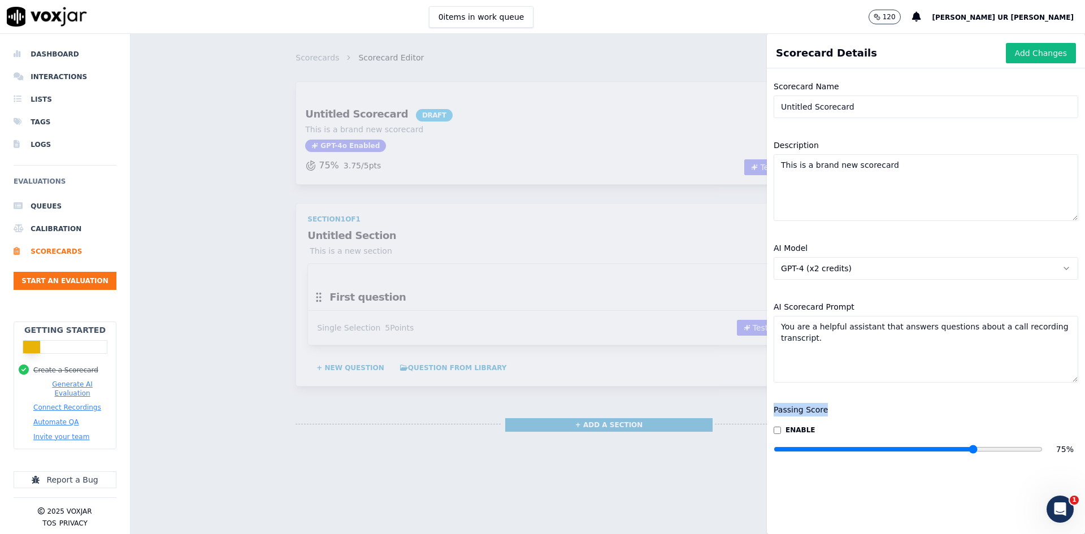
copy label "Passing Score"
click at [867, 412] on input "range" at bounding box center [908, 449] width 269 height 5
drag, startPoint x: 770, startPoint y: 329, endPoint x: 813, endPoint y: 337, distance: 43.7
click at [813, 337] on textarea "You are a helpful assistant that answers questions about a call recording trans…" at bounding box center [926, 349] width 305 height 67
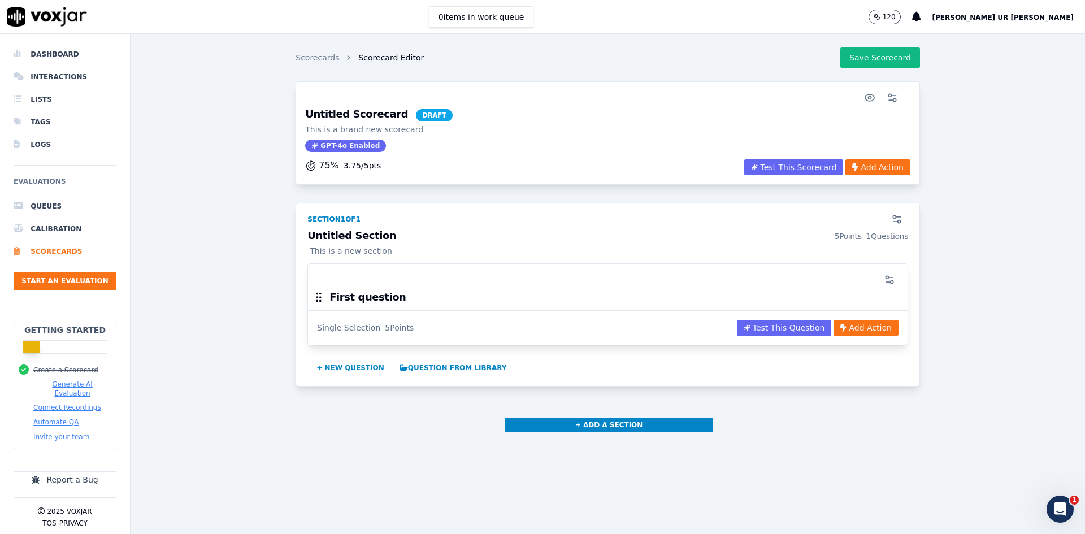
click at [360, 58] on span "Scorecard Editor" at bounding box center [391, 57] width 66 height 11
click at [867, 101] on circle "button" at bounding box center [894, 100] width 3 height 3
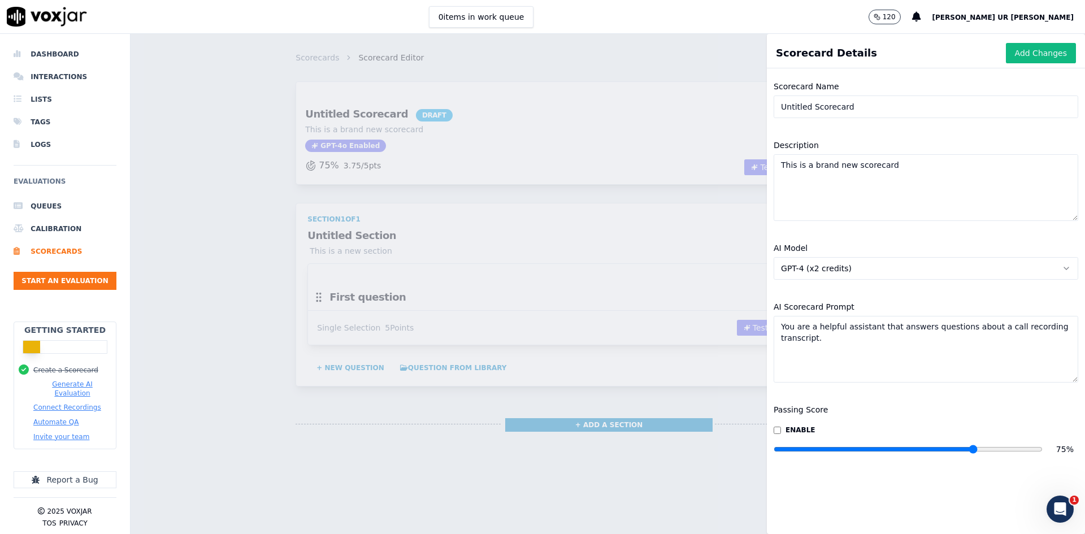
click at [825, 57] on h1 "Scorecard Details" at bounding box center [826, 53] width 101 height 16
click at [776, 53] on h1 "Scorecard Details" at bounding box center [826, 53] width 101 height 16
click at [816, 166] on textarea "This is a brand new scorecard" at bounding box center [926, 187] width 305 height 67
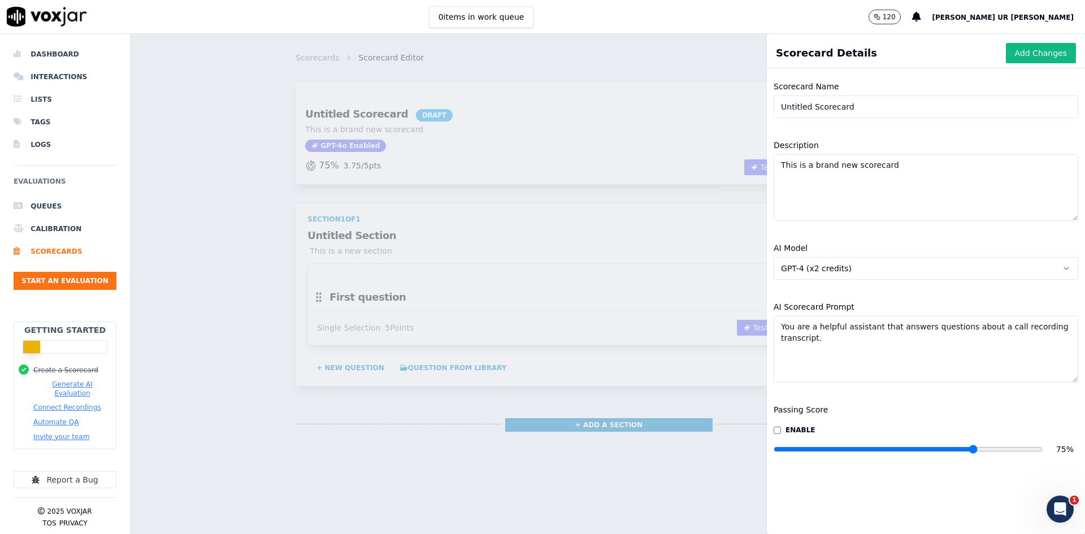
click at [816, 166] on textarea "This is a brand new scorecard" at bounding box center [926, 187] width 305 height 67
click at [792, 51] on h1 "Scorecard Details" at bounding box center [826, 53] width 101 height 16
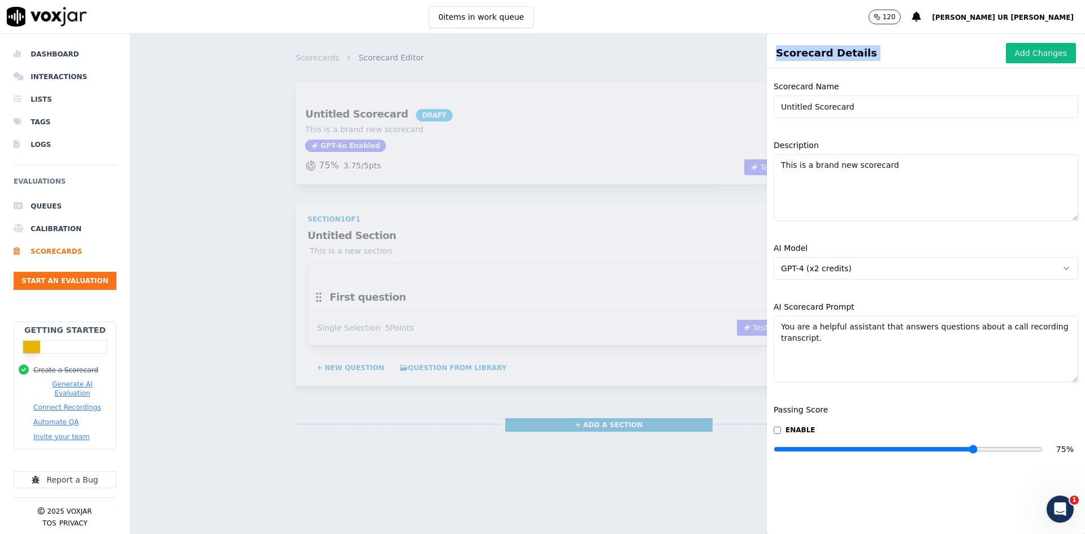
click at [794, 56] on h1 "Scorecard Details" at bounding box center [826, 53] width 101 height 16
click at [792, 55] on h1 "Scorecard Details" at bounding box center [826, 53] width 101 height 16
click at [630, 156] on div "Scorecards Scorecard Editor Save Scorecard Untitled Scorecard DRAFT This is a b…" at bounding box center [608, 284] width 954 height 500
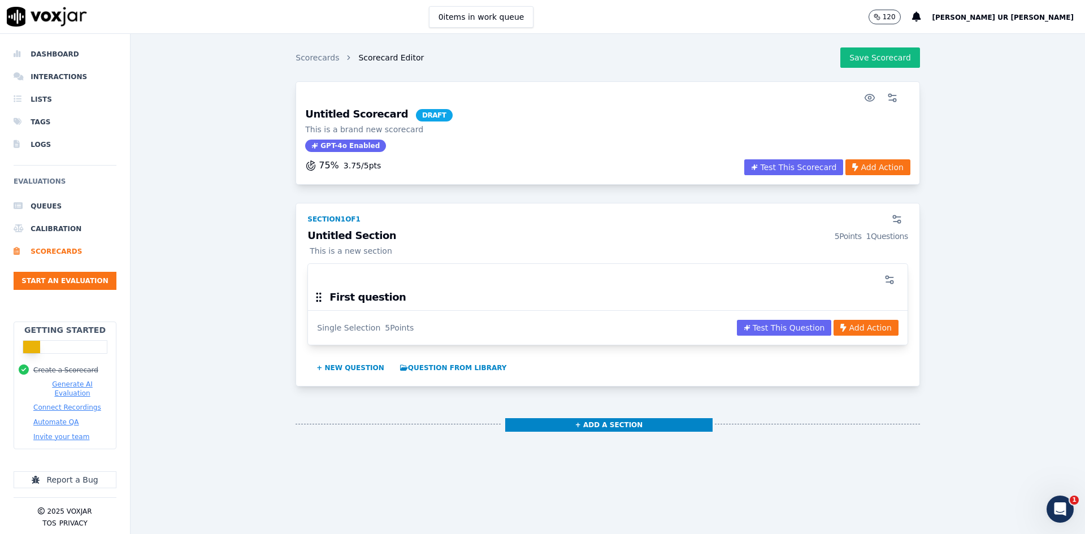
click at [324, 239] on h3 "Untitled Section 5 Points 1 Questions" at bounding box center [607, 236] width 601 height 11
click at [338, 254] on p "This is a new section" at bounding box center [607, 250] width 601 height 11
click at [555, 412] on button "+ Add a section" at bounding box center [609, 425] width 208 height 14
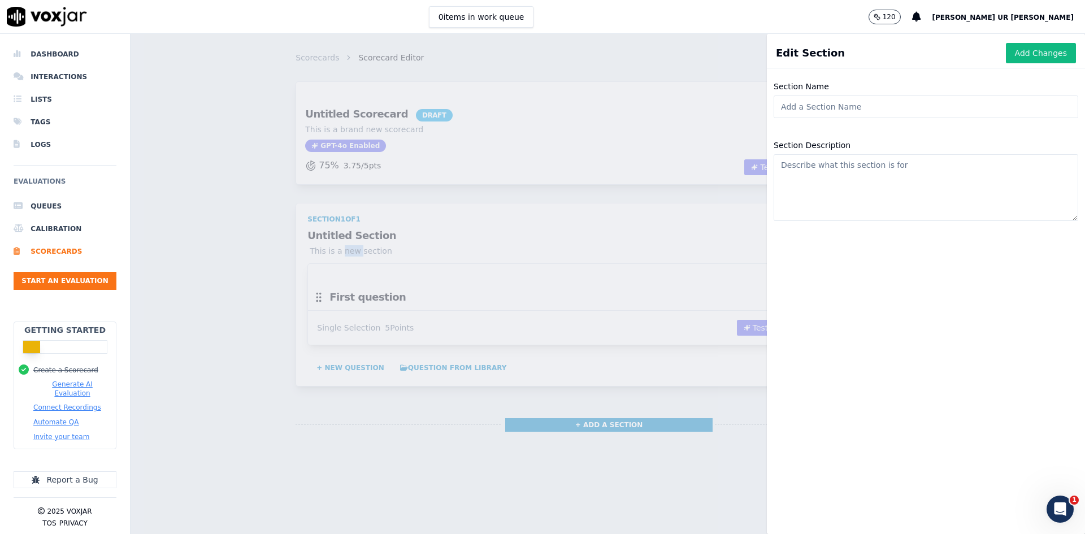
click at [251, 190] on div "Scorecards Scorecard Editor Save Scorecard Untitled Scorecard DRAFT This is a b…" at bounding box center [608, 284] width 954 height 500
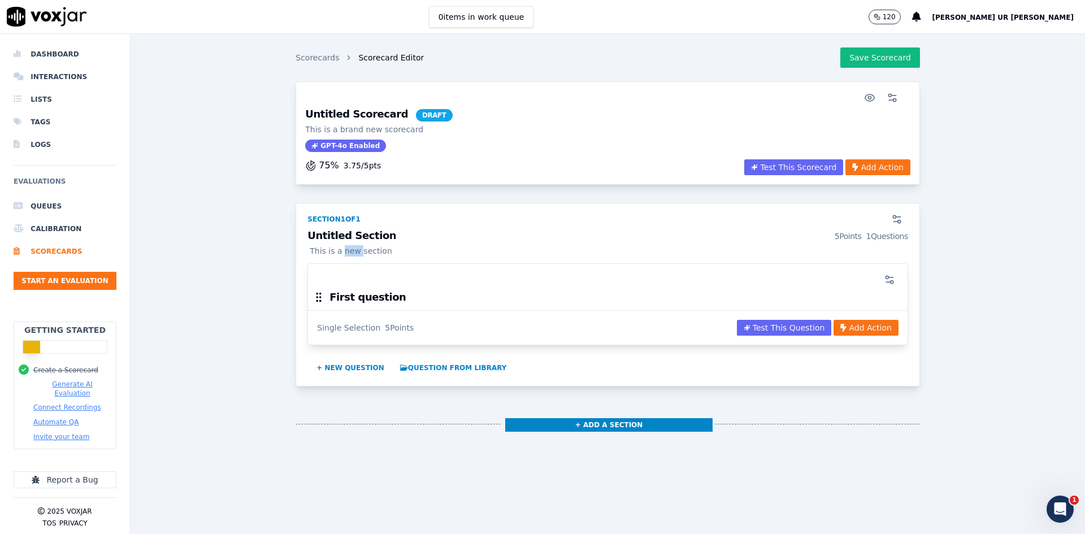
drag, startPoint x: 844, startPoint y: 170, endPoint x: 750, endPoint y: 179, distance: 94.2
click at [752, 178] on div "75 % 3.75 / 5 pts Test This Scorecard Add Action" at bounding box center [607, 170] width 619 height 23
click at [349, 118] on h3 "Untitled Scorecard DRAFT" at bounding box center [378, 115] width 147 height 12
copy h3 "Scorecard"
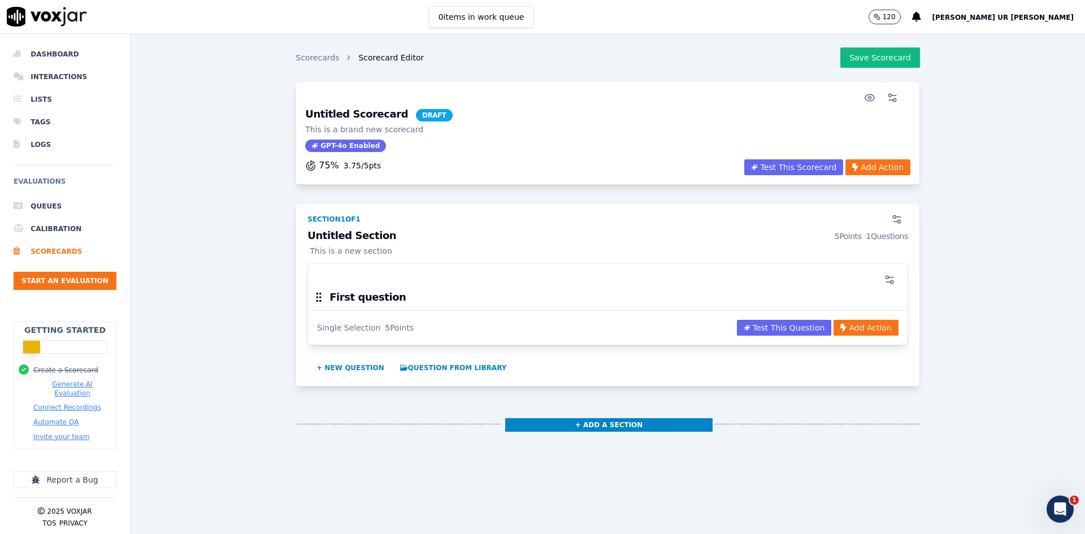
click at [321, 219] on div "Section 1 of 1" at bounding box center [333, 219] width 53 height 9
click at [324, 237] on h3 "Untitled Section 5 Points 1 Questions" at bounding box center [607, 236] width 601 height 11
click at [867, 283] on icon "button" at bounding box center [889, 279] width 11 height 11
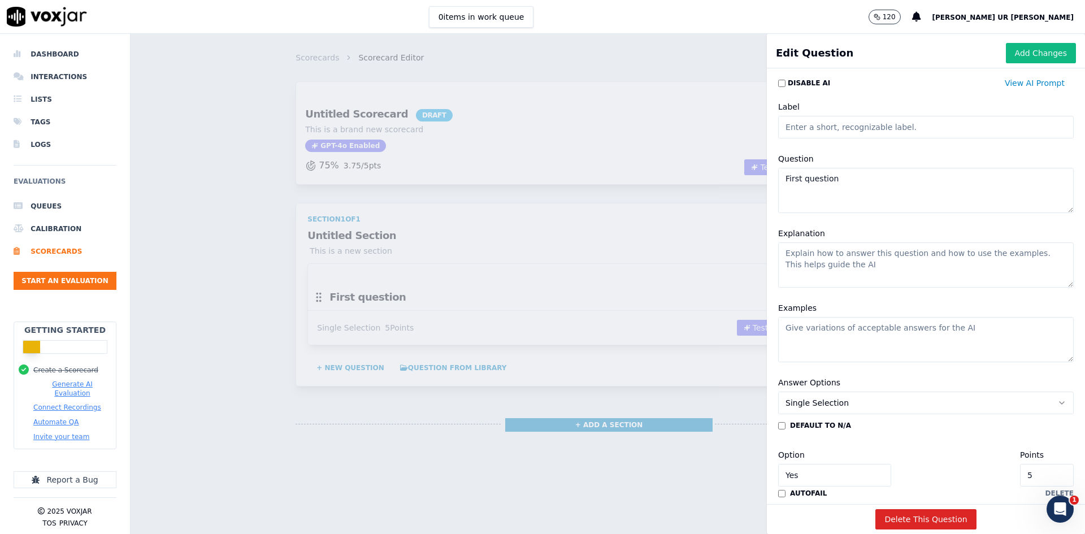
click at [797, 121] on input "Label" at bounding box center [926, 127] width 296 height 23
click at [853, 133] on input "Label" at bounding box center [926, 127] width 296 height 23
type input "testing"
click at [867, 54] on button "Add Changes" at bounding box center [1041, 53] width 70 height 20
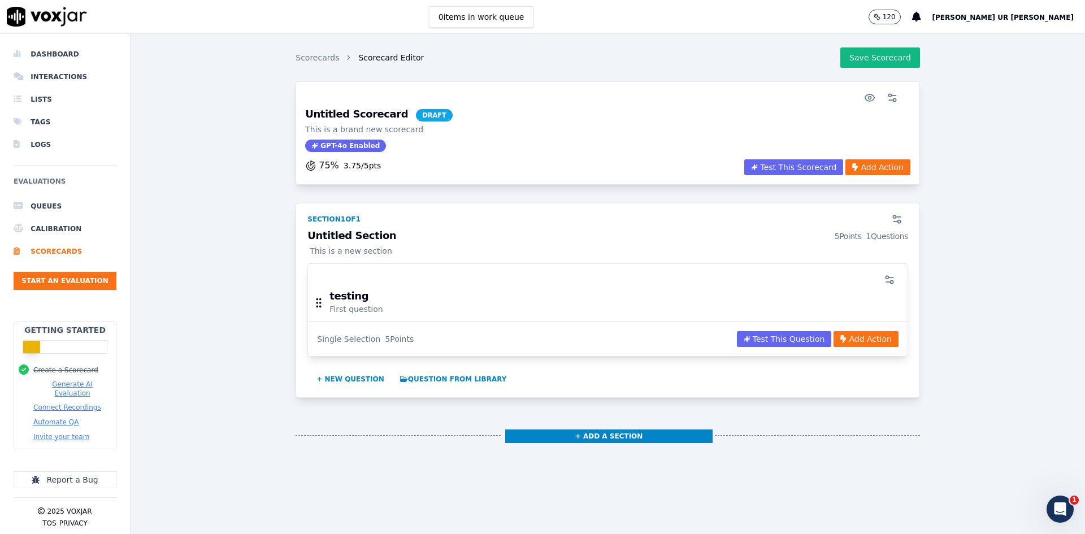
click at [338, 296] on h3 "testing" at bounding box center [355, 296] width 53 height 10
click at [336, 302] on div "testing First question" at bounding box center [355, 303] width 53 height 24
click at [336, 298] on h3 "testing" at bounding box center [355, 296] width 53 height 10
click at [867, 283] on circle "button" at bounding box center [892, 282] width 3 height 3
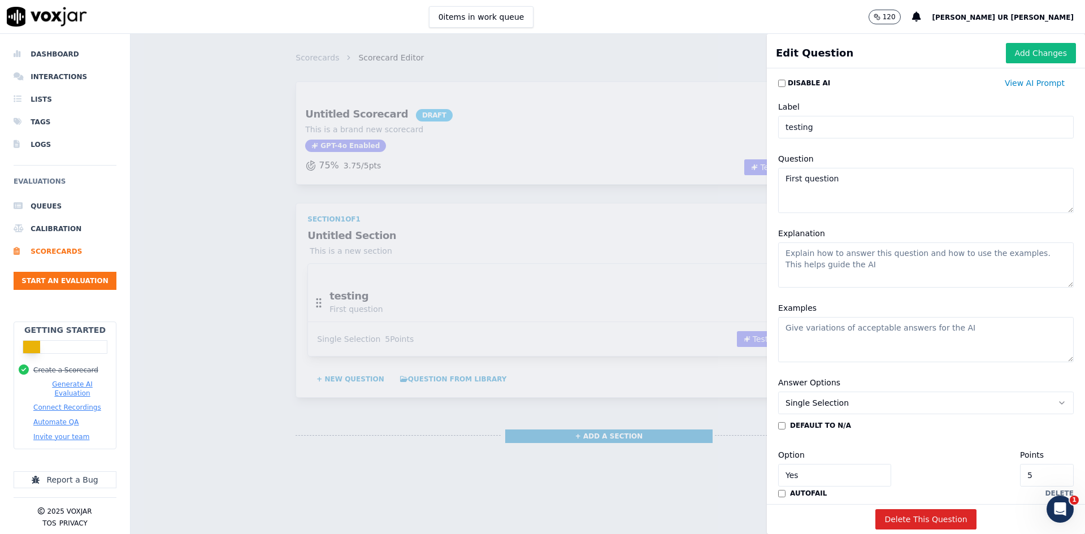
click at [483, 320] on div "Scorecards Scorecard Editor Save Scorecard Untitled Scorecard DRAFT This is a b…" at bounding box center [608, 284] width 954 height 500
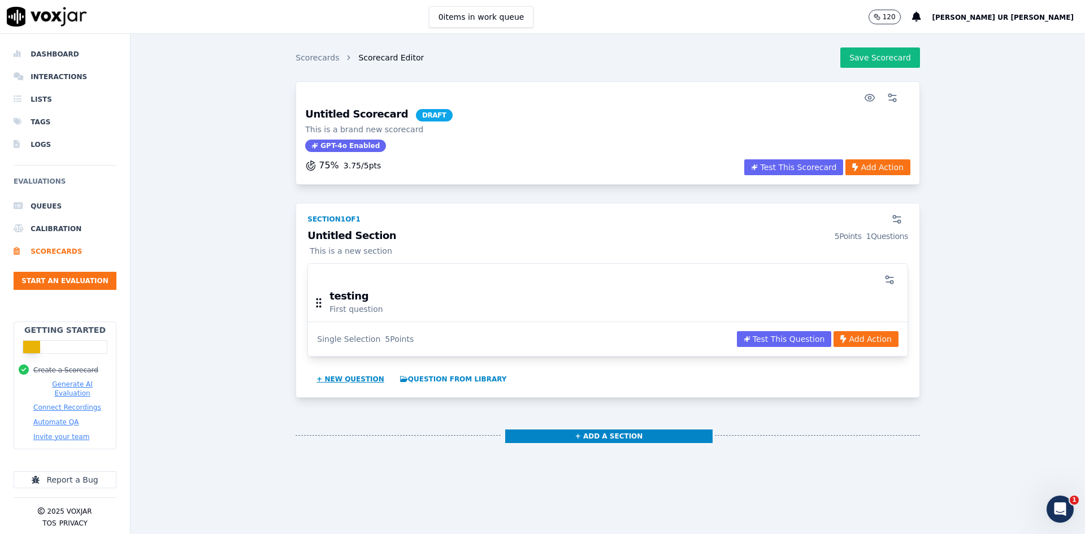
click at [337, 380] on button "+ New question" at bounding box center [350, 379] width 77 height 18
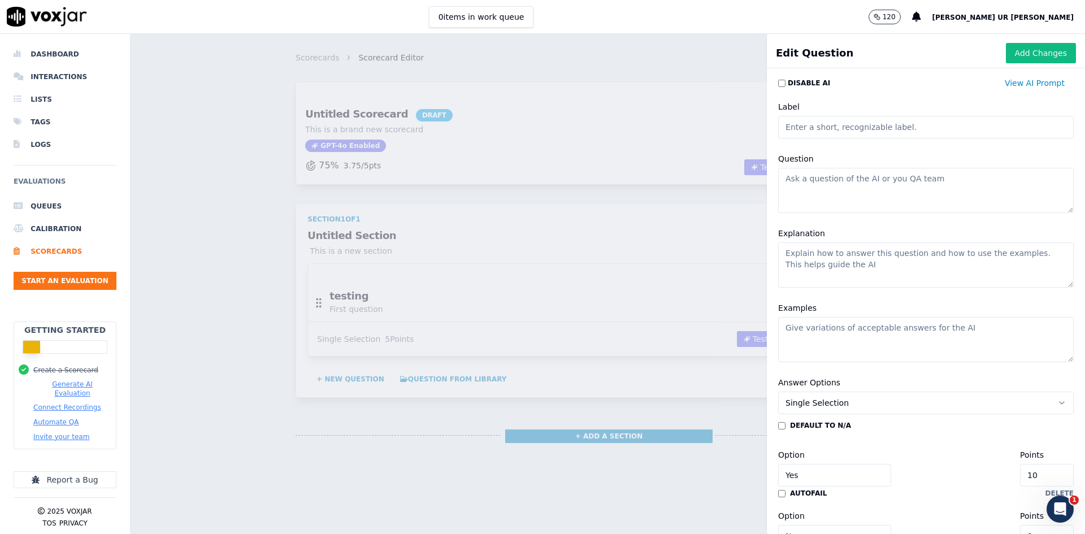
click at [660, 214] on div "Scorecards Scorecard Editor Save Scorecard Untitled Scorecard DRAFT This is a b…" at bounding box center [608, 284] width 954 height 500
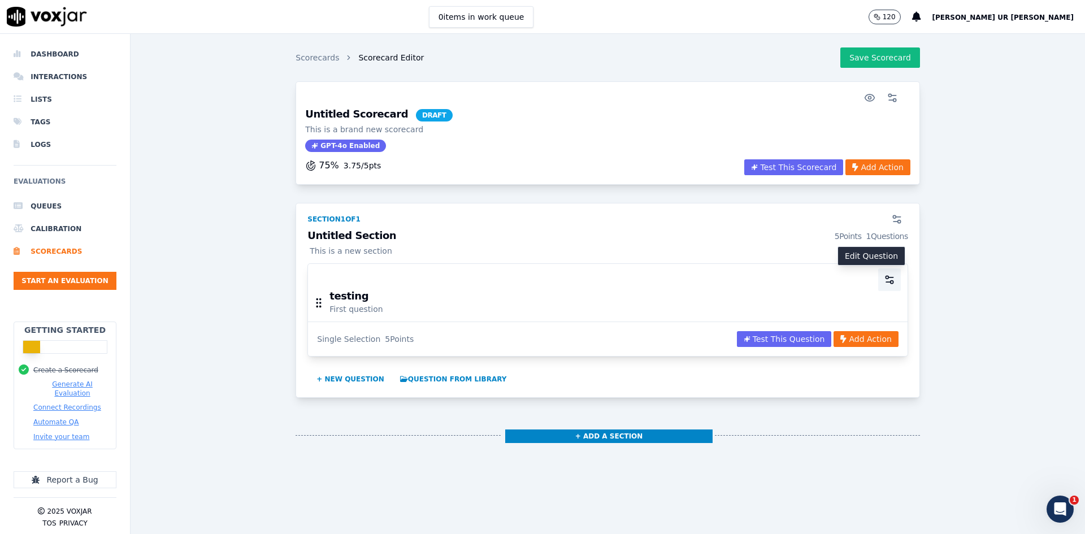
click at [867, 275] on icon "button" at bounding box center [889, 279] width 11 height 11
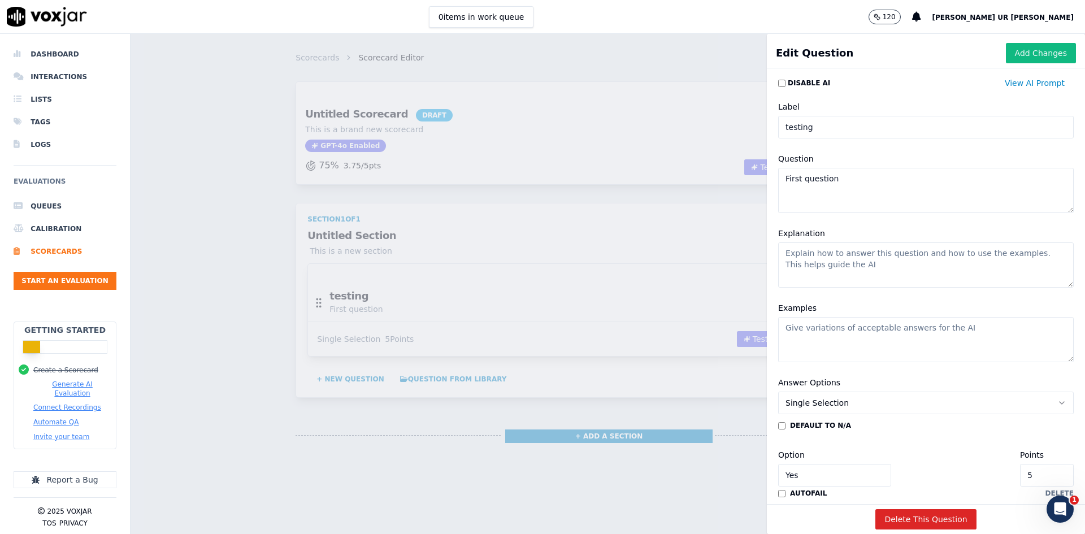
click at [802, 190] on textarea "First question" at bounding box center [926, 190] width 296 height 45
click at [826, 186] on textarea "First question" at bounding box center [926, 190] width 296 height 45
type textarea "First question of my test"
click at [803, 268] on textarea "Explanation" at bounding box center [926, 264] width 296 height 45
type textarea "this is testing purpose"
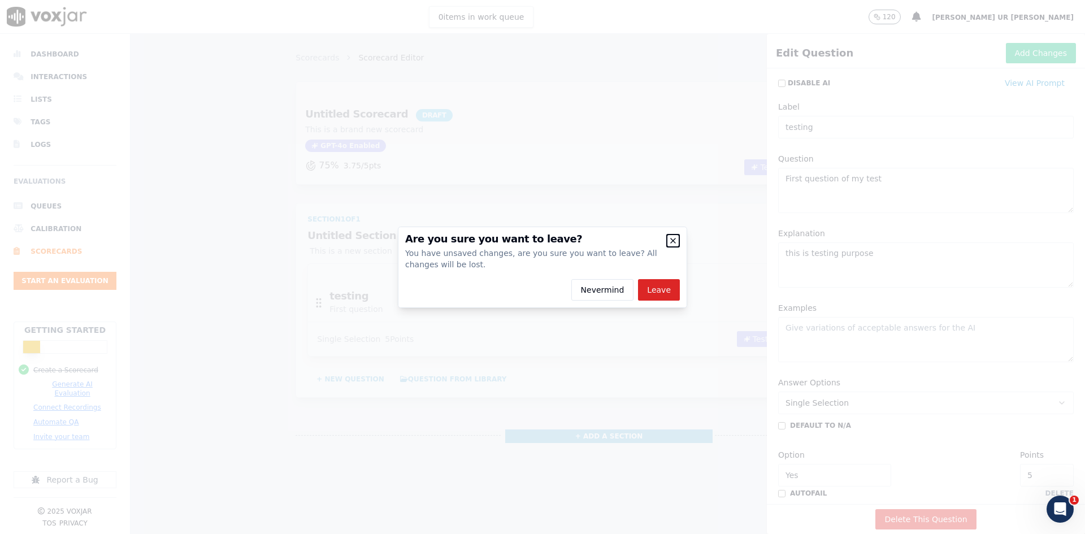
click at [672, 239] on icon "button" at bounding box center [672, 240] width 9 height 9
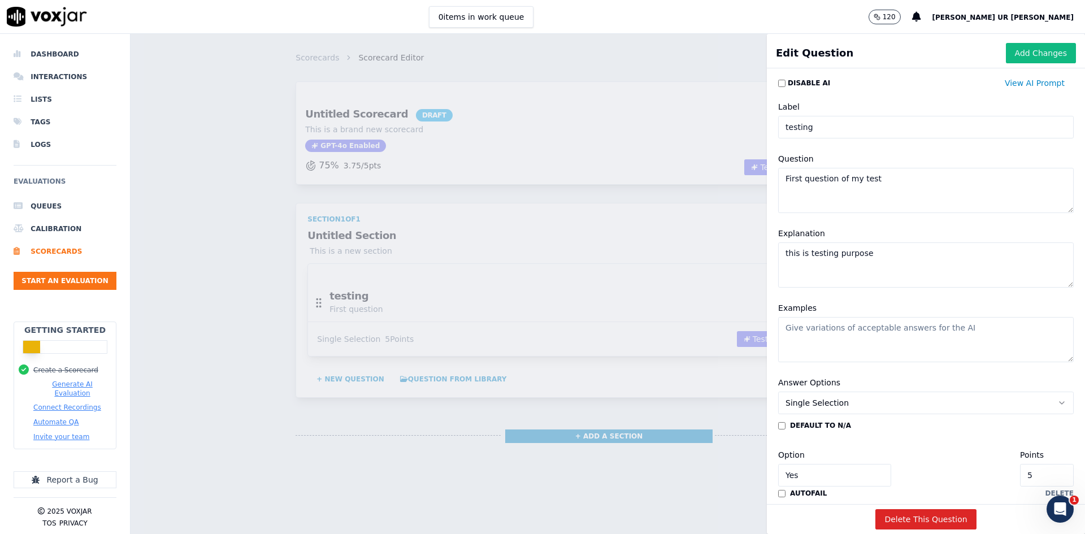
click at [798, 319] on textarea "Examples" at bounding box center [926, 339] width 296 height 45
type textarea "xyz examples"
click at [867, 48] on button "Add Changes" at bounding box center [1041, 53] width 70 height 20
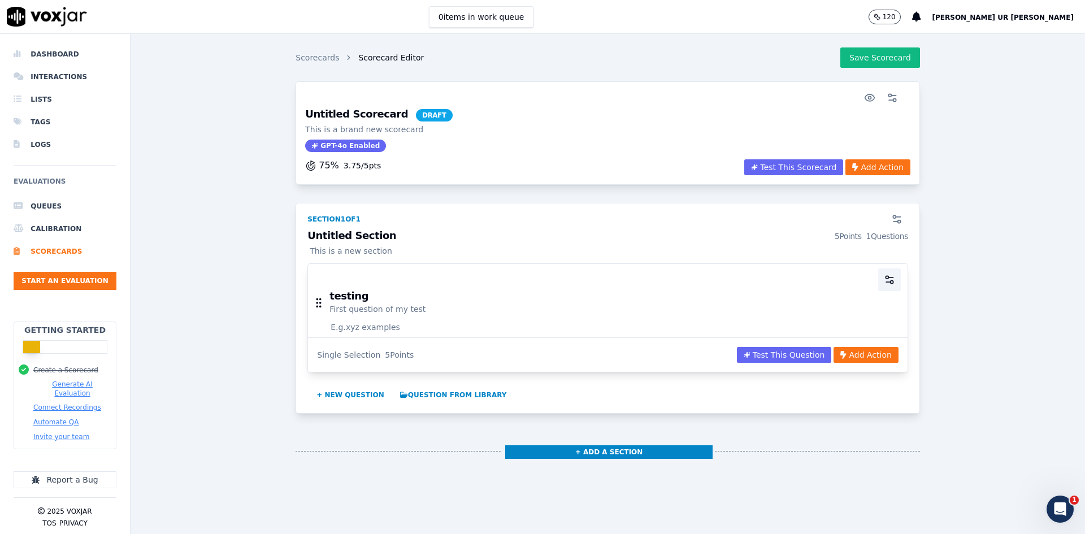
click at [867, 277] on button "button" at bounding box center [889, 279] width 23 height 23
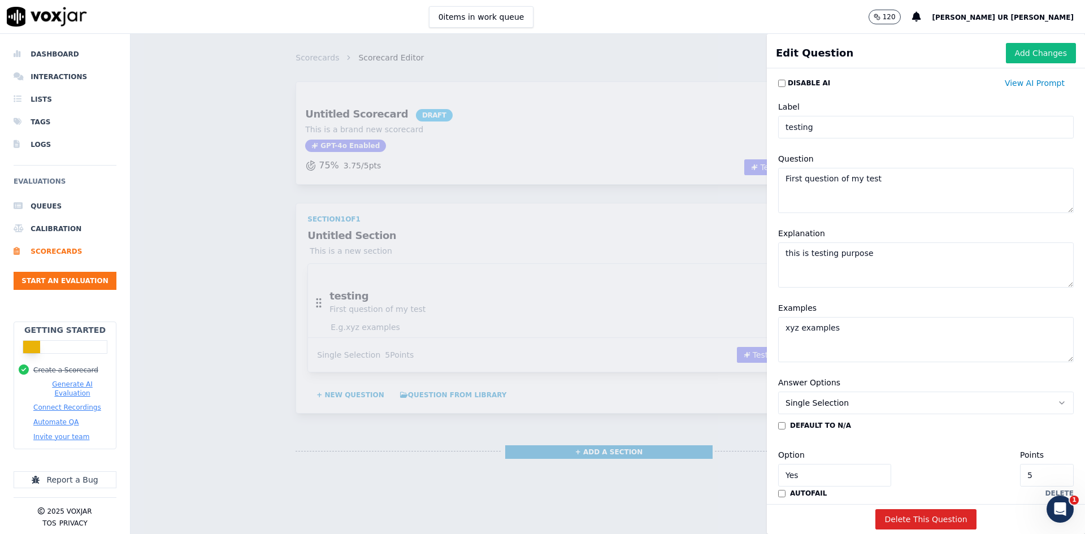
click at [676, 335] on div "Scorecards Scorecard Editor Save Scorecard Untitled Scorecard DRAFT This is a b…" at bounding box center [608, 284] width 954 height 500
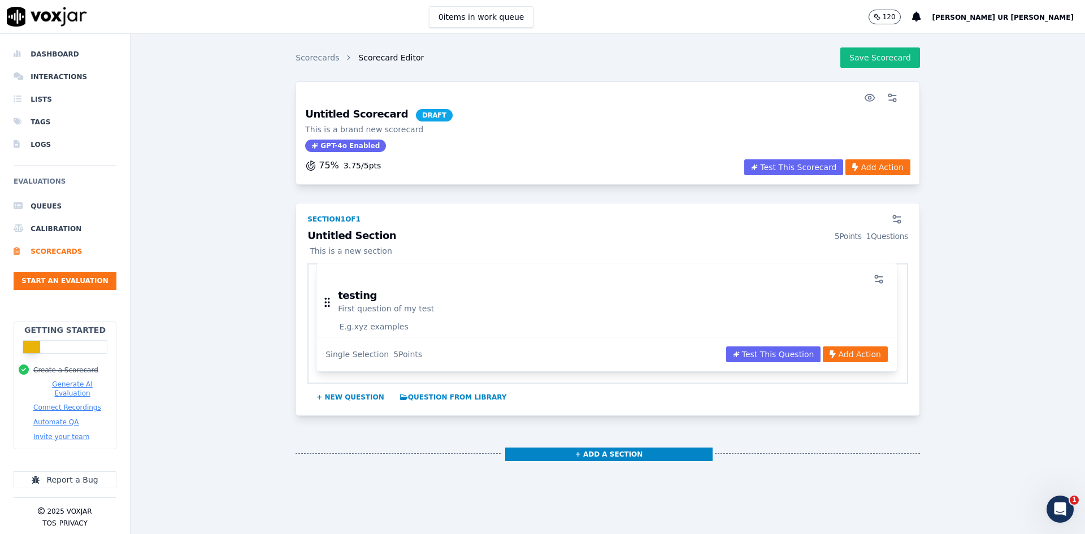
drag, startPoint x: 384, startPoint y: 309, endPoint x: 377, endPoint y: 312, distance: 6.8
drag, startPoint x: 349, startPoint y: 327, endPoint x: 384, endPoint y: 327, distance: 34.5
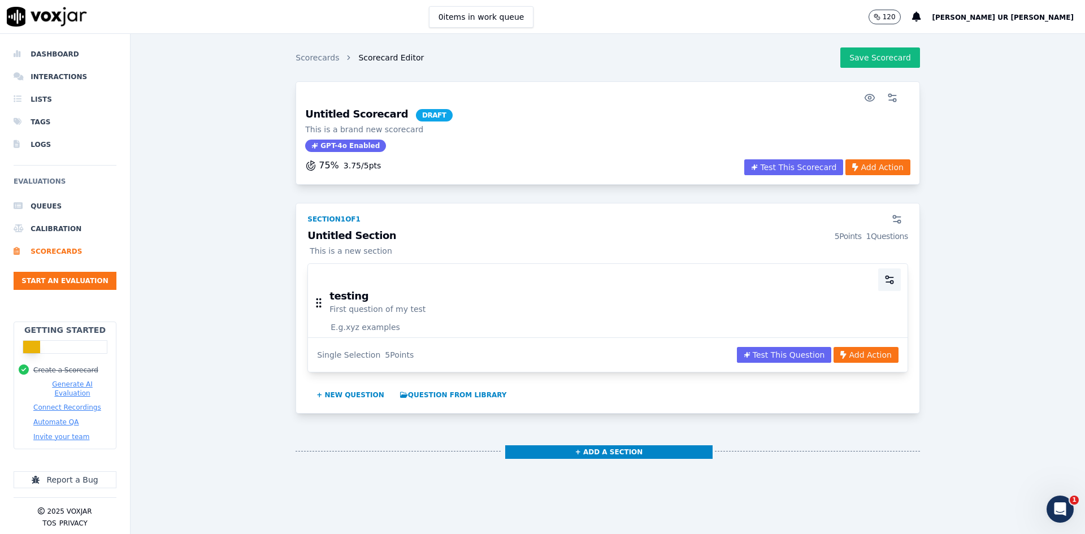
click at [867, 277] on icon "button" at bounding box center [889, 279] width 11 height 11
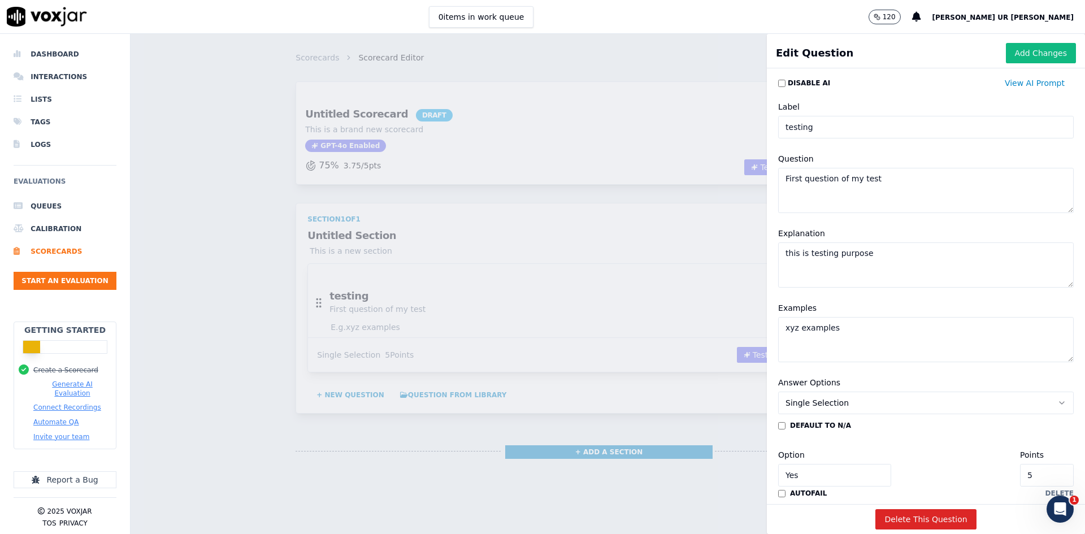
click at [817, 181] on textarea "First question of my test" at bounding box center [926, 190] width 296 height 45
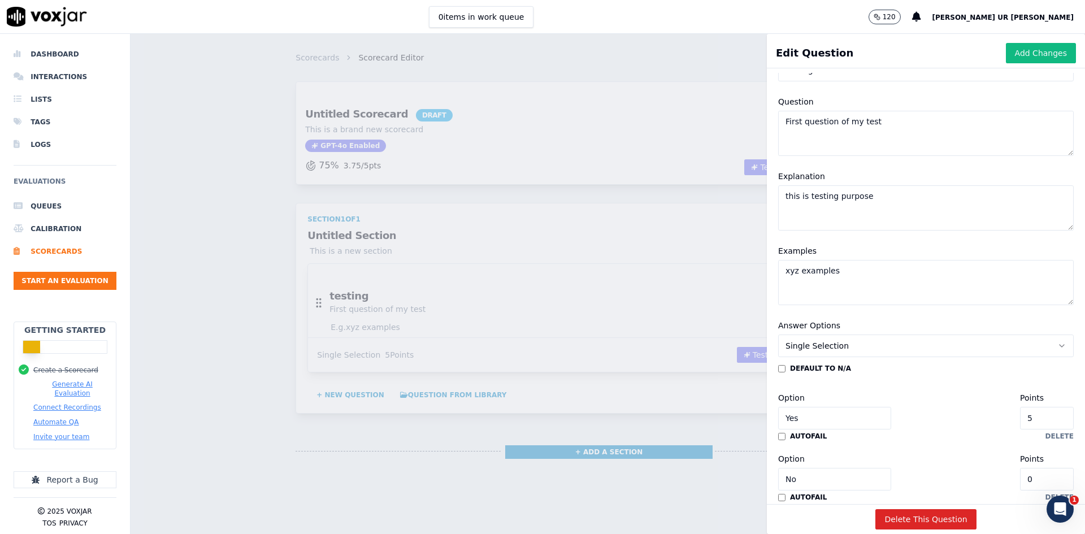
scroll to position [113, 0]
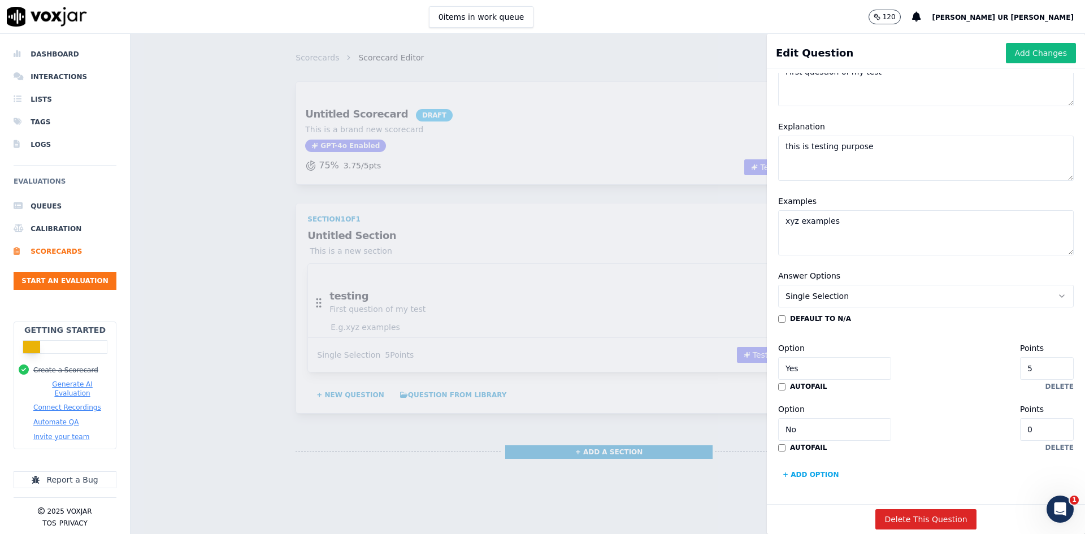
click at [636, 135] on div "Scorecards Scorecard Editor Save Scorecard Untitled Scorecard DRAFT This is a b…" at bounding box center [608, 284] width 954 height 500
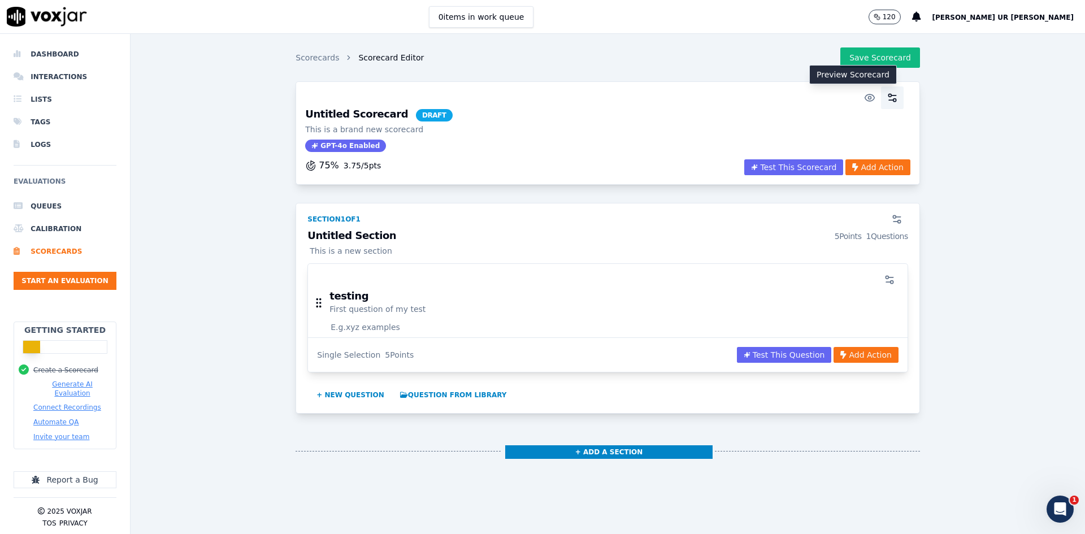
click at [867, 95] on button "button" at bounding box center [892, 97] width 23 height 23
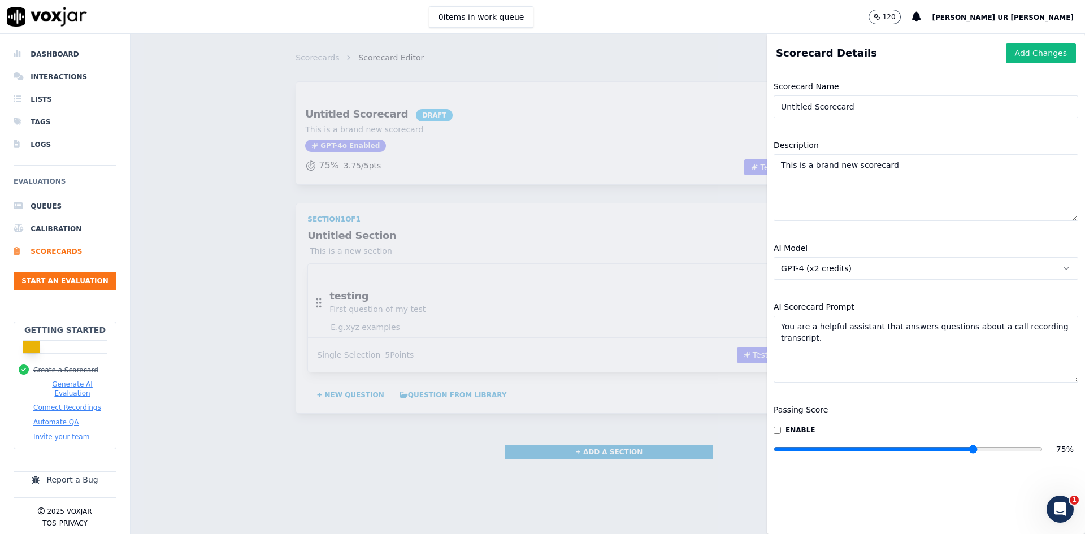
click at [816, 332] on textarea "You are a helpful assistant that answers questions about a call recording trans…" at bounding box center [926, 349] width 305 height 67
click at [464, 212] on div "Scorecards Scorecard Editor Save Scorecard Untitled Scorecard DRAFT This is a b…" at bounding box center [608, 284] width 954 height 500
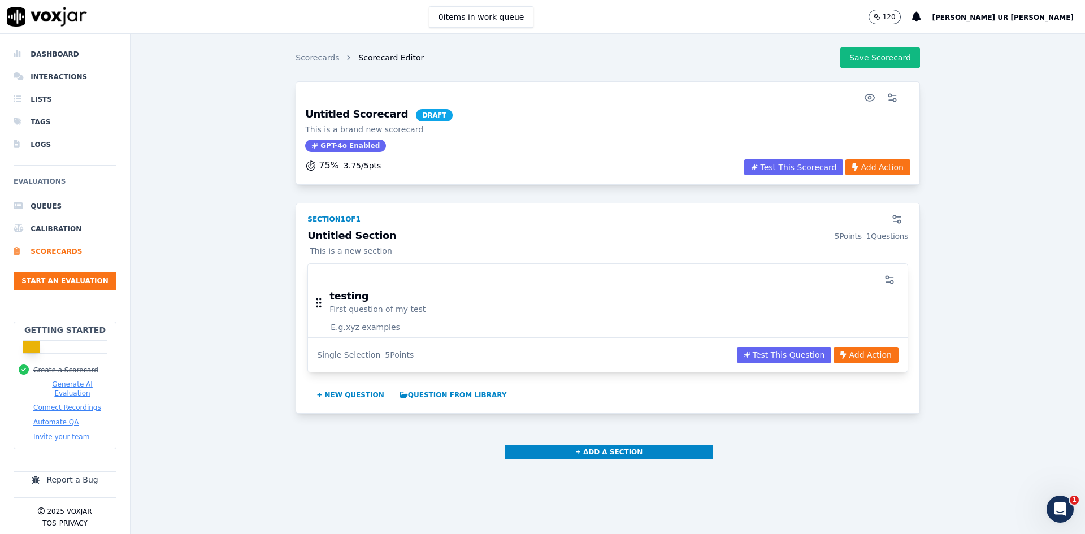
drag, startPoint x: 797, startPoint y: 50, endPoint x: 634, endPoint y: 47, distance: 162.8
click at [685, 45] on div "Scorecards Scorecard Editor Save Scorecard" at bounding box center [608, 62] width 624 height 38
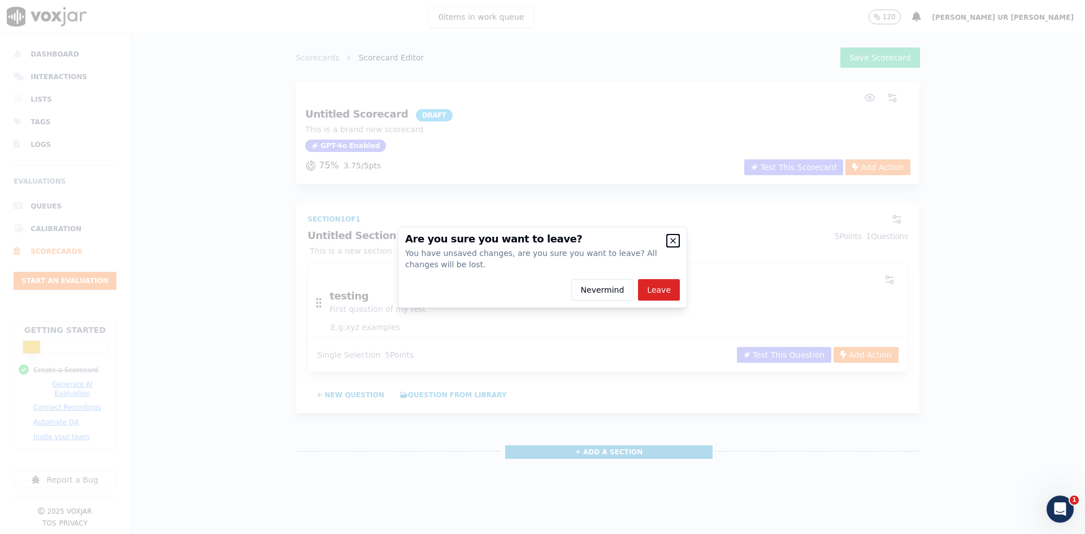
click at [674, 241] on icon "button" at bounding box center [673, 240] width 5 height 5
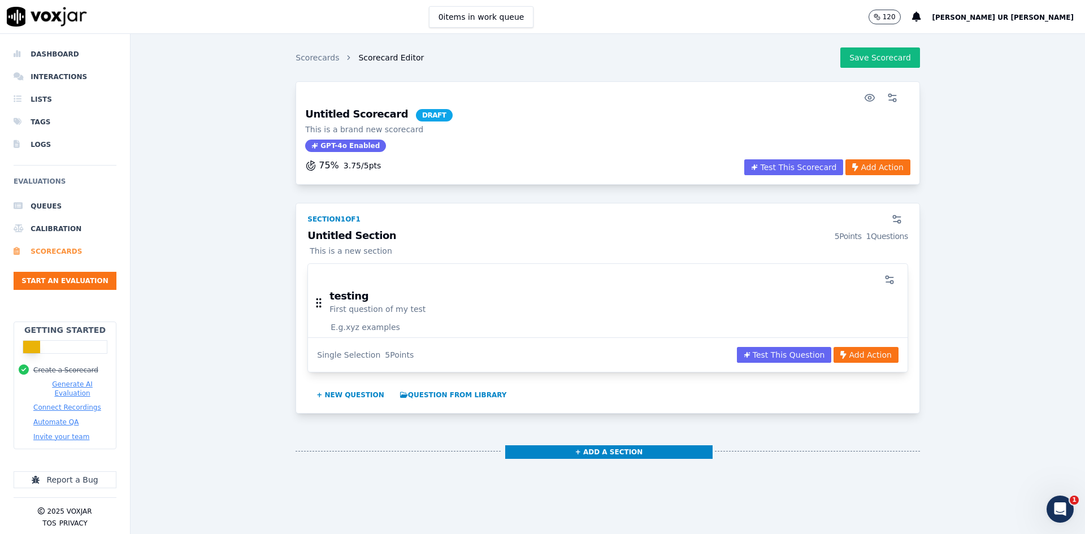
click at [65, 249] on li "Scorecards" at bounding box center [65, 251] width 103 height 23
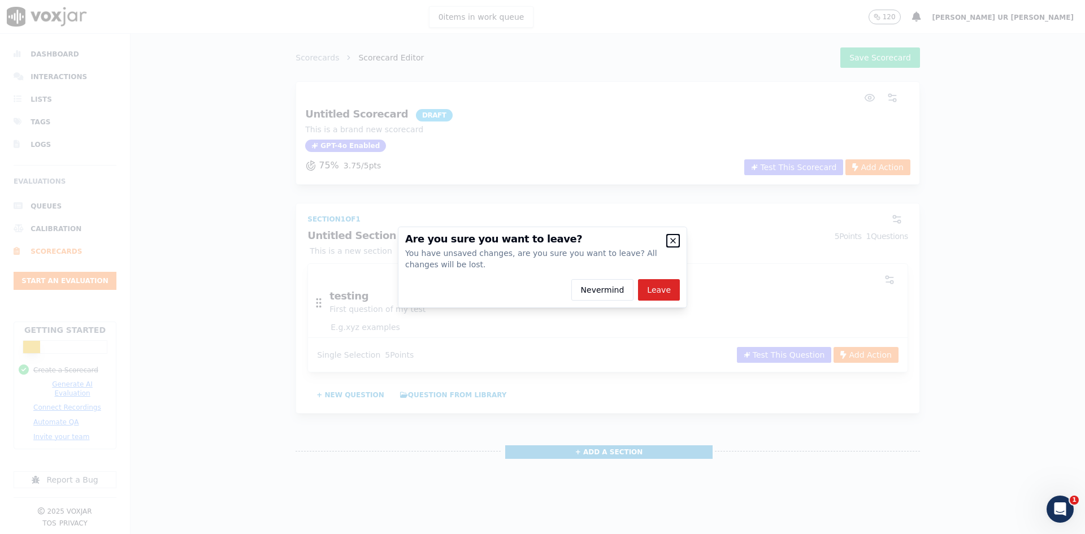
click at [674, 236] on icon "button" at bounding box center [672, 240] width 9 height 9
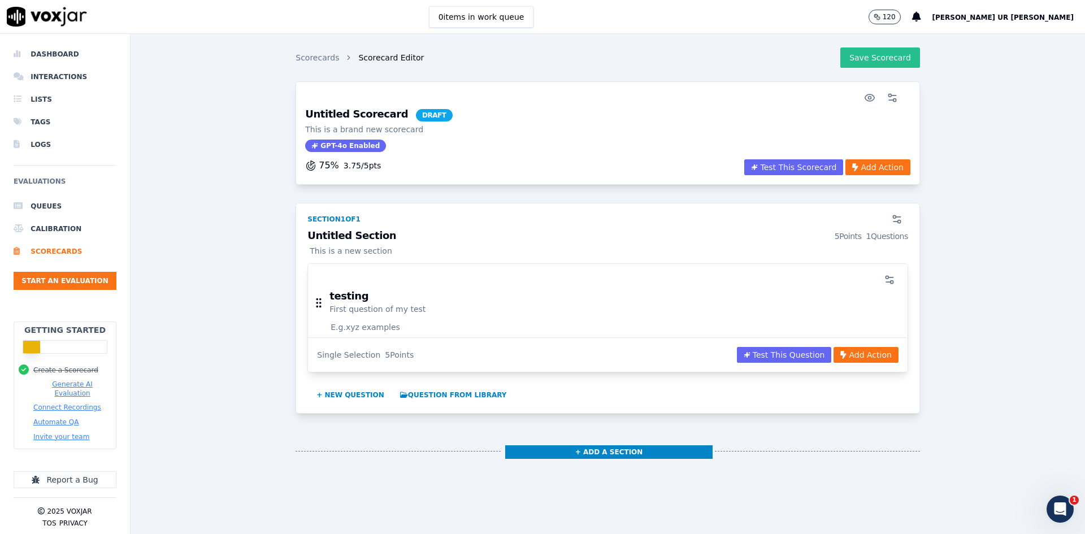
click at [863, 66] on button "Save Scorecard" at bounding box center [880, 57] width 80 height 20
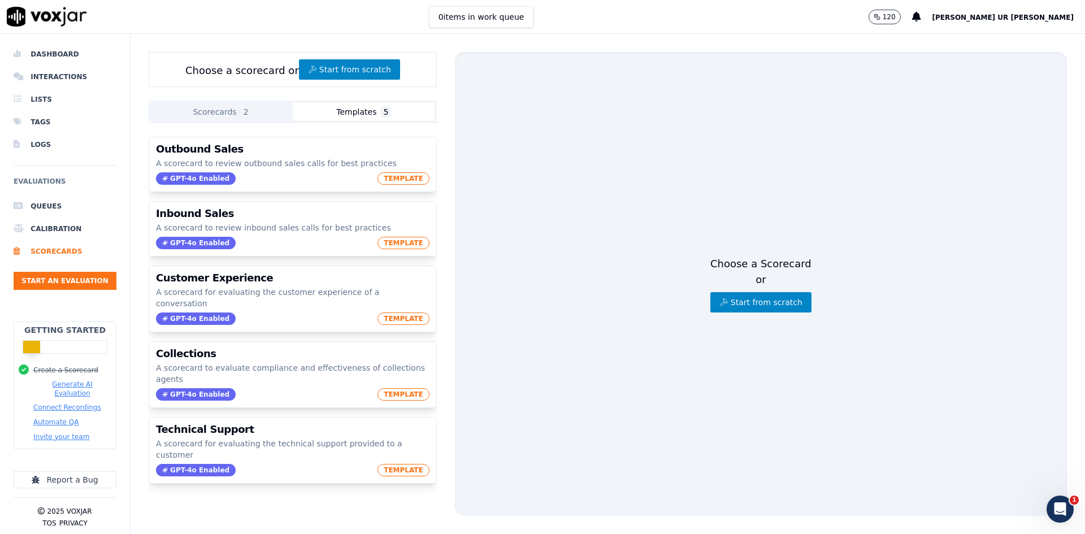
click at [366, 112] on button "Templates 5" at bounding box center [364, 112] width 142 height 18
drag, startPoint x: 393, startPoint y: 179, endPoint x: 704, endPoint y: 198, distance: 311.4
click at [697, 194] on div "Choose a scorecard or Start from scratch Scorecards 2 Templates 5 Untitled Scor…" at bounding box center [608, 284] width 954 height 500
click at [761, 295] on button "Start from scratch" at bounding box center [760, 302] width 101 height 20
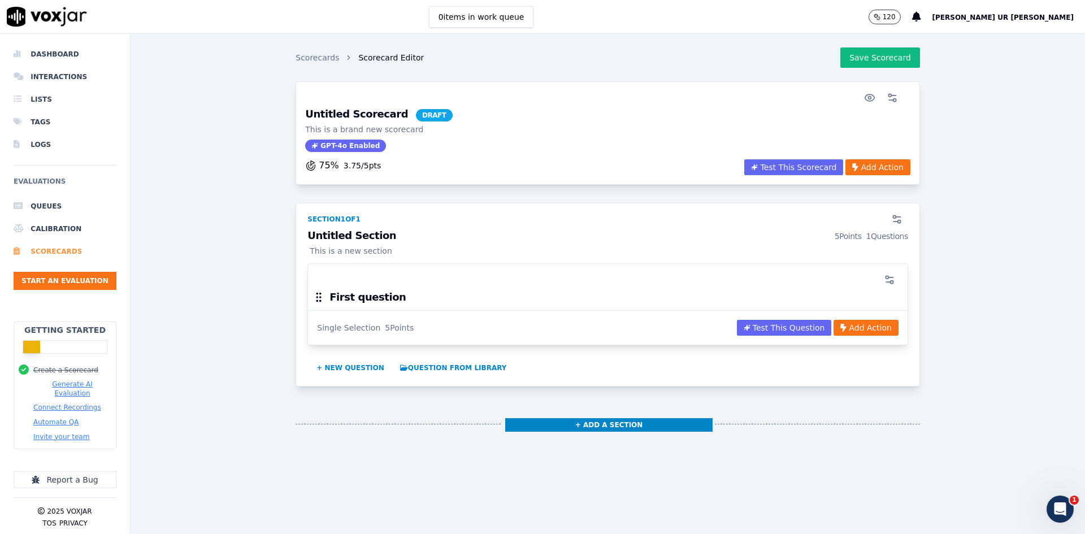
click at [71, 258] on li "Scorecards" at bounding box center [65, 251] width 103 height 23
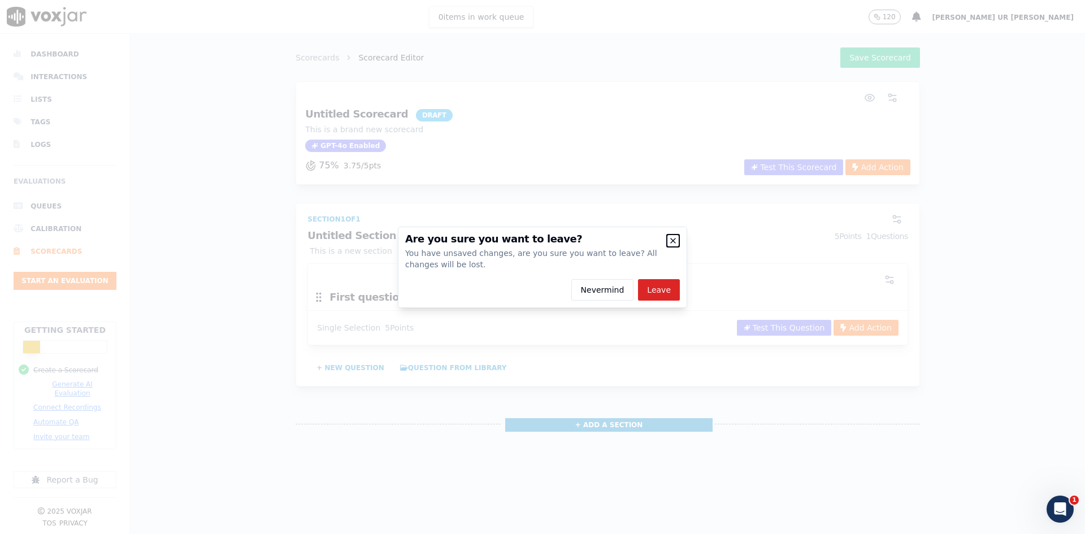
click at [677, 238] on icon "button" at bounding box center [672, 240] width 9 height 9
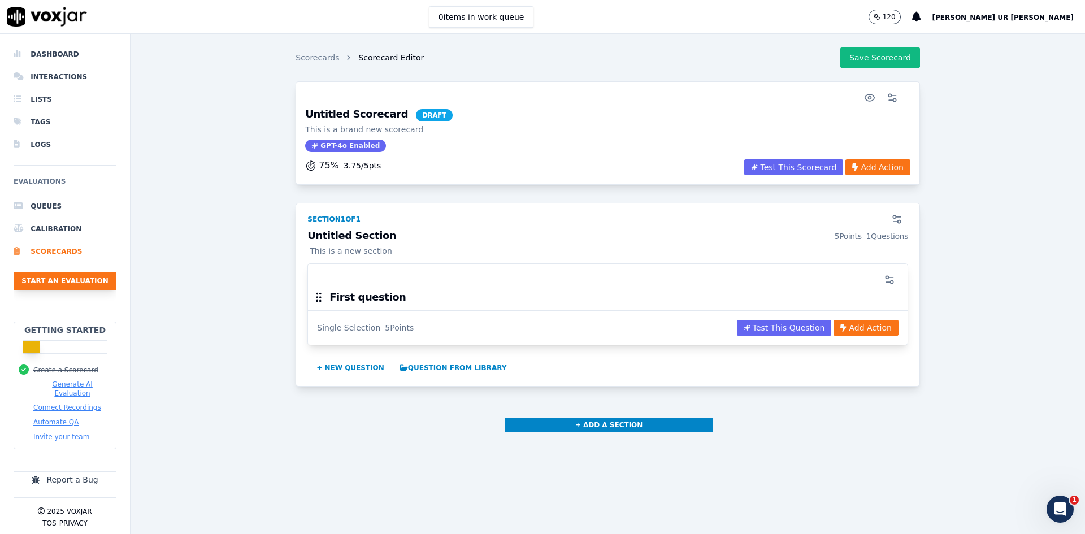
click at [75, 283] on button "Start an Evaluation" at bounding box center [65, 281] width 103 height 18
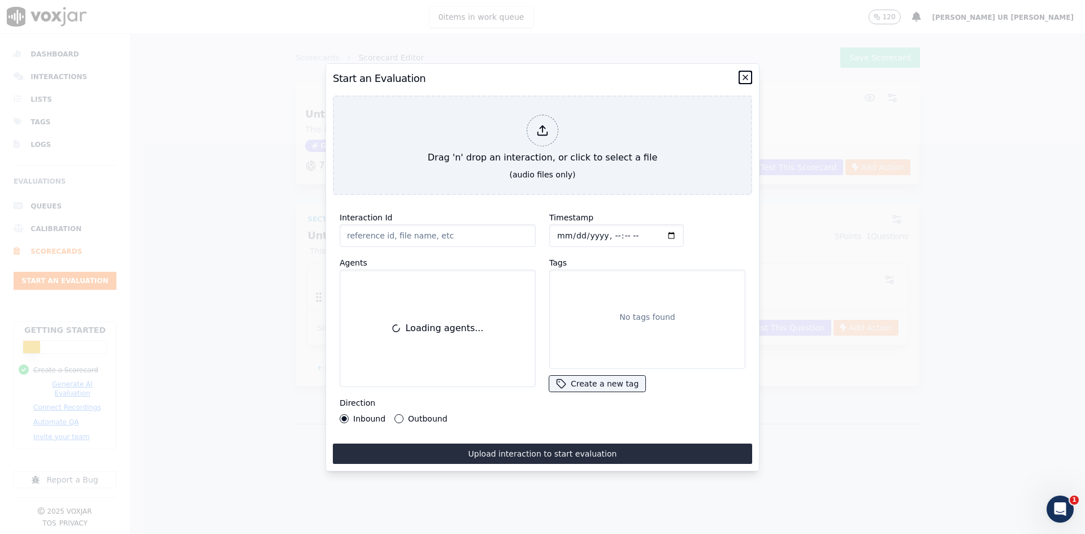
click at [744, 73] on icon "button" at bounding box center [745, 77] width 9 height 9
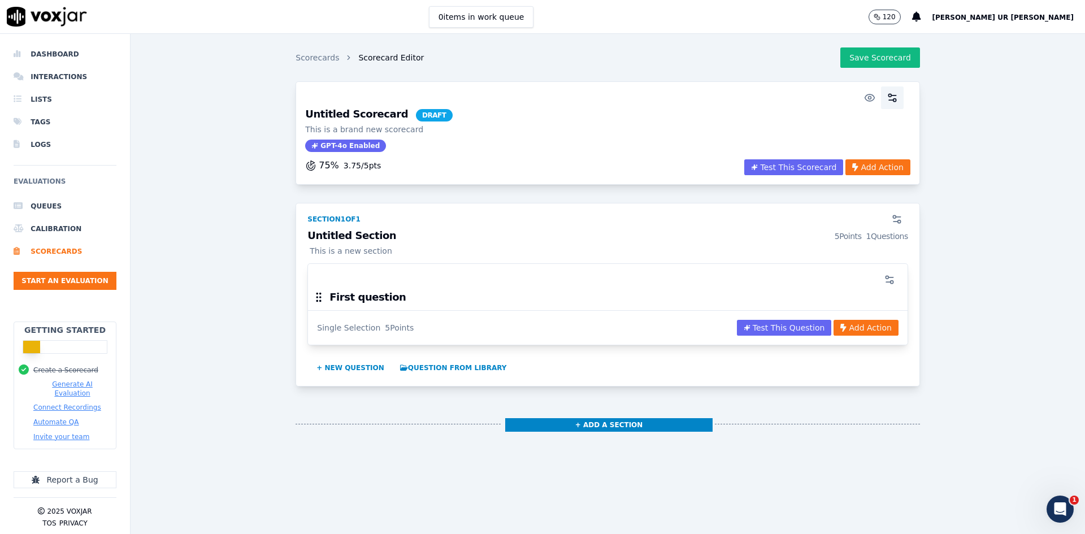
click at [867, 96] on icon "button" at bounding box center [892, 97] width 11 height 11
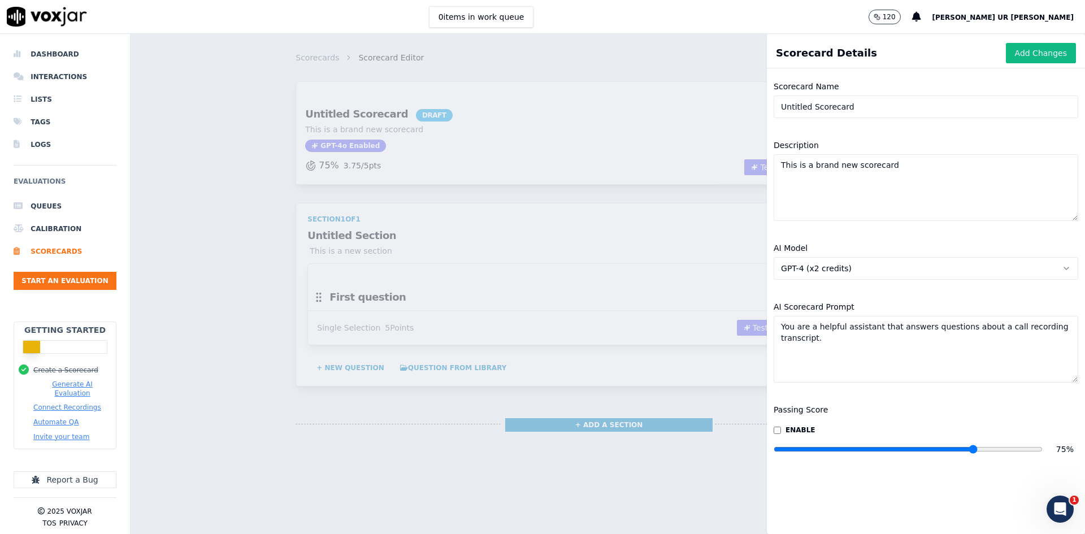
click at [821, 107] on input "Untitled Scorecard" at bounding box center [926, 106] width 305 height 23
click at [837, 168] on textarea "This is a brand new scorecard" at bounding box center [926, 187] width 305 height 67
click at [867, 270] on button "GPT-4 (x2 credits)" at bounding box center [926, 268] width 305 height 23
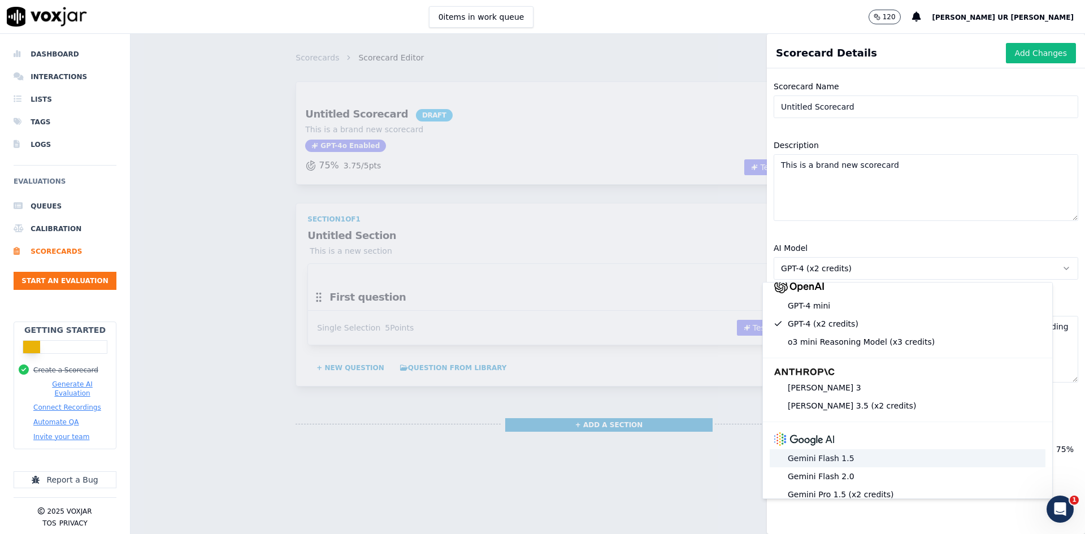
scroll to position [170, 0]
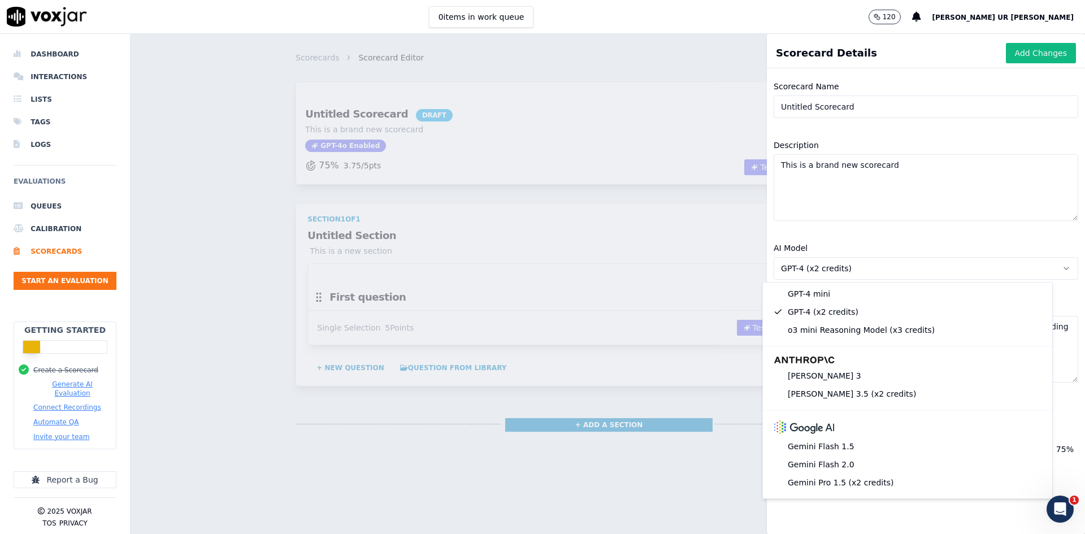
click at [721, 196] on div "Scorecard Details Add Changes Scorecard Name Untitled Scorecard Description Thi…" at bounding box center [608, 284] width 954 height 500
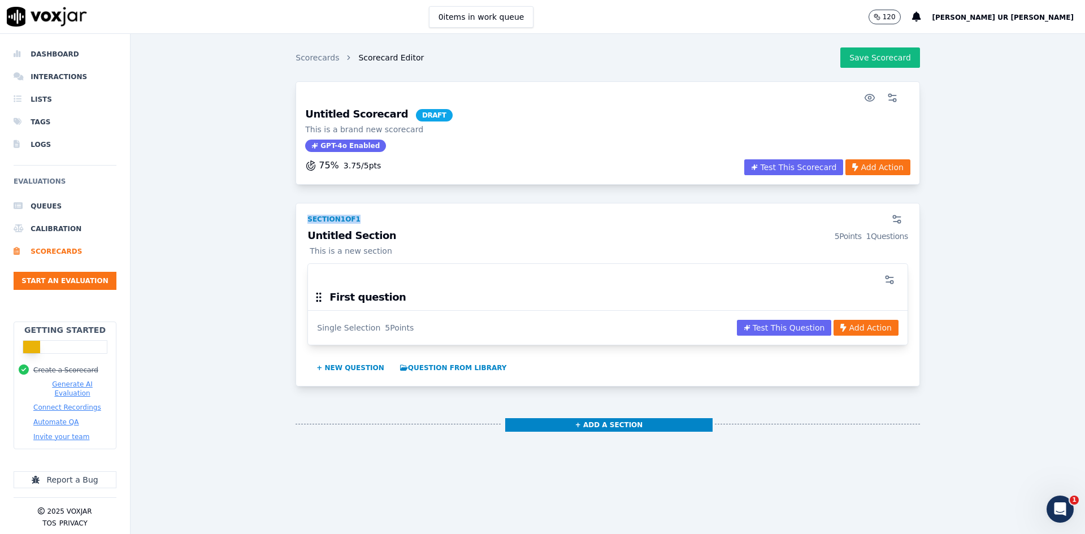
drag, startPoint x: 302, startPoint y: 216, endPoint x: 412, endPoint y: 229, distance: 110.9
click at [412, 229] on div "Section 1 of 1" at bounding box center [608, 216] width 614 height 27
click at [59, 247] on li "Scorecards" at bounding box center [65, 251] width 103 height 23
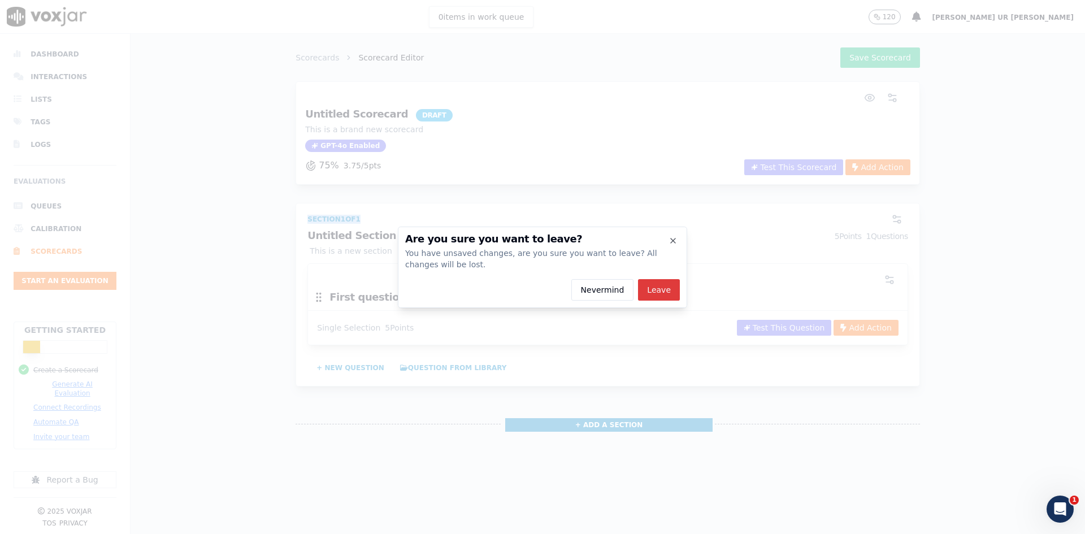
click at [642, 286] on button "Leave" at bounding box center [659, 289] width 42 height 21
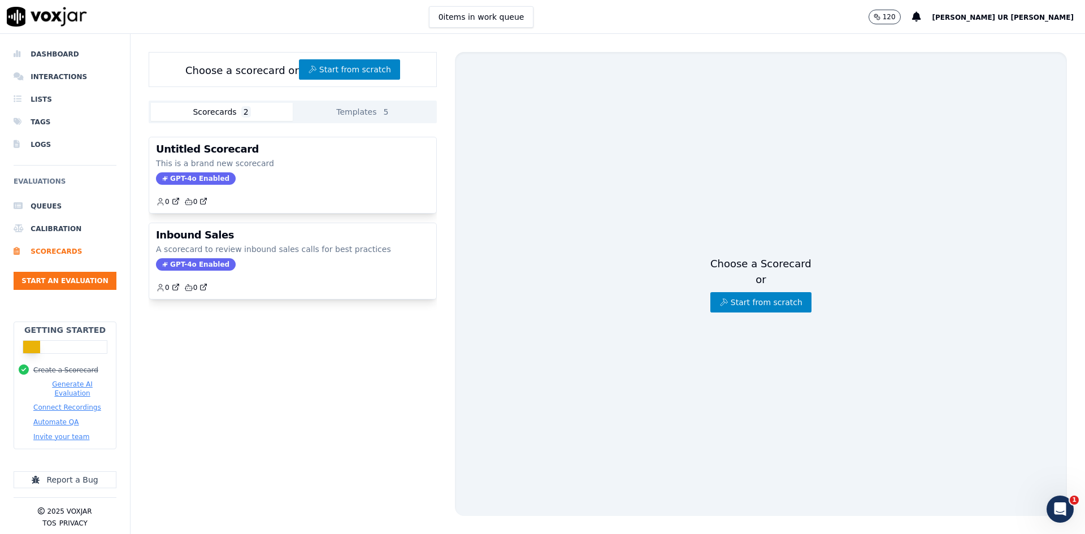
click at [205, 111] on button "Scorecards 2" at bounding box center [222, 112] width 142 height 18
click at [322, 71] on button "Start from scratch" at bounding box center [349, 69] width 101 height 20
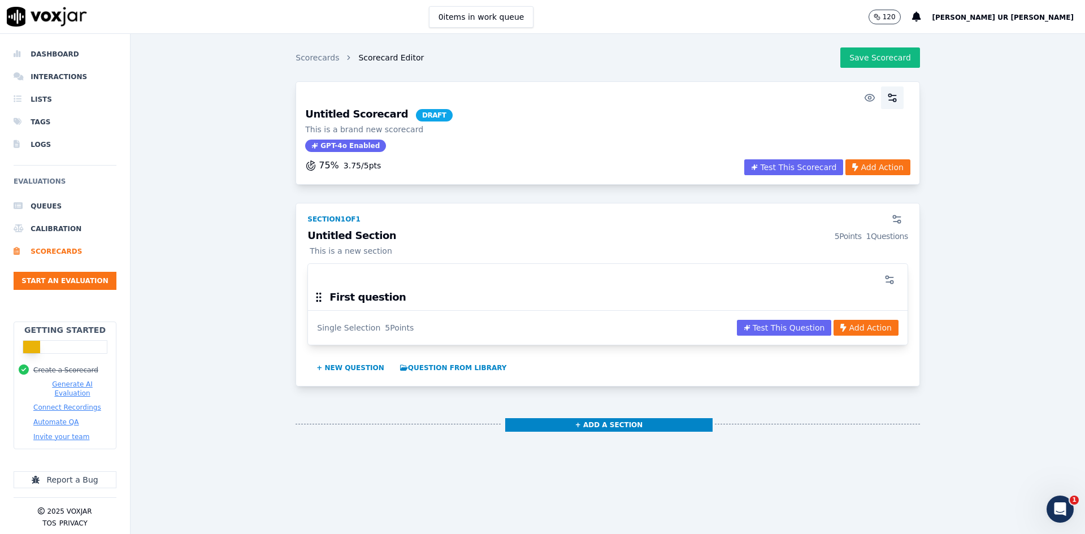
click at [867, 97] on icon "button" at bounding box center [892, 97] width 11 height 11
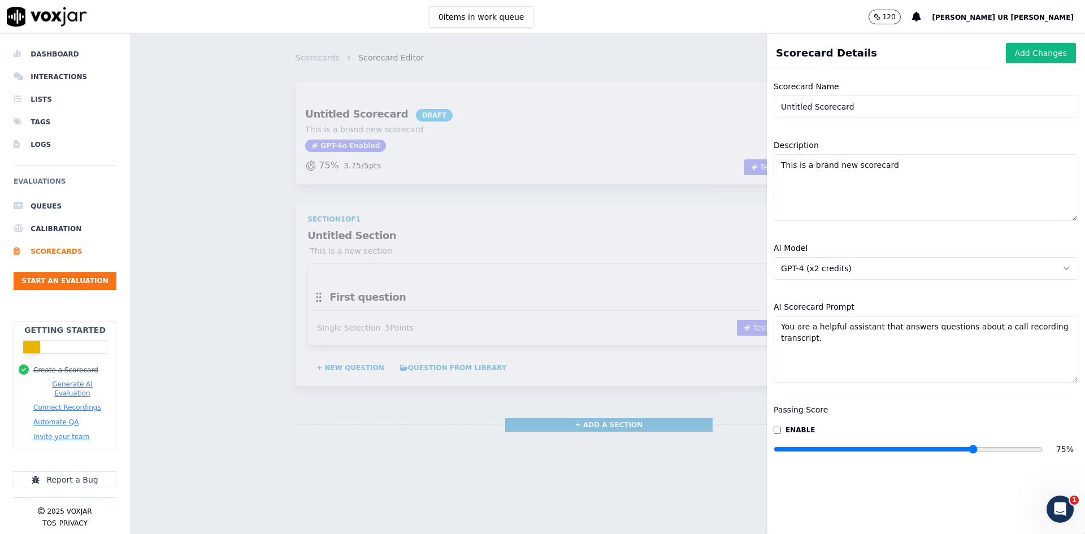
click at [845, 106] on input "Untitled Scorecard" at bounding box center [926, 106] width 305 height 23
type input "U"
type input "atg testing"
click at [867, 168] on textarea "This is a brand new scorecard" at bounding box center [926, 187] width 305 height 67
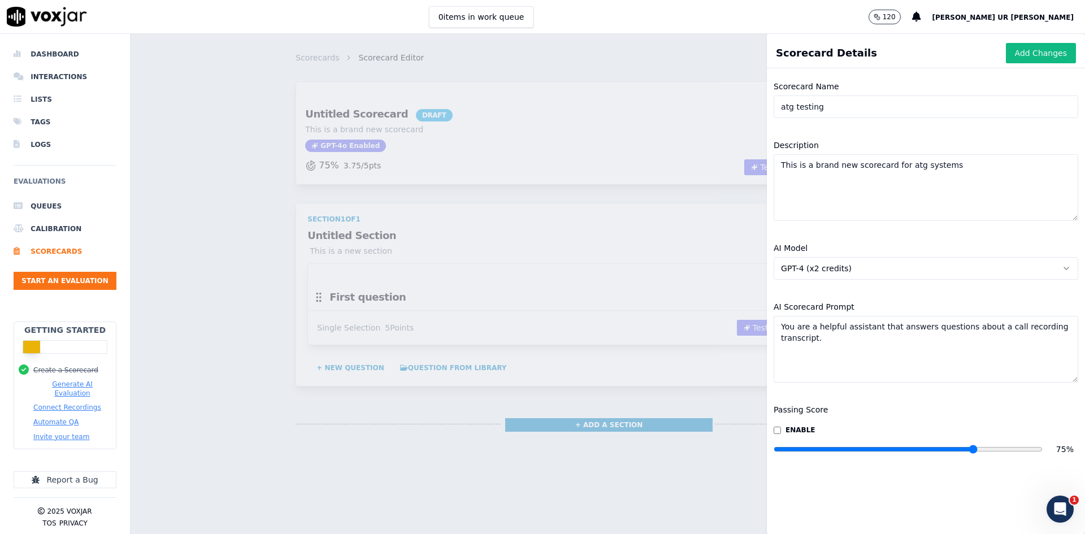
type textarea "This is a brand new scorecard for atg systems"
drag, startPoint x: 819, startPoint y: 344, endPoint x: 772, endPoint y: 323, distance: 51.9
click at [774, 323] on textarea "You are a helpful assistant that answers questions about a call recording trans…" at bounding box center [926, 349] width 305 height 67
click at [832, 351] on textarea "You are a helpful assistant that answers questions about a call recording trans…" at bounding box center [926, 349] width 305 height 67
click at [807, 340] on textarea "You are a helpful assistant that answers questions about a call recording trans…" at bounding box center [926, 349] width 305 height 67
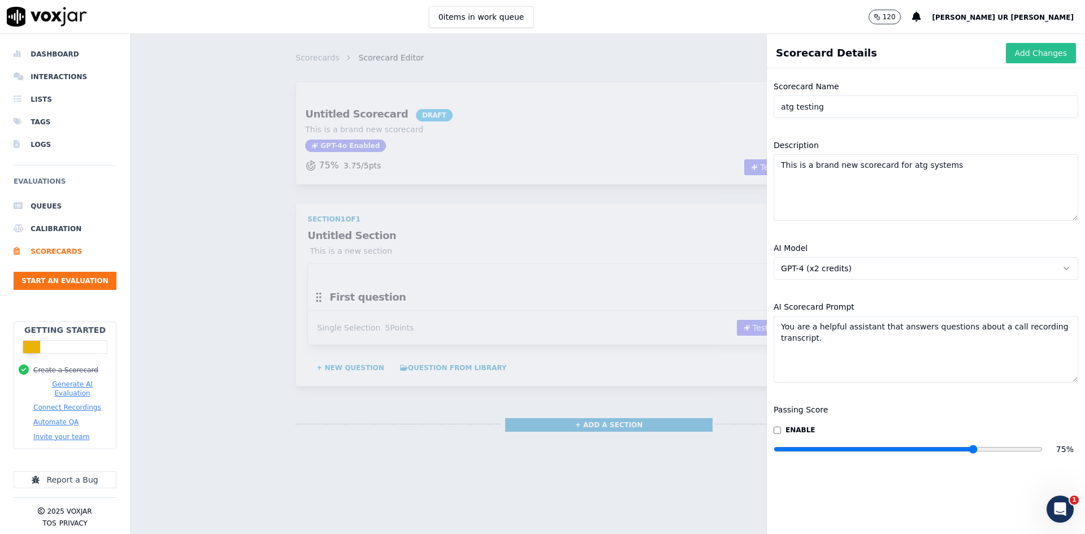
click at [867, 53] on button "Add Changes" at bounding box center [1041, 53] width 70 height 20
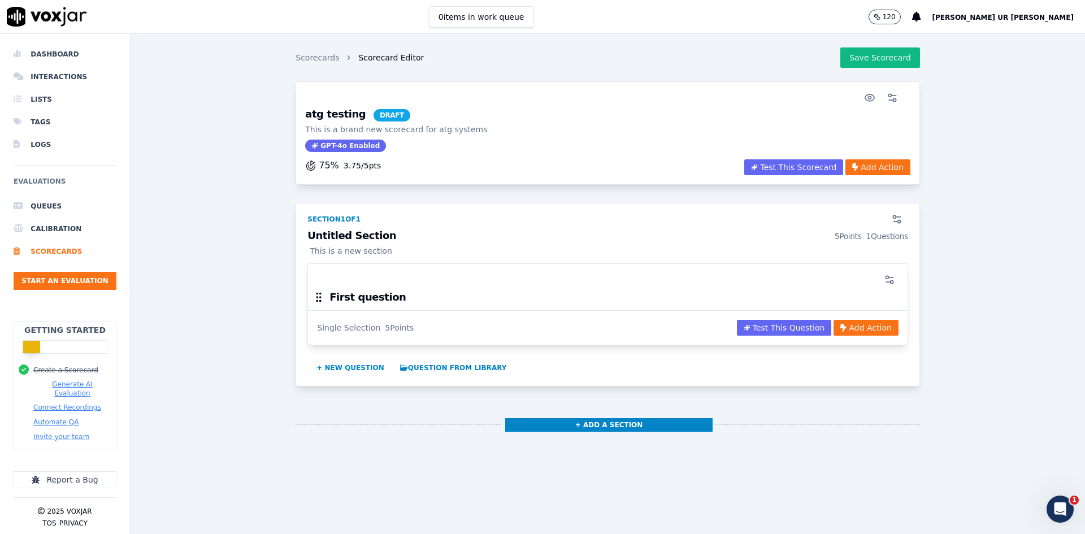
drag, startPoint x: 386, startPoint y: 167, endPoint x: 305, endPoint y: 115, distance: 96.6
click at [305, 115] on div "atg testing DRAFT This is a brand new scorecard for atg systems GPT-4o Enabled …" at bounding box center [608, 132] width 624 height 103
click at [325, 236] on h3 "Untitled Section 5 Points 1 Questions" at bounding box center [607, 236] width 601 height 11
click at [867, 222] on icon "button" at bounding box center [896, 219] width 11 height 11
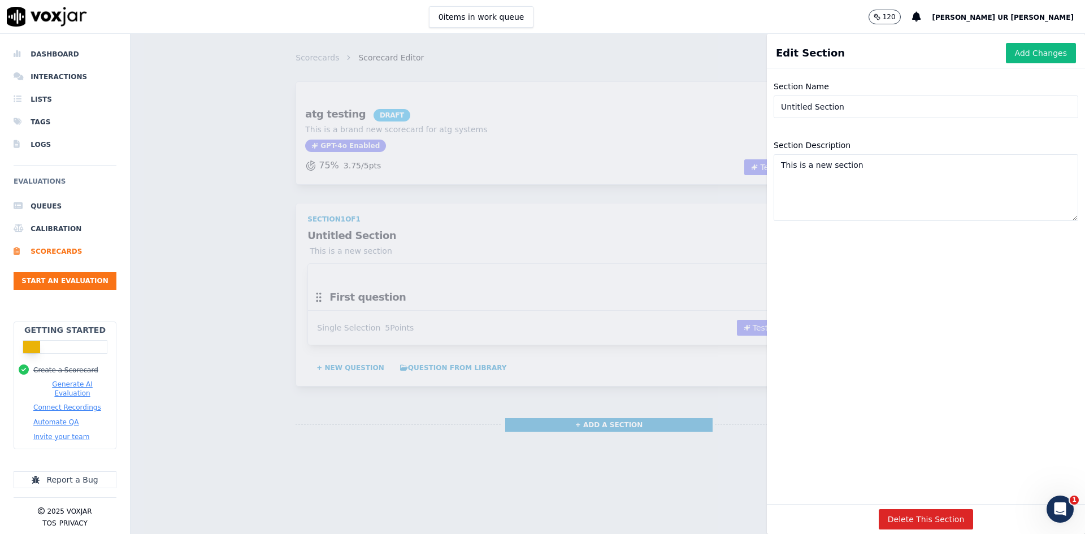
drag, startPoint x: 836, startPoint y: 114, endPoint x: 663, endPoint y: 94, distance: 174.0
click at [663, 94] on div "Edit Section Add Changes Section Name Untitled Section Section Description This…" at bounding box center [608, 284] width 954 height 500
drag, startPoint x: 849, startPoint y: 114, endPoint x: 842, endPoint y: 114, distance: 6.8
type input "does employee tell about atg"
click at [863, 170] on textarea "This is a new section" at bounding box center [926, 187] width 305 height 67
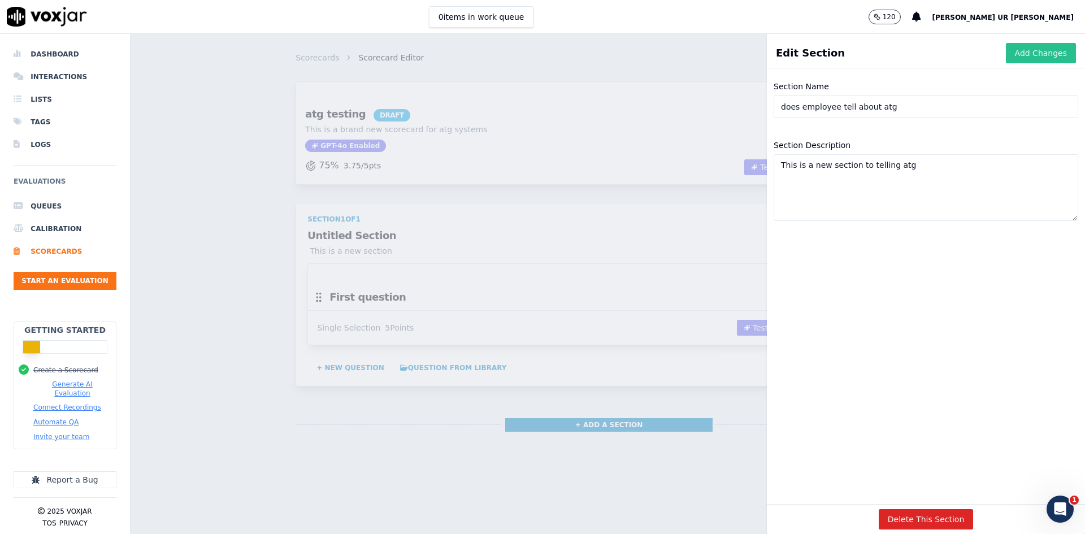
type textarea "This is a new section to telling atg"
click at [867, 50] on button "Add Changes" at bounding box center [1041, 53] width 70 height 20
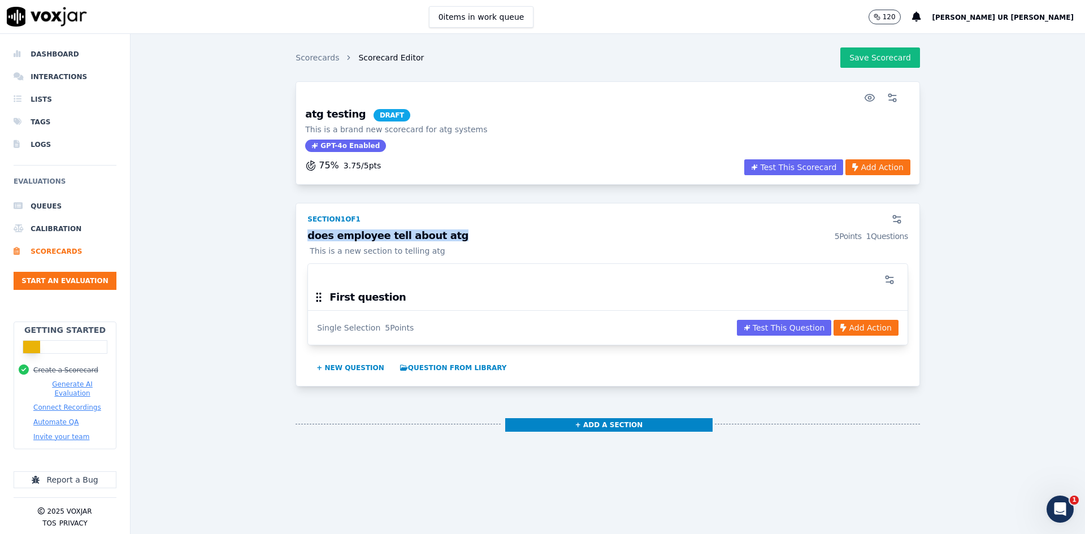
drag, startPoint x: 304, startPoint y: 237, endPoint x: 432, endPoint y: 233, distance: 128.3
click at [432, 233] on h3 "does employee tell about atg 5 Points 1 Questions" at bounding box center [607, 236] width 601 height 11
click at [867, 279] on icon "button" at bounding box center [889, 279] width 11 height 11
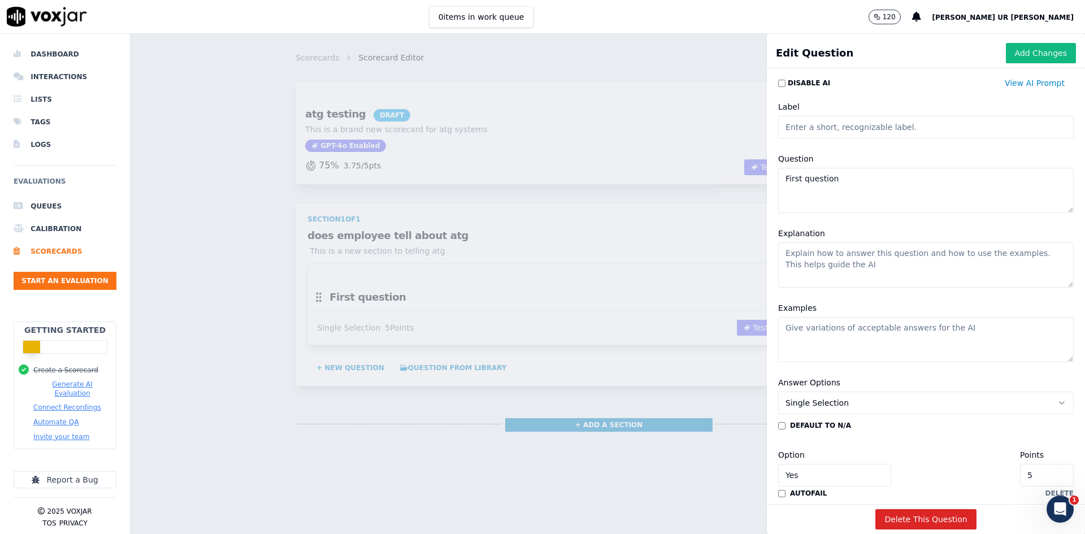
click at [838, 133] on input "Label" at bounding box center [926, 127] width 296 height 23
drag, startPoint x: 844, startPoint y: 128, endPoint x: 815, endPoint y: 167, distance: 48.5
click at [796, 125] on input "telling atg name" at bounding box center [926, 127] width 296 height 23
type input "telling atg name"
click at [818, 188] on textarea "First question" at bounding box center [926, 190] width 296 height 45
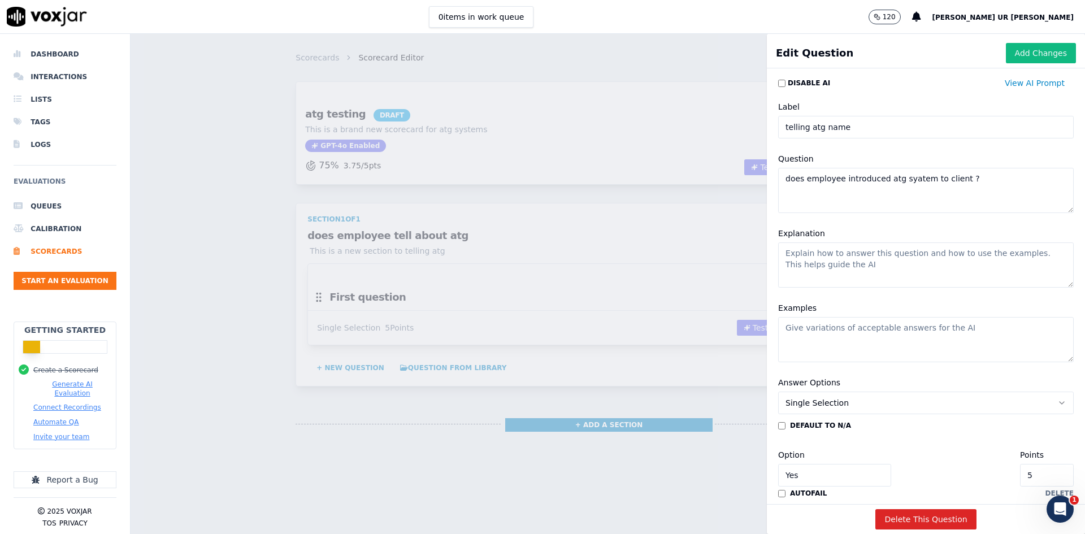
type textarea "does employee introduced atg syatem to client ?"
click at [812, 254] on textarea "Explanation" at bounding box center [926, 264] width 296 height 45
type textarea "rethjghgnj,kj bv asdfgnfhhhngbfcvx"
click at [839, 328] on textarea "Examples" at bounding box center [926, 339] width 296 height 45
type textarea "aFEratgbgdjdmsngfzdbcxc v sgv"
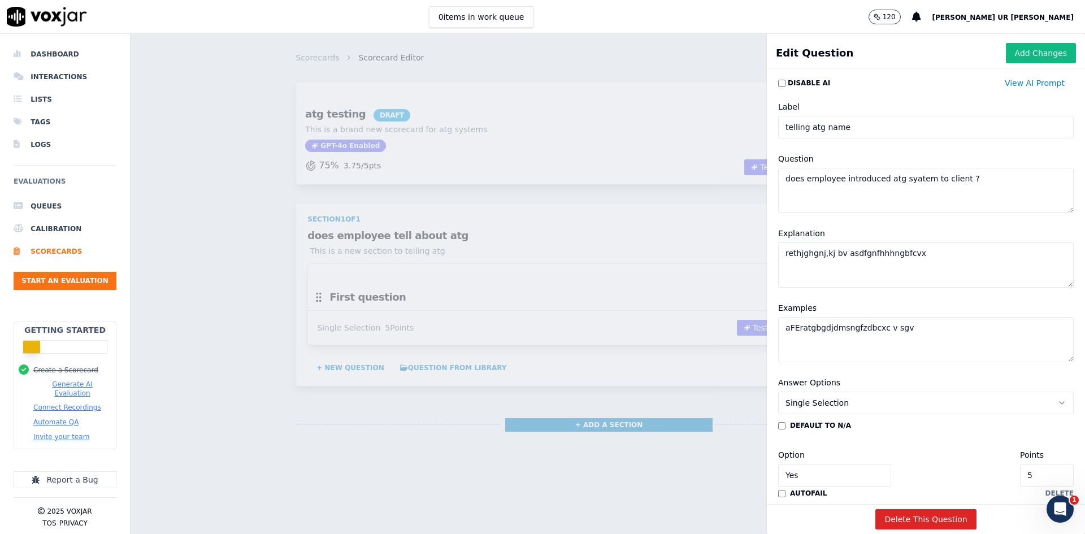
click at [867, 401] on button "Single Selection" at bounding box center [926, 403] width 296 height 23
click at [821, 412] on div "Single Selection" at bounding box center [903, 428] width 267 height 18
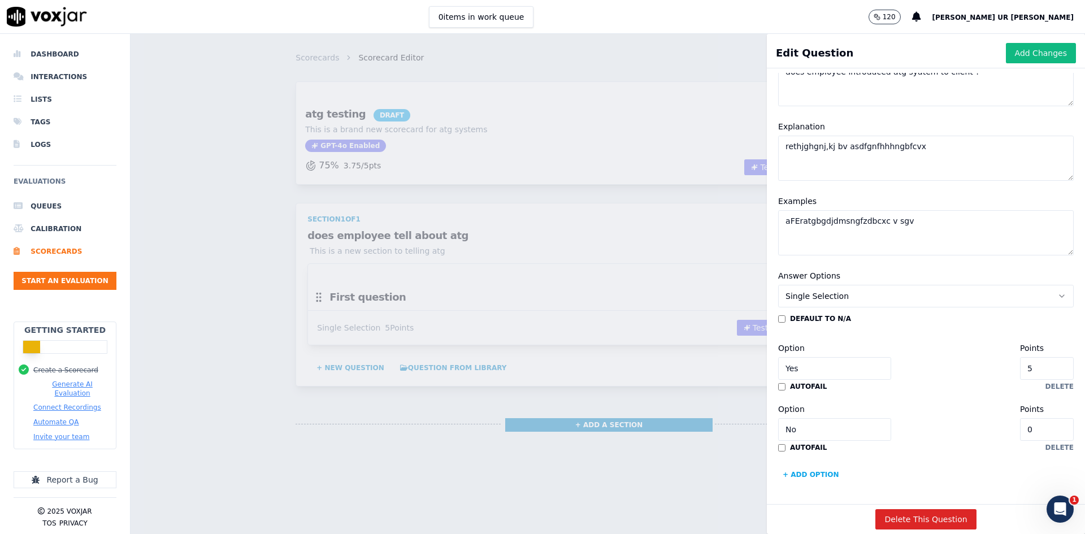
scroll to position [141, 0]
click at [867, 357] on input "5" at bounding box center [1047, 368] width 54 height 23
click at [788, 412] on input "No" at bounding box center [834, 429] width 113 height 23
click at [867, 412] on input "0" at bounding box center [1047, 429] width 54 height 23
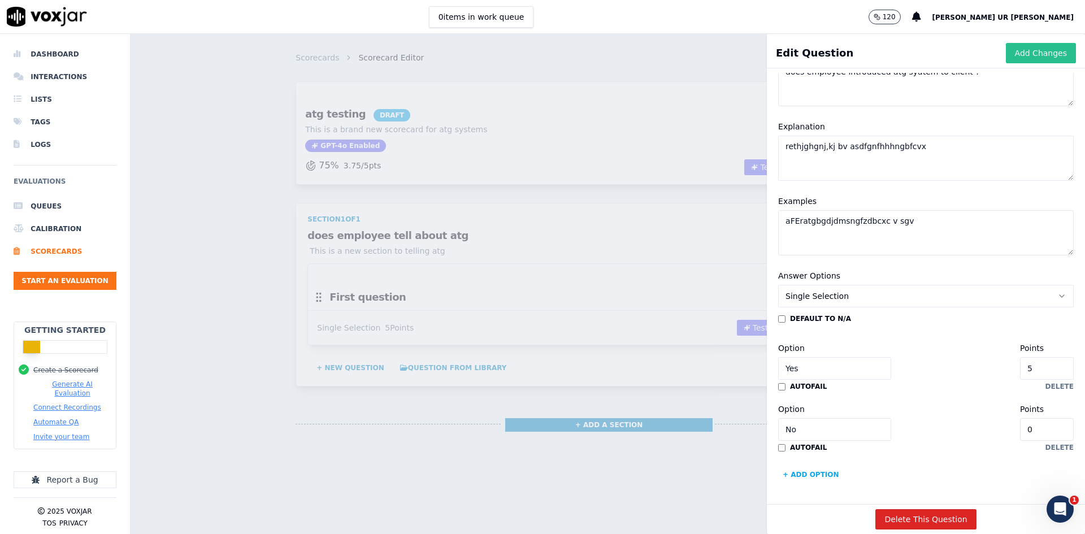
click at [867, 55] on button "Add Changes" at bounding box center [1041, 53] width 70 height 20
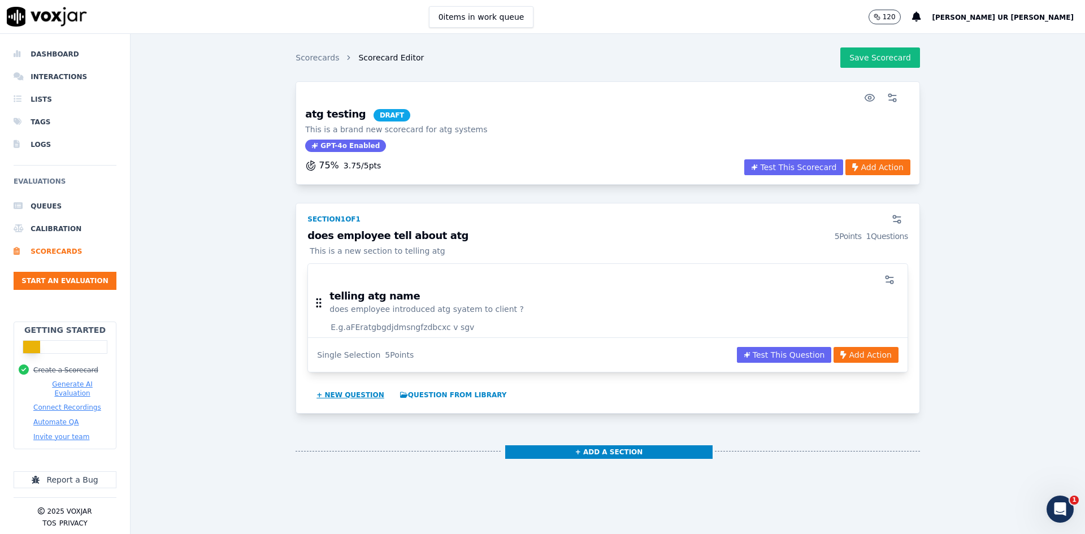
click at [351, 397] on button "+ New question" at bounding box center [350, 395] width 77 height 18
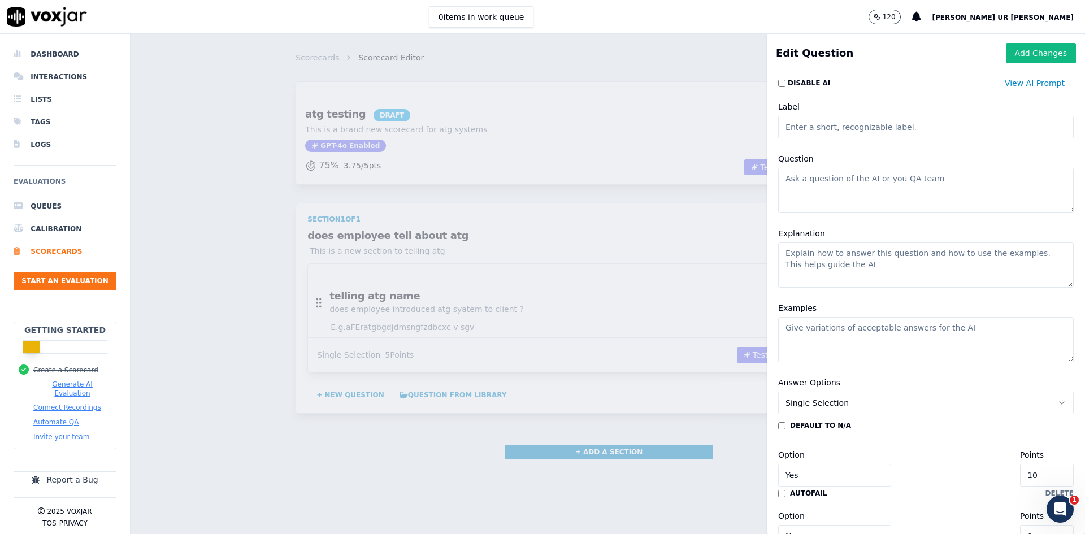
click at [836, 122] on input "Label" at bounding box center [926, 127] width 296 height 23
type input "cvbn"
click at [810, 184] on textarea "Question" at bounding box center [926, 190] width 296 height 45
type textarea "vfbzgxn v"
click at [825, 265] on textarea "Explanation" at bounding box center [926, 264] width 296 height 45
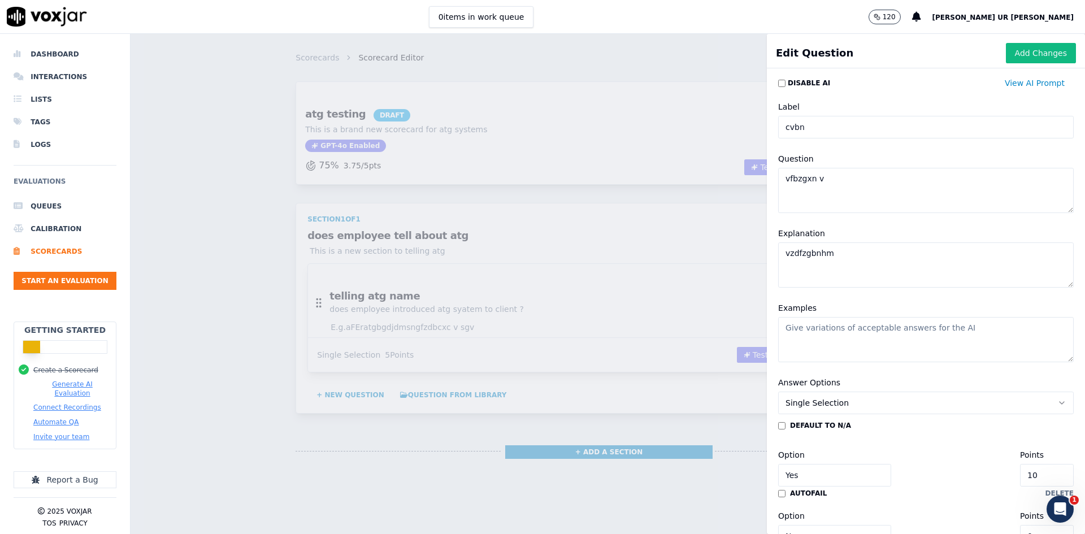
type textarea "vzdfzgbnhm"
click at [831, 346] on textarea "Examples" at bounding box center [926, 339] width 296 height 45
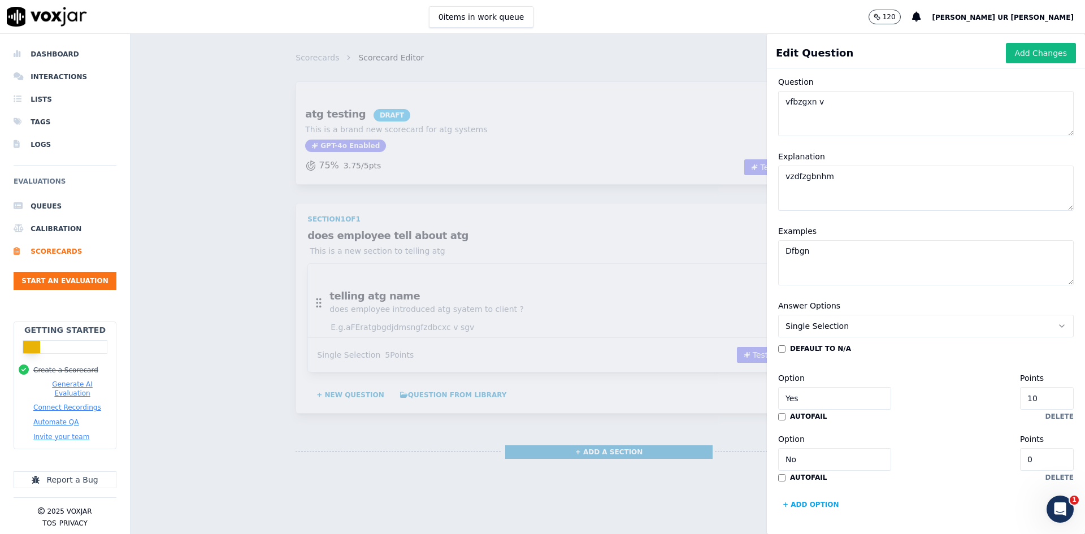
scroll to position [111, 0]
type textarea "Dfbgn"
click at [867, 62] on button "Add Changes" at bounding box center [1041, 53] width 70 height 20
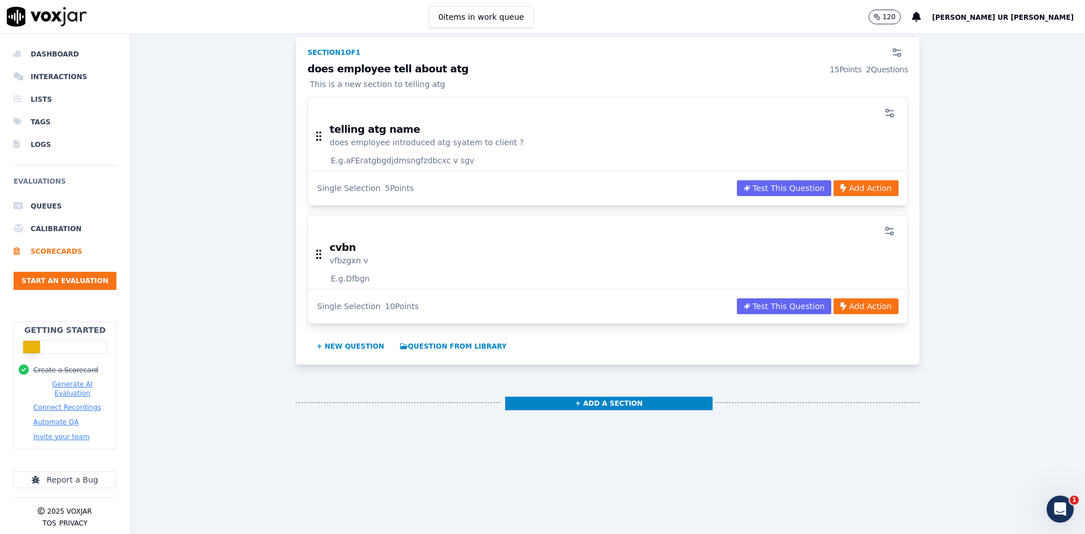
scroll to position [113, 0]
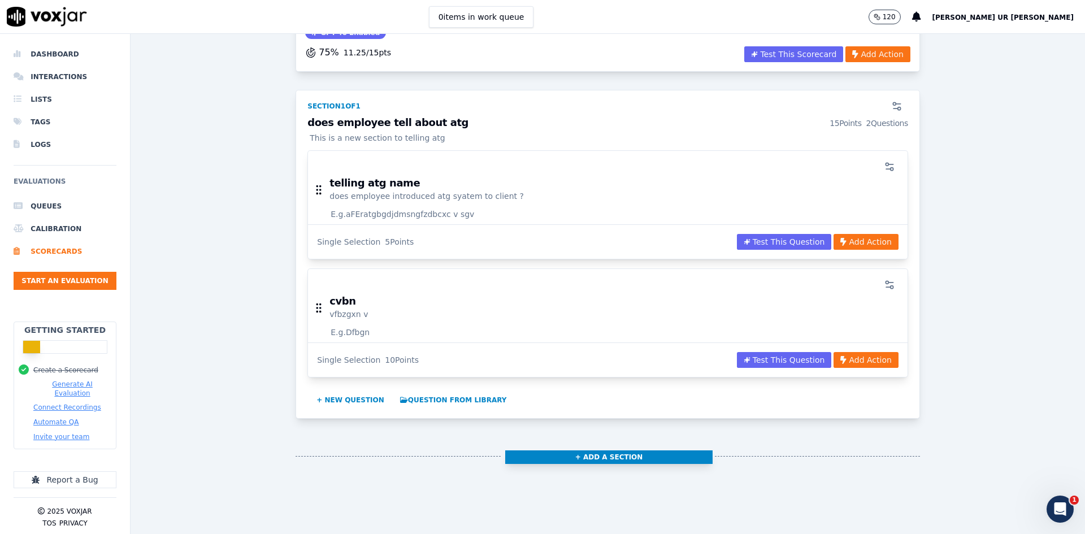
click at [605, 412] on button "+ Add a section" at bounding box center [609, 457] width 208 height 14
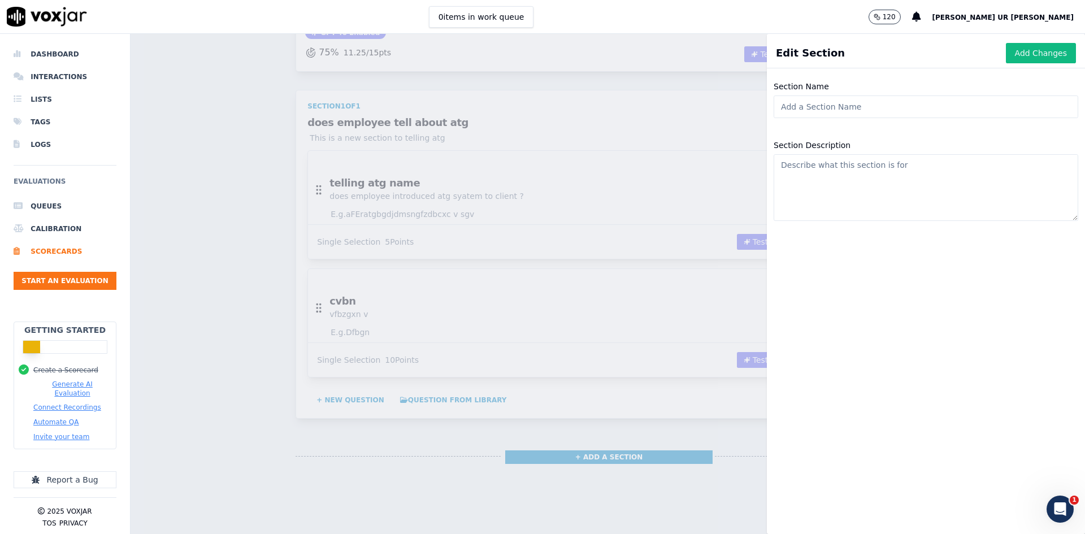
click at [832, 102] on input "Section Name" at bounding box center [926, 106] width 305 height 23
drag, startPoint x: 829, startPoint y: 116, endPoint x: 820, endPoint y: 113, distance: 9.5
click at [821, 114] on input "s" at bounding box center [926, 106] width 305 height 23
type input "s cxbdgg"
click at [803, 177] on textarea "Section Description" at bounding box center [926, 187] width 305 height 67
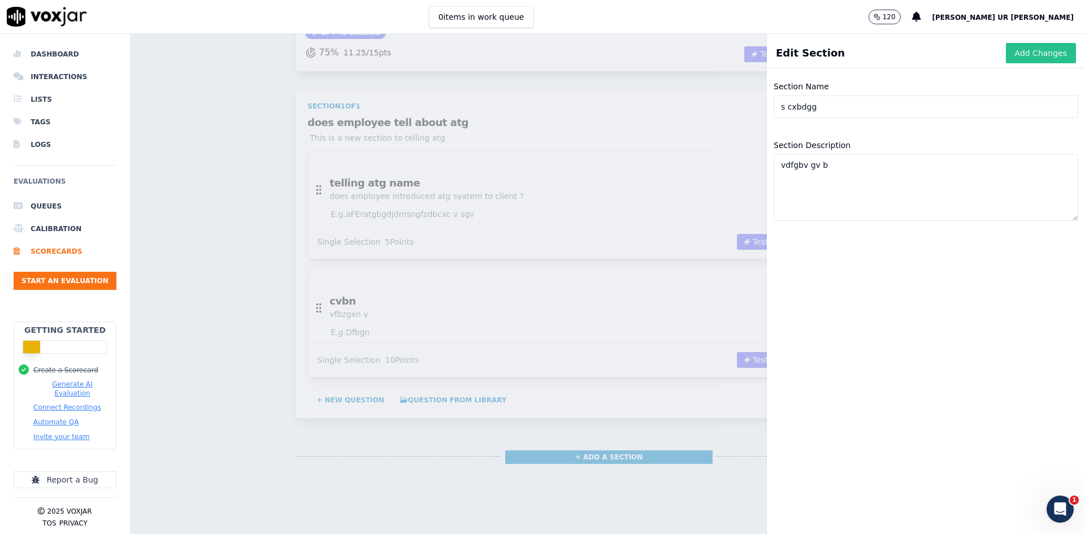
type textarea "vdfgbv gv b"
click at [867, 50] on button "Add Changes" at bounding box center [1041, 53] width 70 height 20
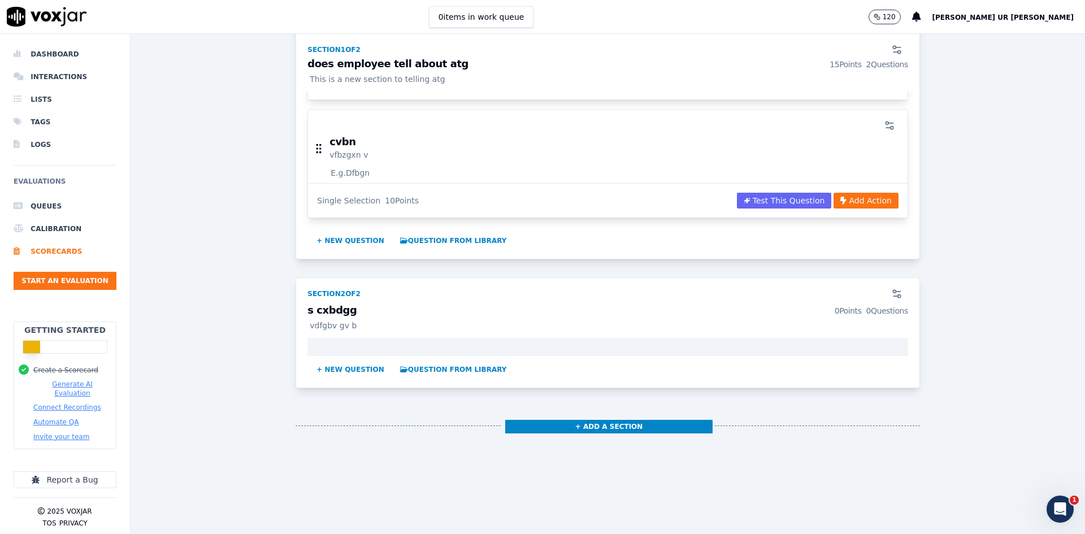
scroll to position [283, 0]
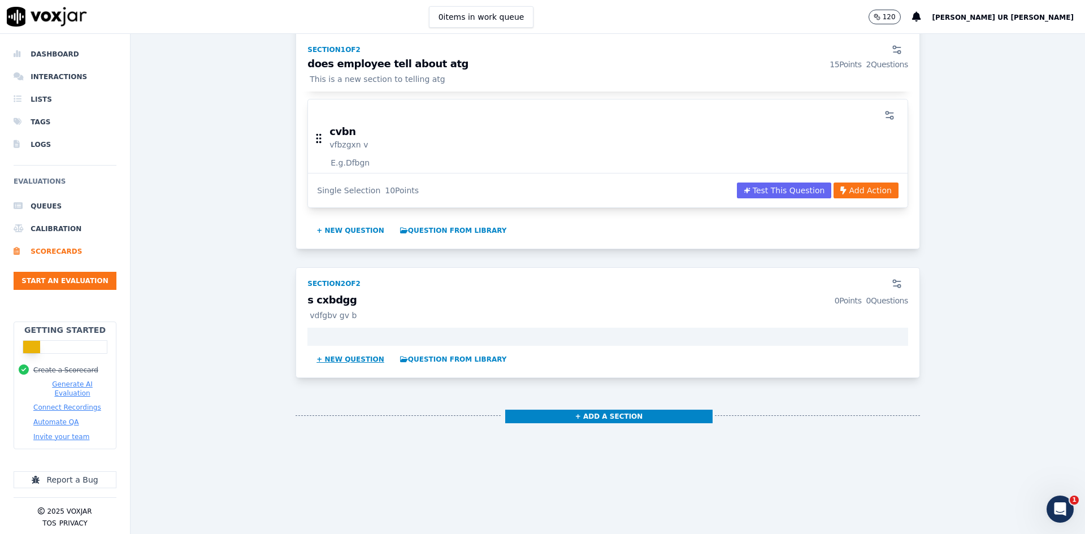
click at [354, 363] on button "+ New question" at bounding box center [350, 359] width 77 height 18
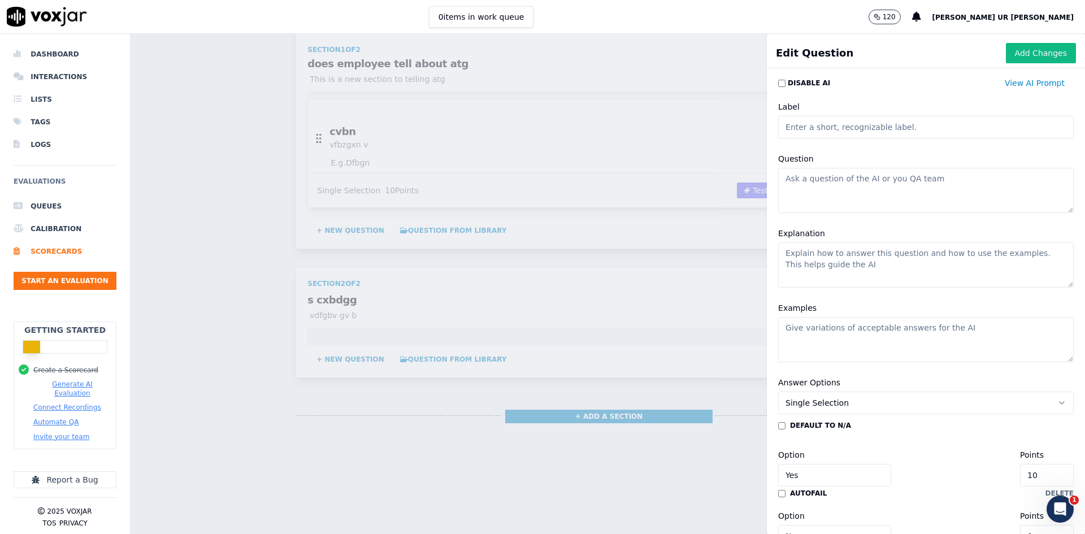
click at [834, 117] on input "Label" at bounding box center [926, 127] width 296 height 23
type input "cvfbgb"
click at [827, 189] on textarea "Question" at bounding box center [926, 190] width 296 height 45
type textarea "xvccgfnn"
click at [831, 259] on textarea "Explanation" at bounding box center [926, 264] width 296 height 45
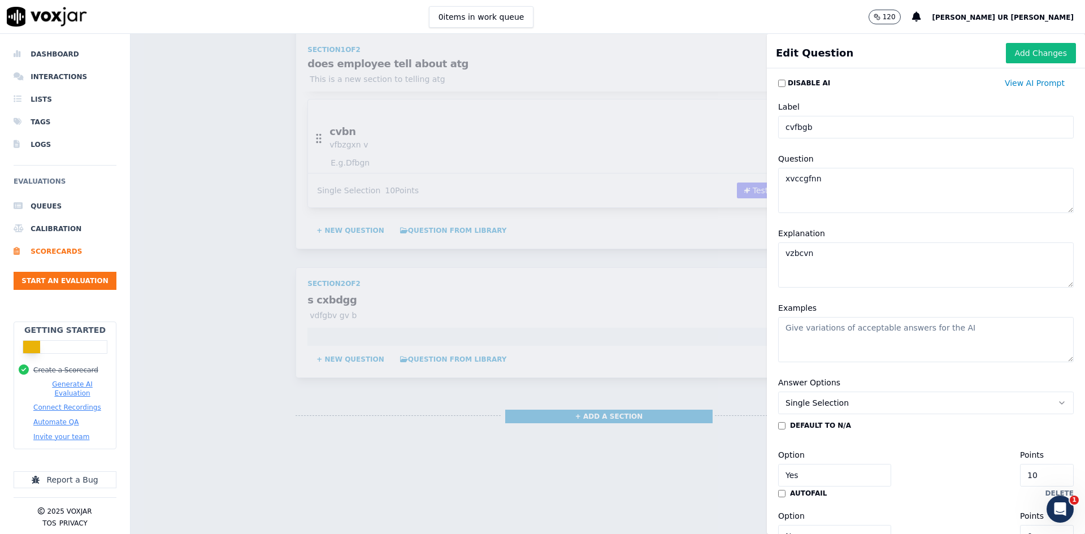
type textarea "vzbcvn"
click at [831, 328] on textarea "Examples" at bounding box center [926, 339] width 296 height 45
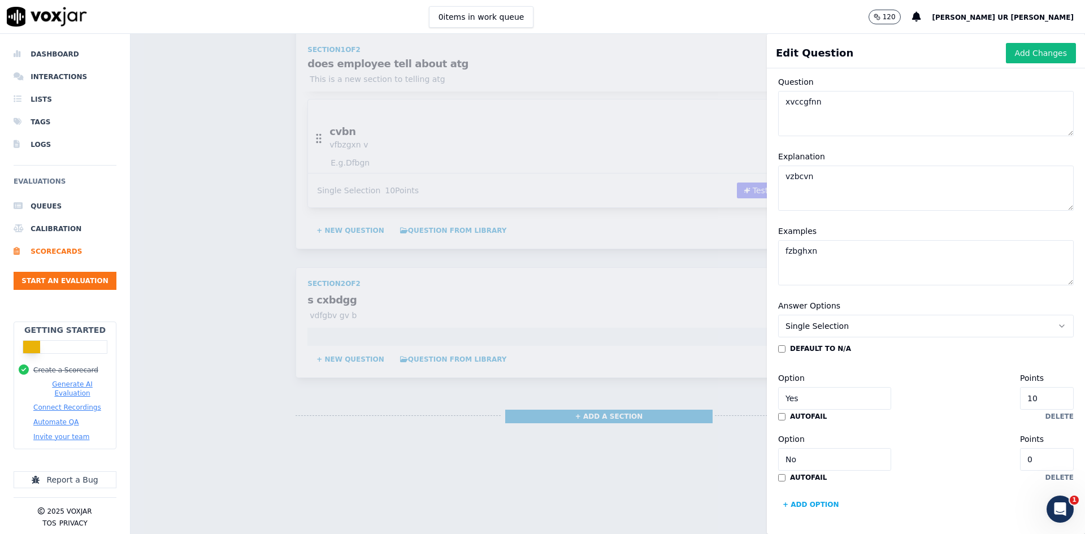
scroll to position [111, 0]
type textarea "fzbghxn"
click at [867, 53] on button "Add Changes" at bounding box center [1041, 53] width 70 height 20
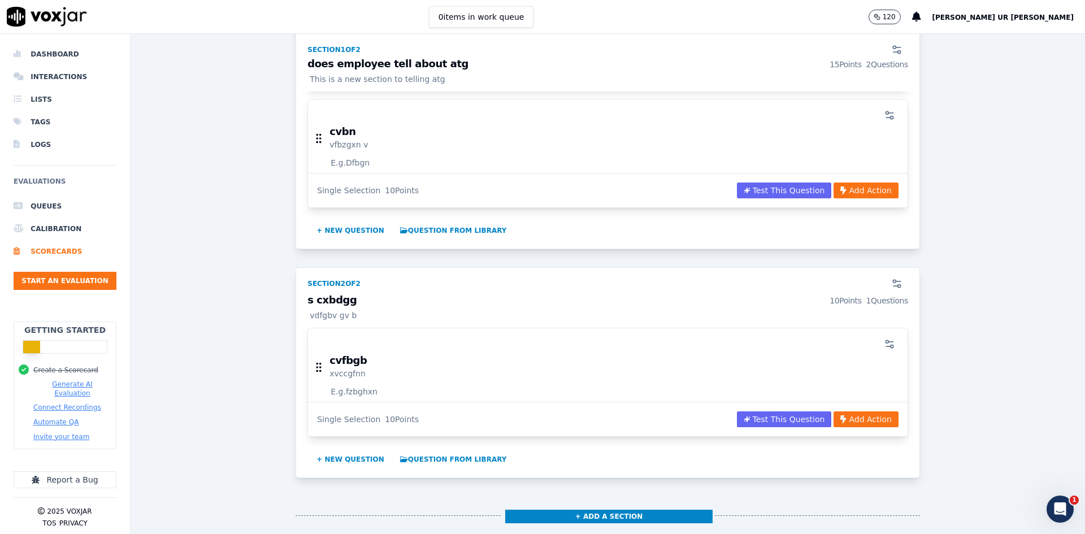
scroll to position [0, 0]
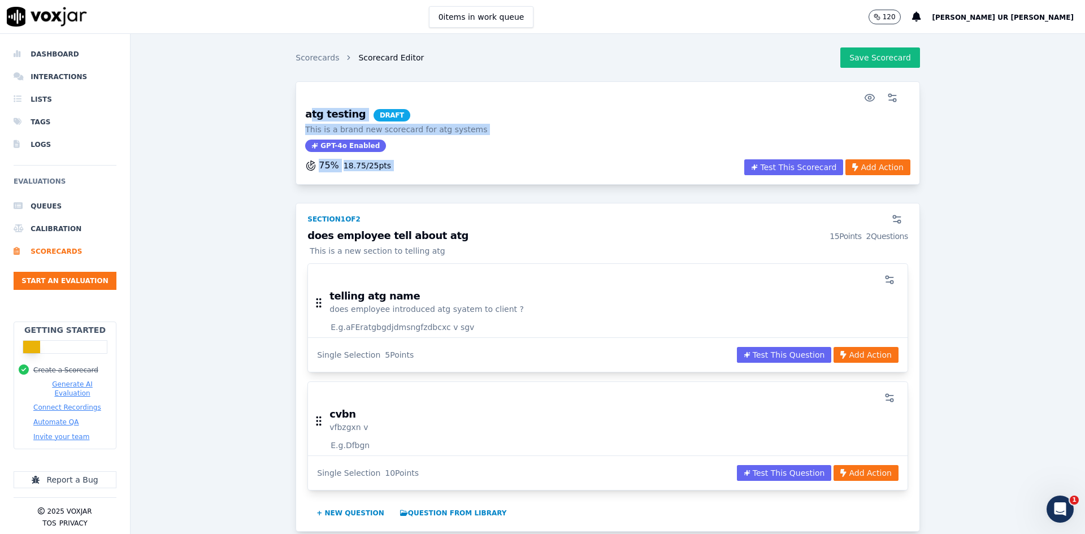
drag, startPoint x: 304, startPoint y: 108, endPoint x: 660, endPoint y: 166, distance: 360.5
click at [660, 166] on div "atg testing DRAFT This is a brand new scorecard for atg systems GPT-4o Enabled …" at bounding box center [608, 132] width 624 height 103
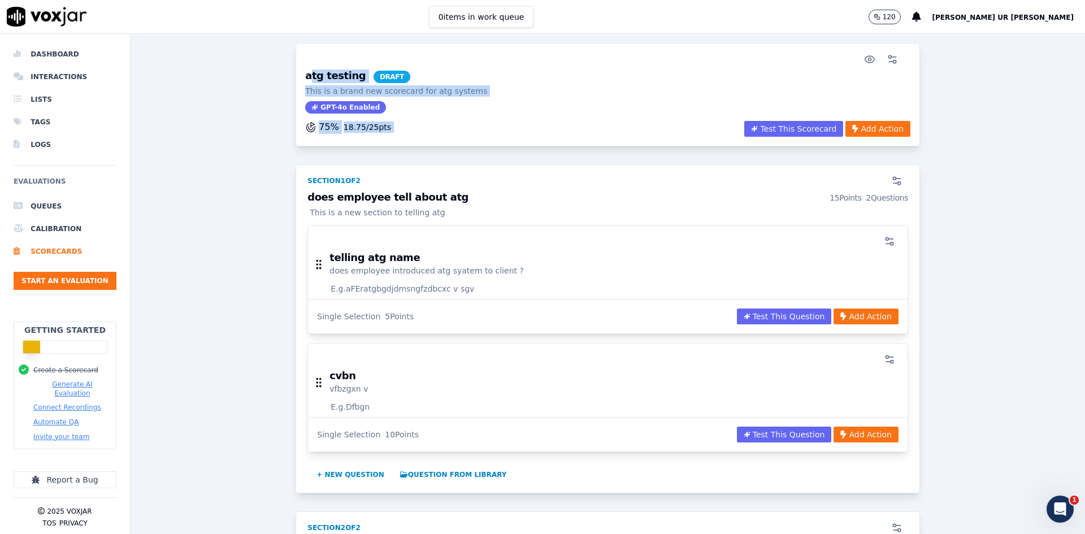
scroll to position [57, 0]
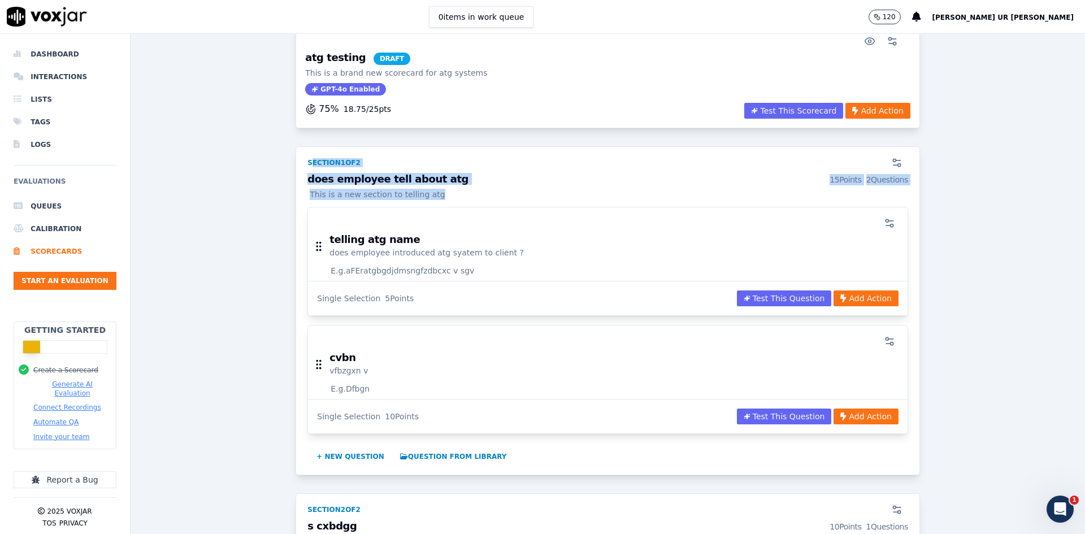
drag, startPoint x: 306, startPoint y: 164, endPoint x: 476, endPoint y: 192, distance: 172.9
click at [476, 192] on div "Section 1 of 2 does employee tell about atg 15 Points 2 Questions This is a new…" at bounding box center [608, 310] width 624 height 329
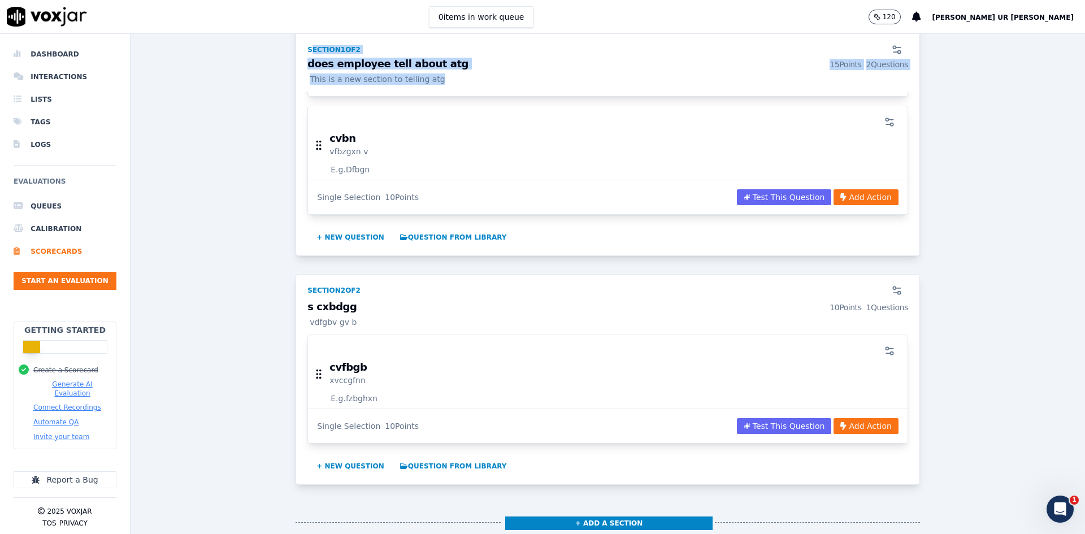
scroll to position [283, 0]
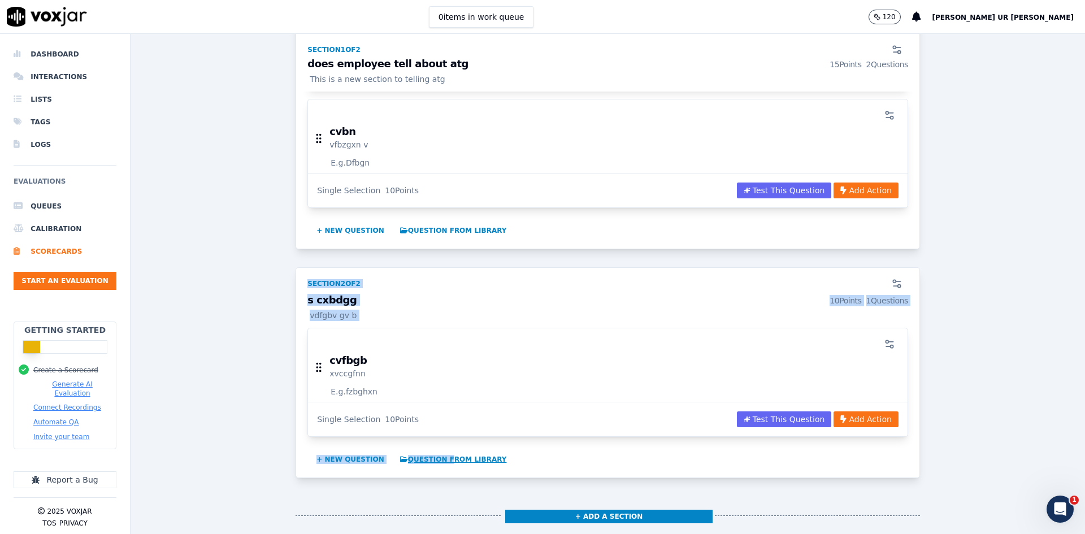
drag, startPoint x: 310, startPoint y: 282, endPoint x: 433, endPoint y: 455, distance: 212.0
click at [433, 412] on div "Section 2 of 2 s cxbdgg 10 Points 1 Questions vdfgbv gv b cvfbgb xvccgfnn E.g. …" at bounding box center [608, 372] width 624 height 211
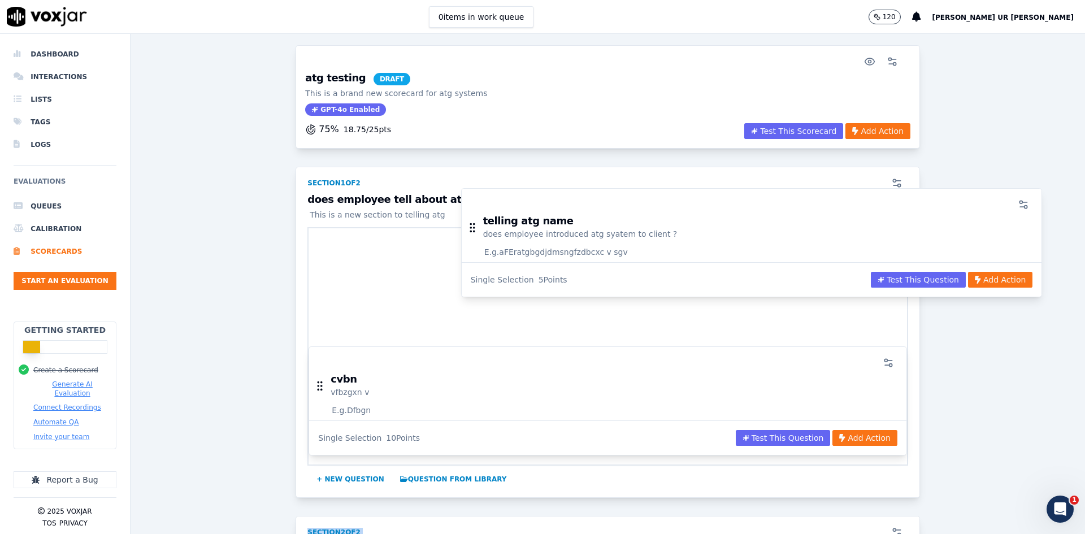
scroll to position [28, 0]
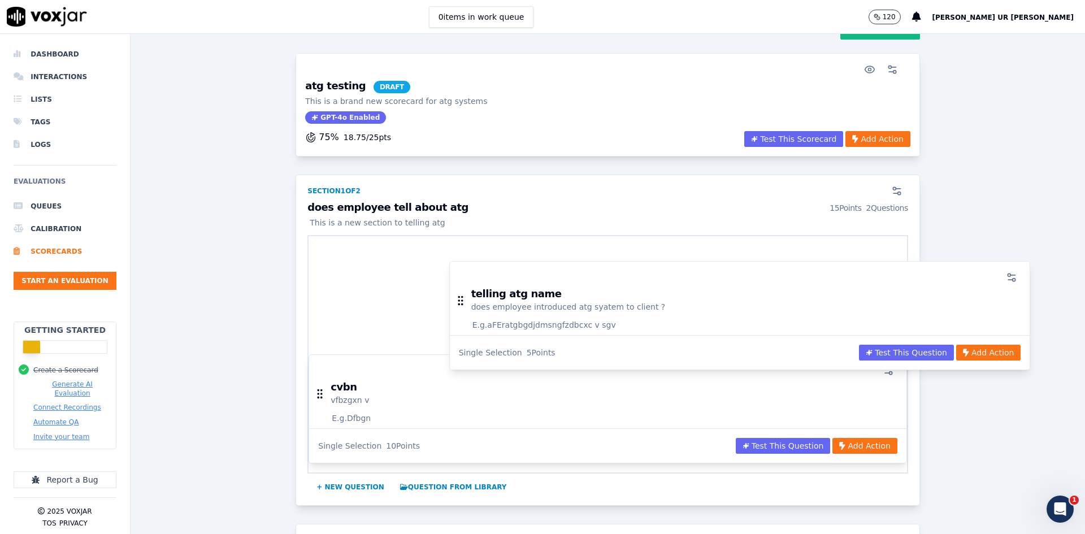
drag, startPoint x: 312, startPoint y: 167, endPoint x: 370, endPoint y: 258, distance: 108.5
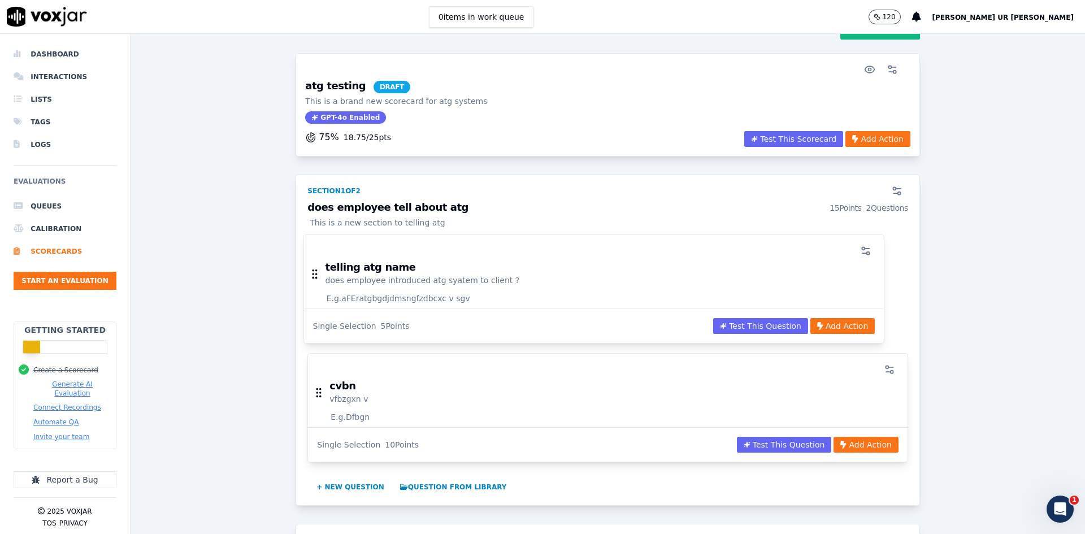
click at [363, 257] on div at bounding box center [594, 251] width 567 height 23
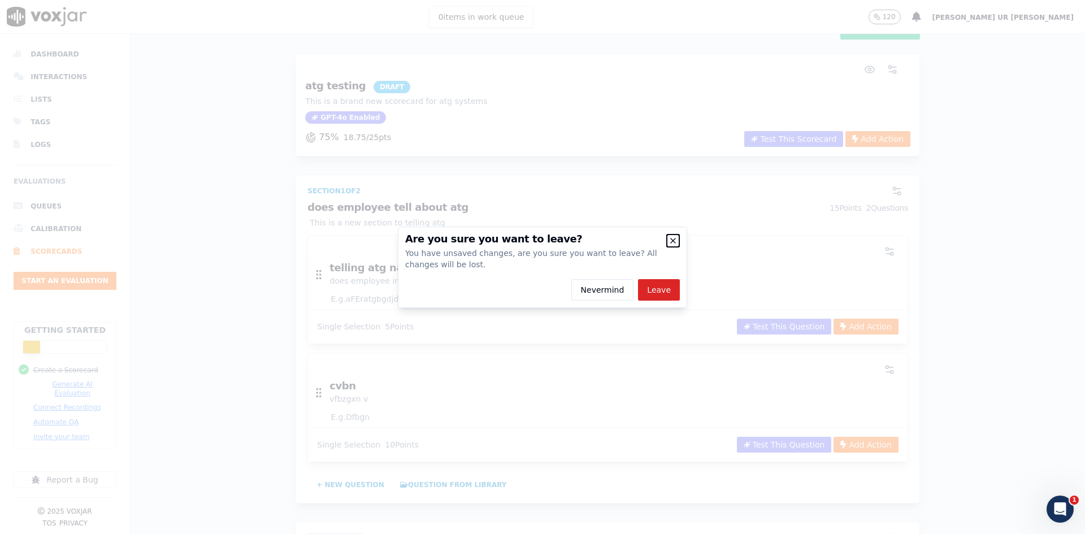
click at [677, 241] on icon "button" at bounding box center [672, 240] width 9 height 9
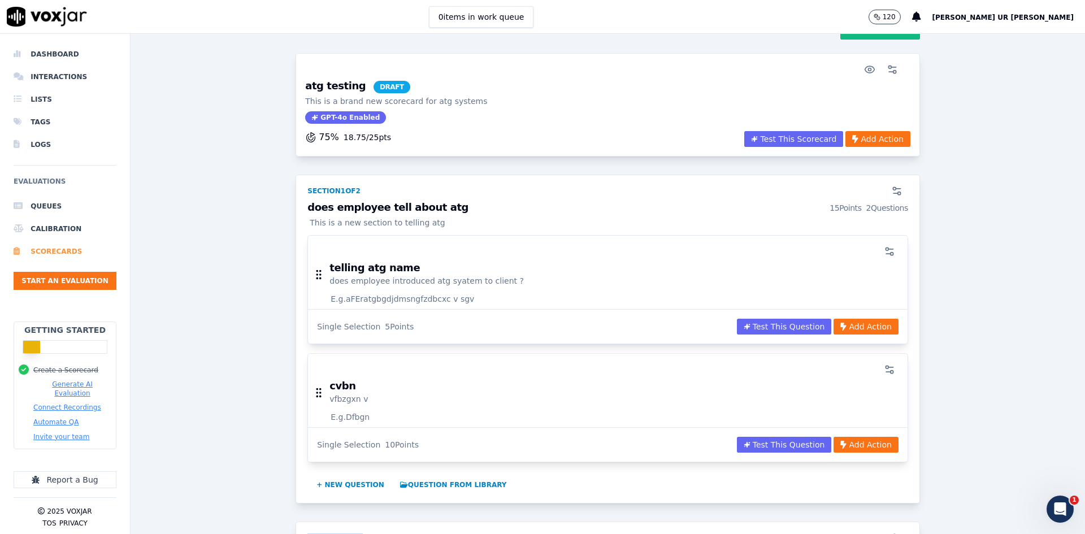
click at [54, 249] on li "Scorecards" at bounding box center [65, 251] width 103 height 23
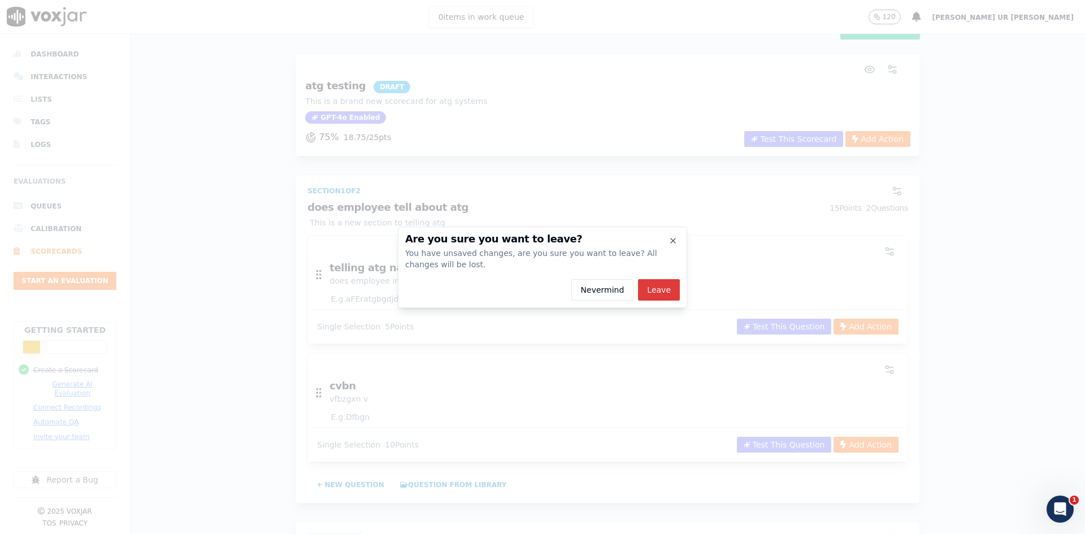
click at [654, 292] on button "Leave" at bounding box center [659, 289] width 42 height 21
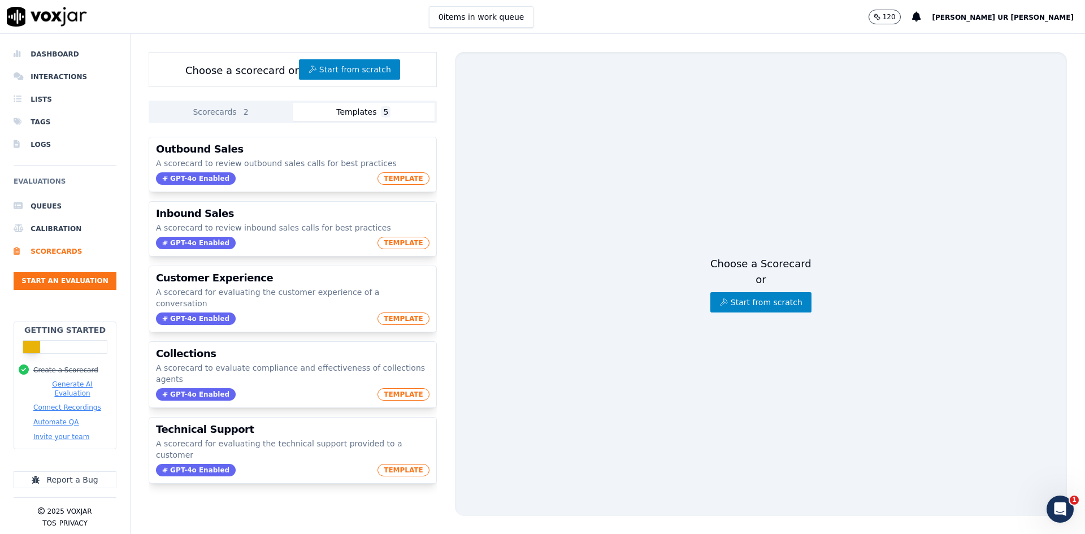
click at [363, 115] on button "Templates 5" at bounding box center [364, 112] width 142 height 18
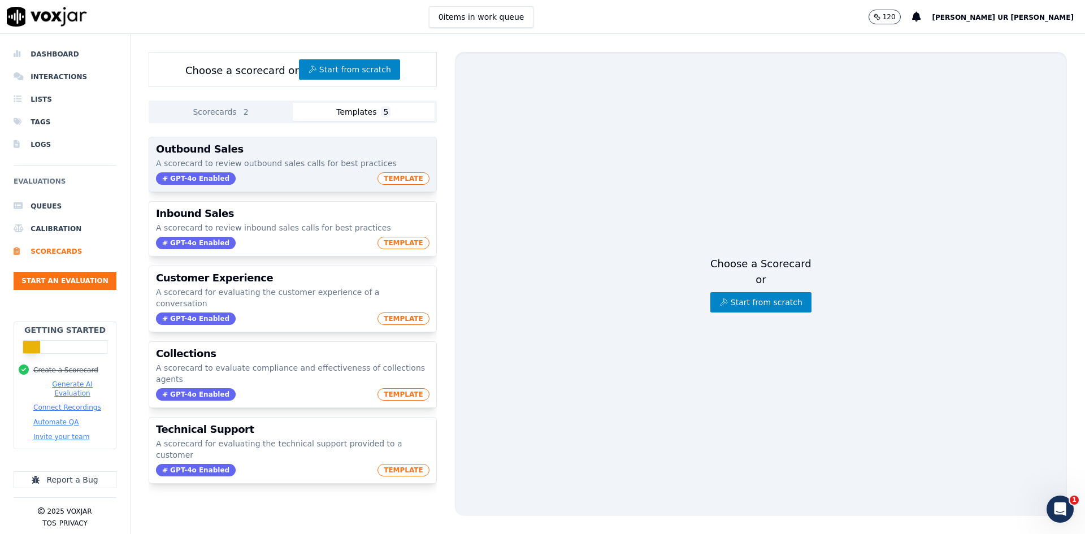
click at [396, 178] on span "TEMPLATE" at bounding box center [403, 178] width 52 height 12
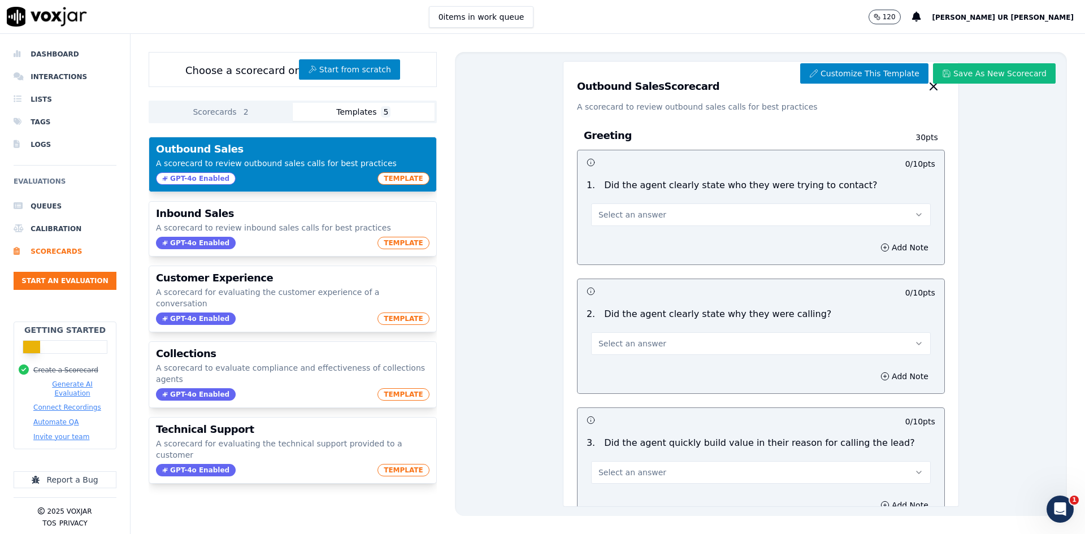
drag, startPoint x: 568, startPoint y: 85, endPoint x: 705, endPoint y: 89, distance: 136.8
click at [705, 89] on div "Outbound Sales Scorecard A scorecard to review outbound sales calls for best pr…" at bounding box center [760, 87] width 395 height 51
click at [860, 218] on button "Select an answer" at bounding box center [761, 214] width 340 height 23
click at [634, 246] on div "Yes" at bounding box center [741, 240] width 310 height 18
click at [867, 248] on button "Add Note" at bounding box center [905, 248] width 62 height 16
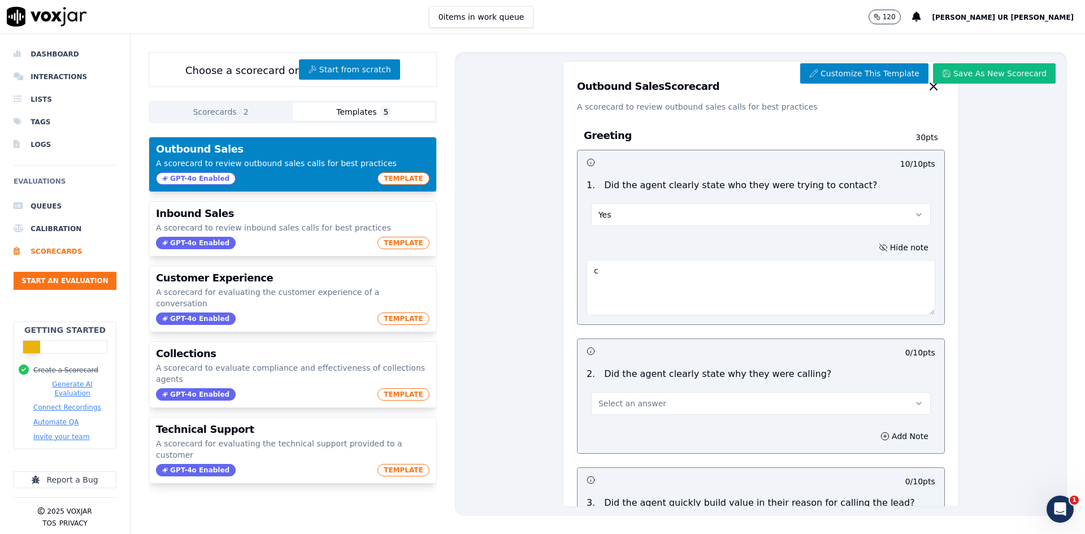
click at [697, 291] on textarea "c" at bounding box center [761, 287] width 349 height 55
type textarea "cxcv b"
click at [497, 308] on div "Customize This Template Save As New Scorecard Outbound Sales Scorecard A scorec…" at bounding box center [761, 284] width 612 height 464
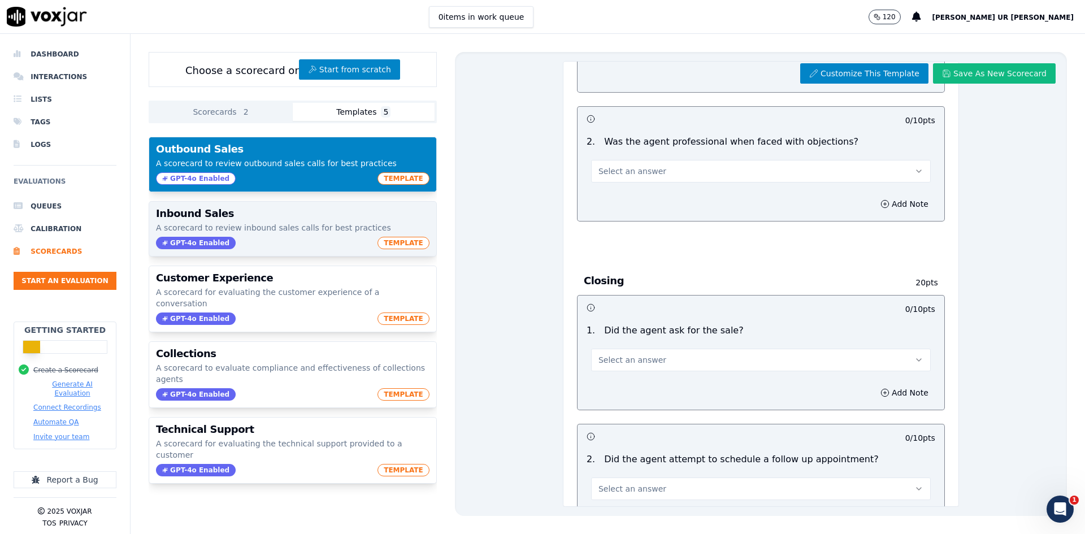
scroll to position [848, 0]
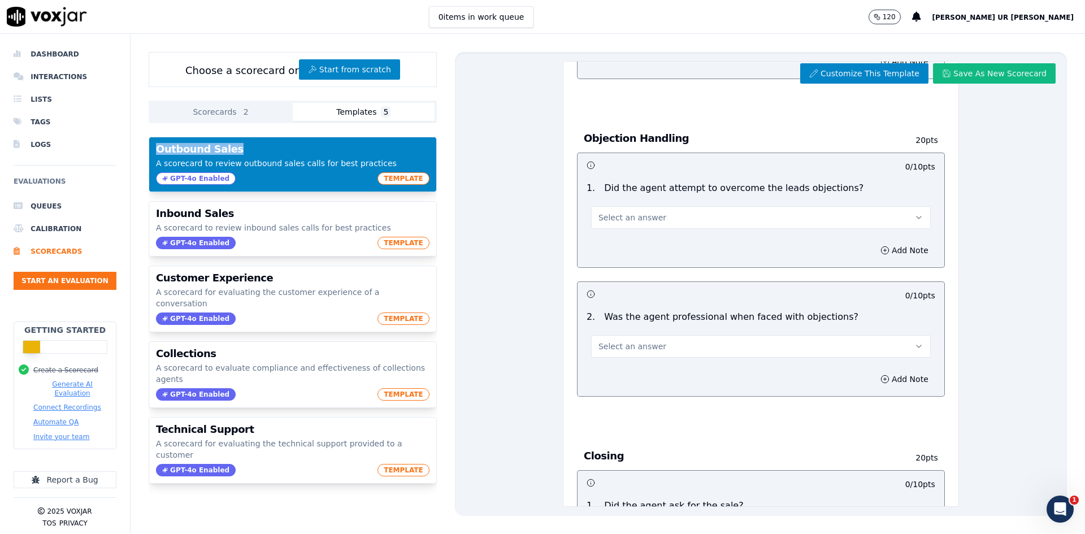
drag, startPoint x: 233, startPoint y: 149, endPoint x: 158, endPoint y: 149, distance: 75.2
click at [158, 149] on h3 "Outbound Sales" at bounding box center [292, 149] width 273 height 10
drag, startPoint x: 155, startPoint y: 162, endPoint x: 308, endPoint y: 162, distance: 153.1
click at [305, 162] on div "Outbound Sales A scorecard to review outbound sales calls for best practices GP…" at bounding box center [292, 164] width 287 height 54
click at [266, 172] on div "Outbound Sales A scorecard to review outbound sales calls for best practices GP…" at bounding box center [292, 164] width 287 height 54
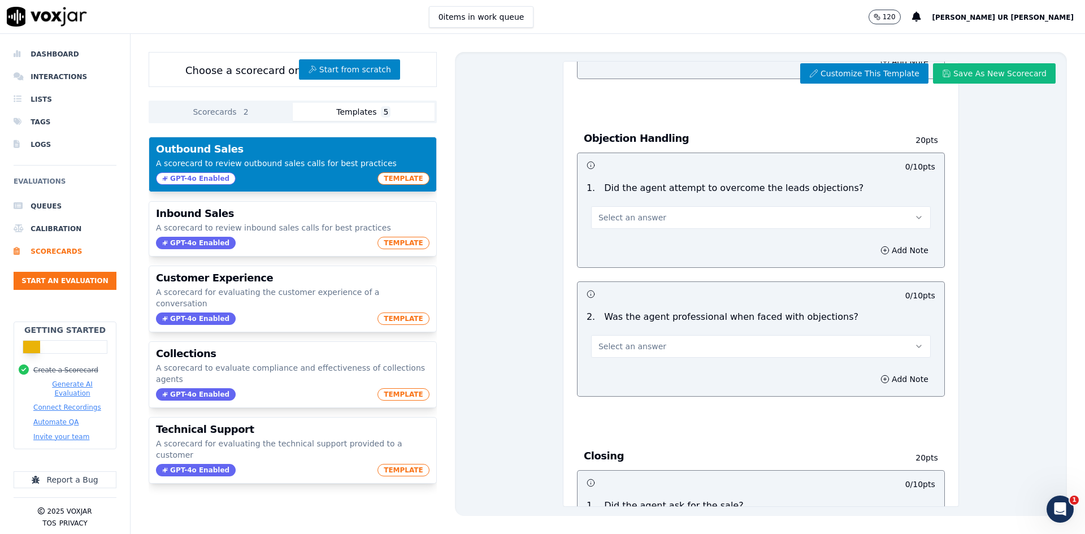
click at [266, 172] on div "GPT-4o Enabled TEMPLATE" at bounding box center [292, 178] width 273 height 12
click at [461, 164] on div "Customize This Template Save As New Scorecard Outbound Sales Scorecard A scorec…" at bounding box center [761, 284] width 612 height 464
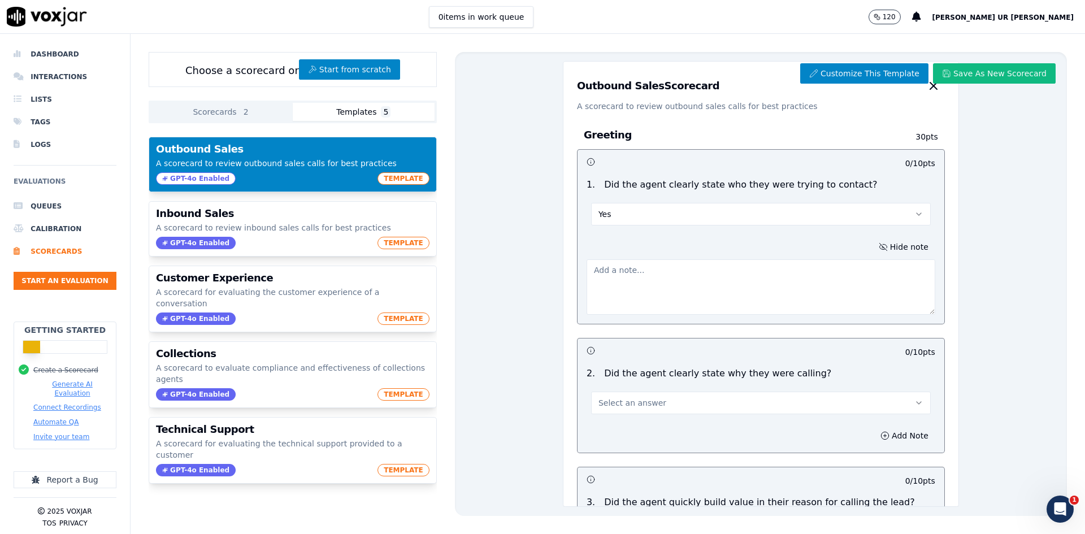
scroll to position [0, 0]
